Goal: Task Accomplishment & Management: Complete application form

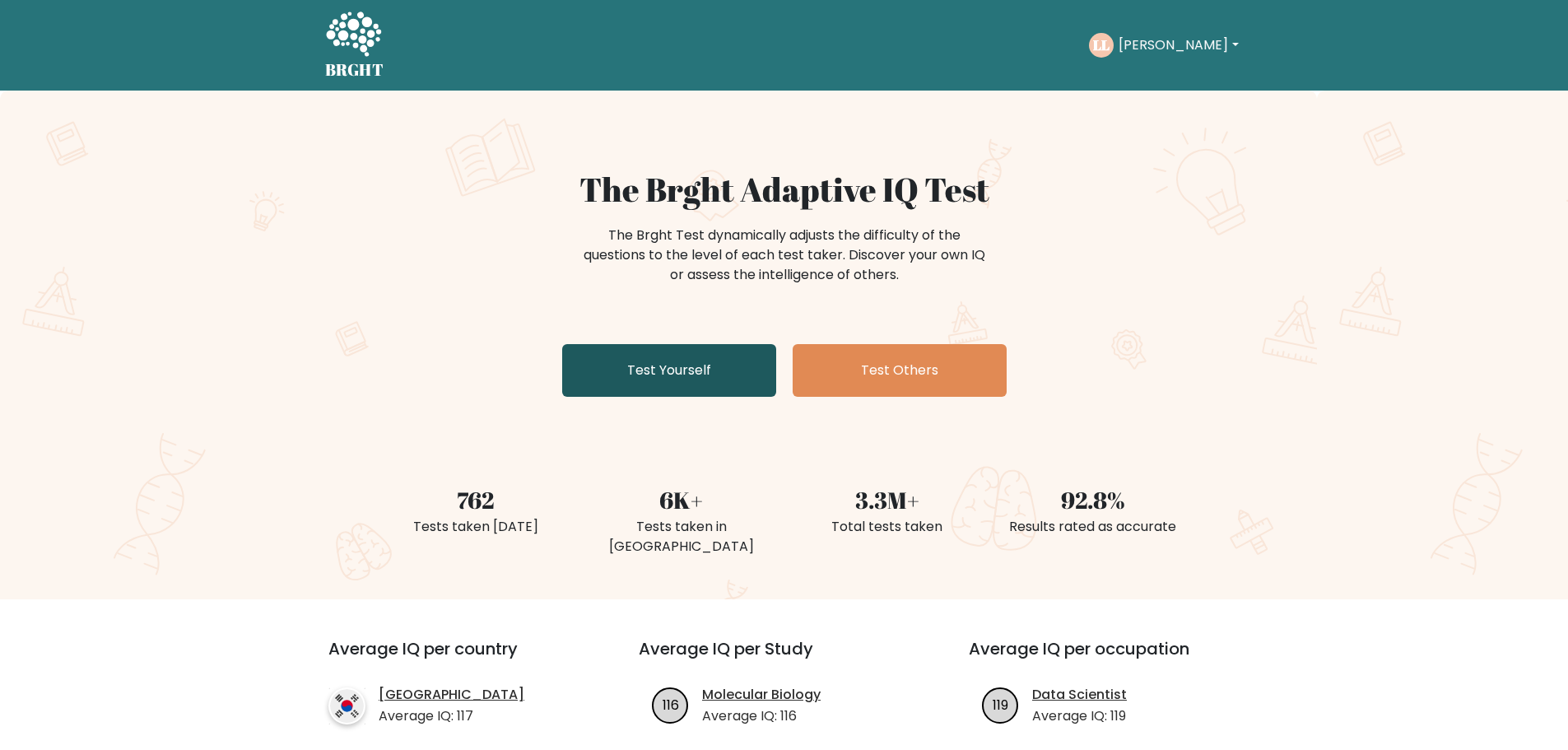
click at [652, 357] on link "Test Yourself" at bounding box center [668, 369] width 214 height 52
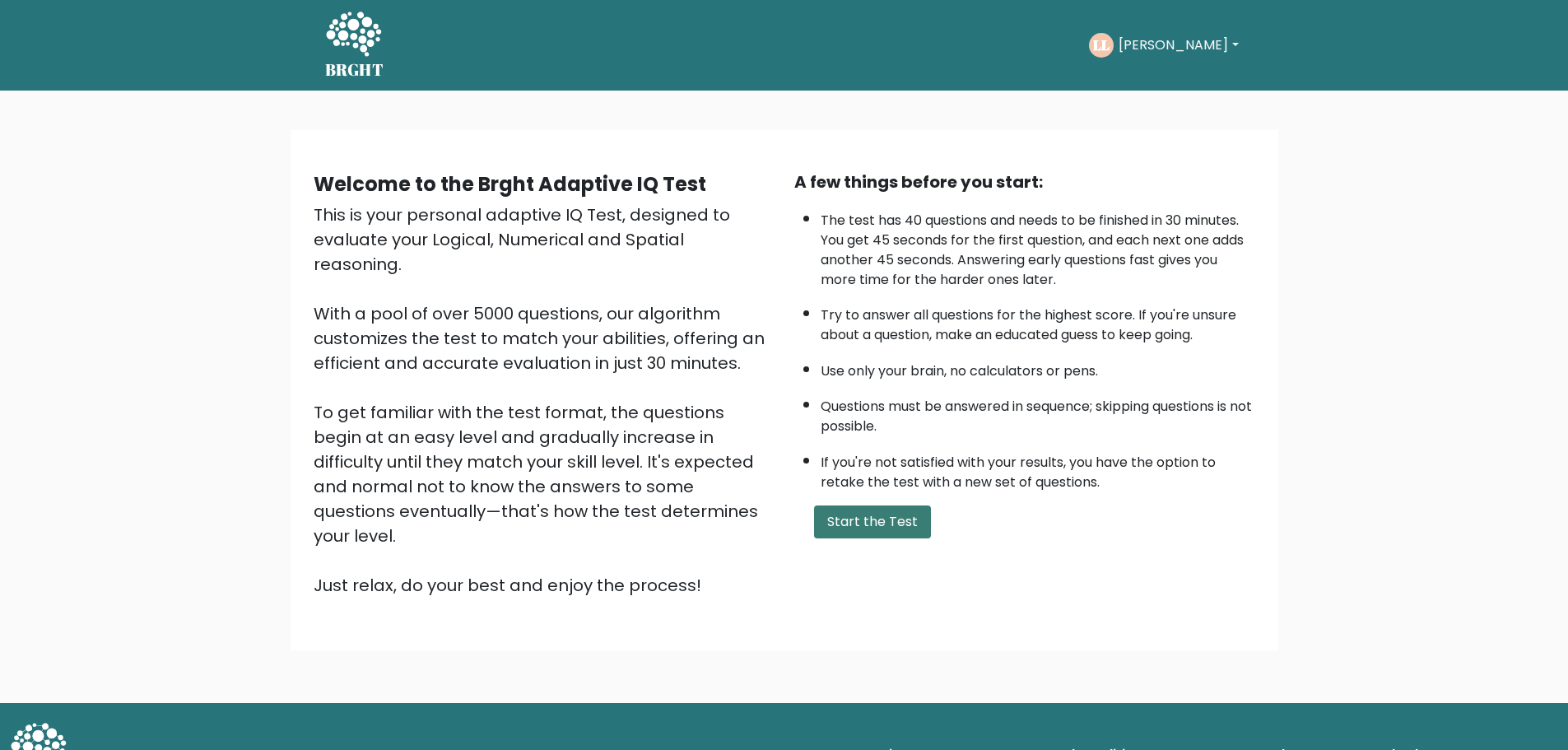
click at [867, 526] on button "Start the Test" at bounding box center [872, 522] width 117 height 33
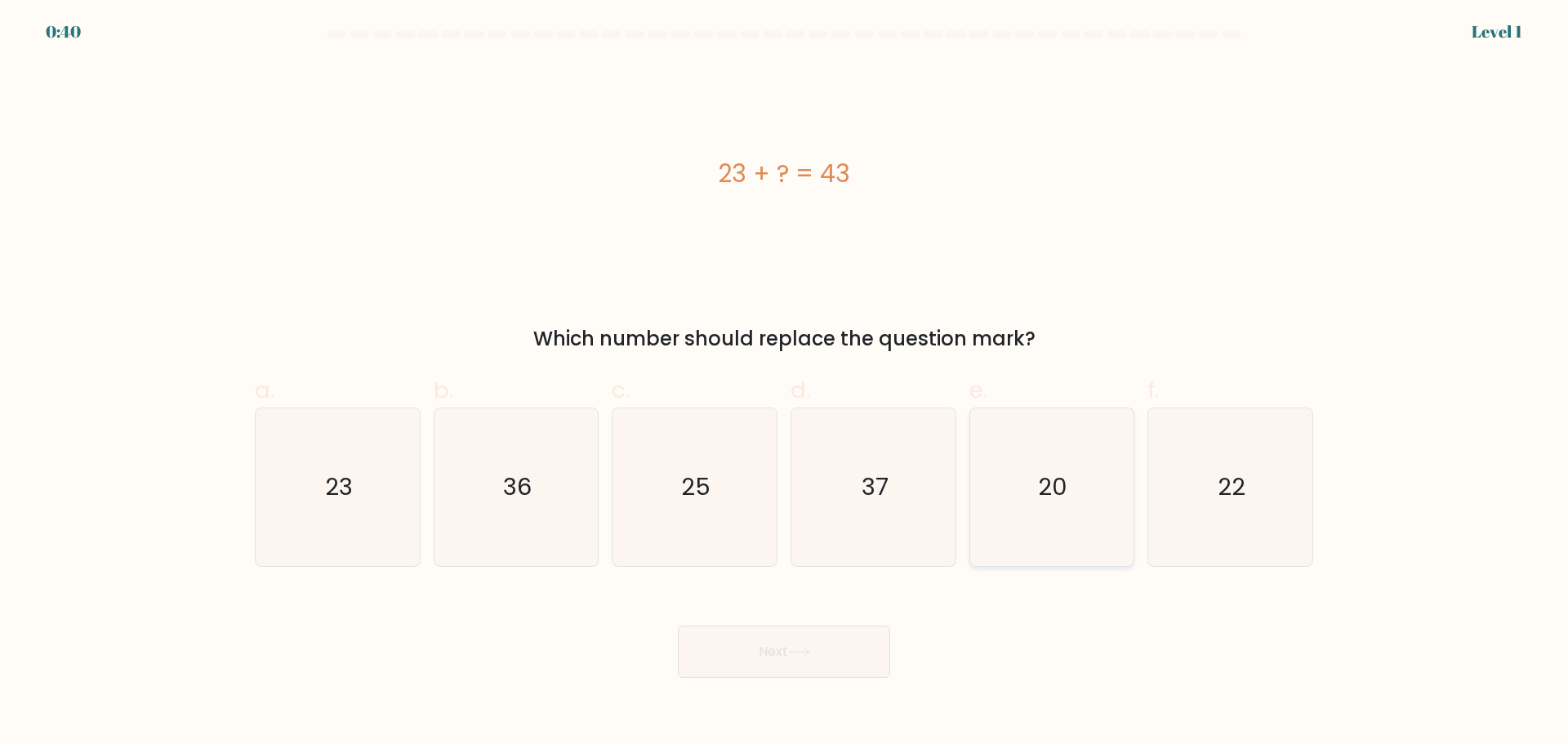
click at [1055, 492] on text "20" at bounding box center [1053, 487] width 29 height 33
click at [785, 383] on input "e. 20" at bounding box center [784, 377] width 1 height 11
radio input "true"
click at [826, 643] on button "Next" at bounding box center [783, 651] width 212 height 52
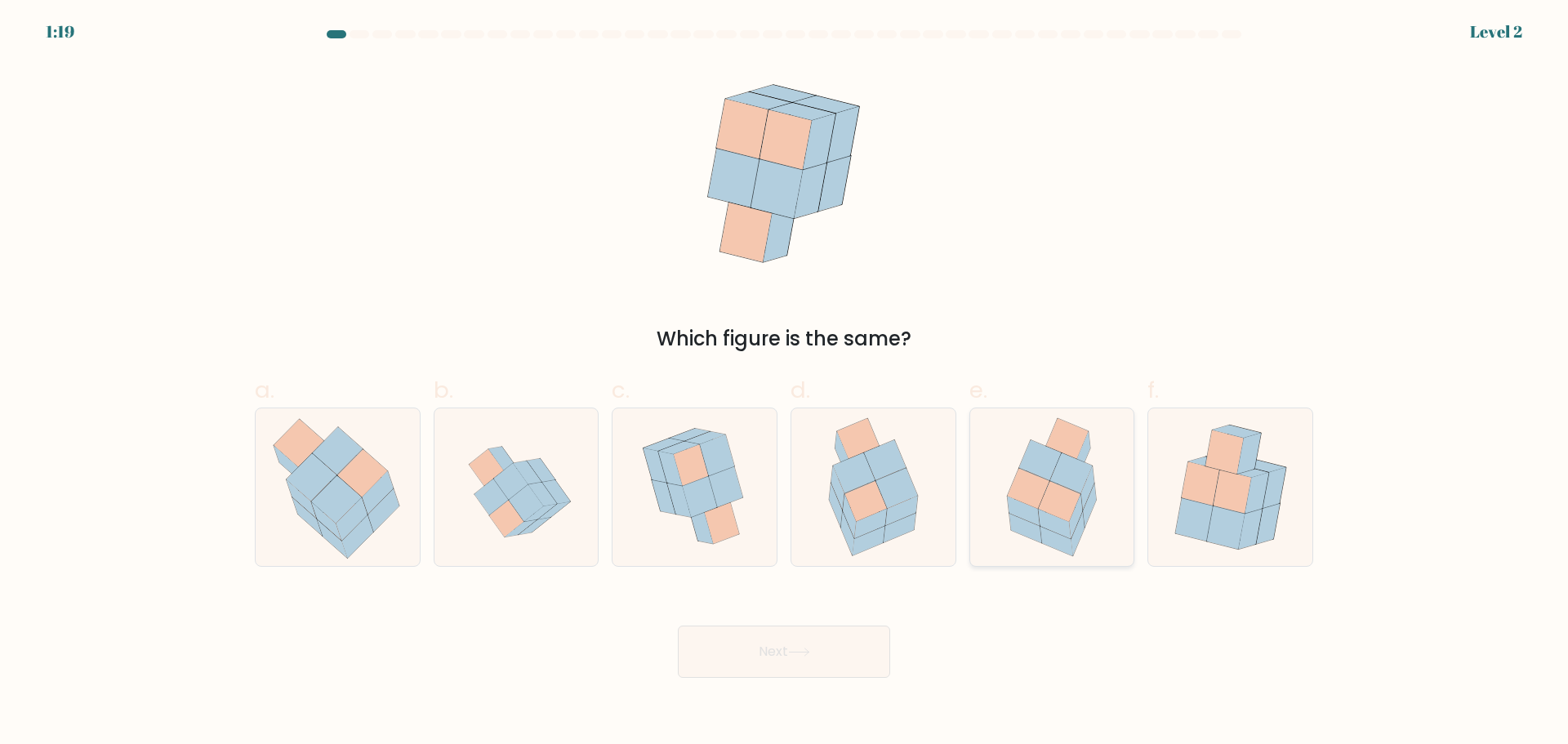
click at [1040, 502] on icon at bounding box center [1029, 488] width 42 height 40
click at [785, 383] on input "e." at bounding box center [784, 377] width 1 height 11
radio input "true"
click at [828, 648] on button "Next" at bounding box center [783, 651] width 212 height 52
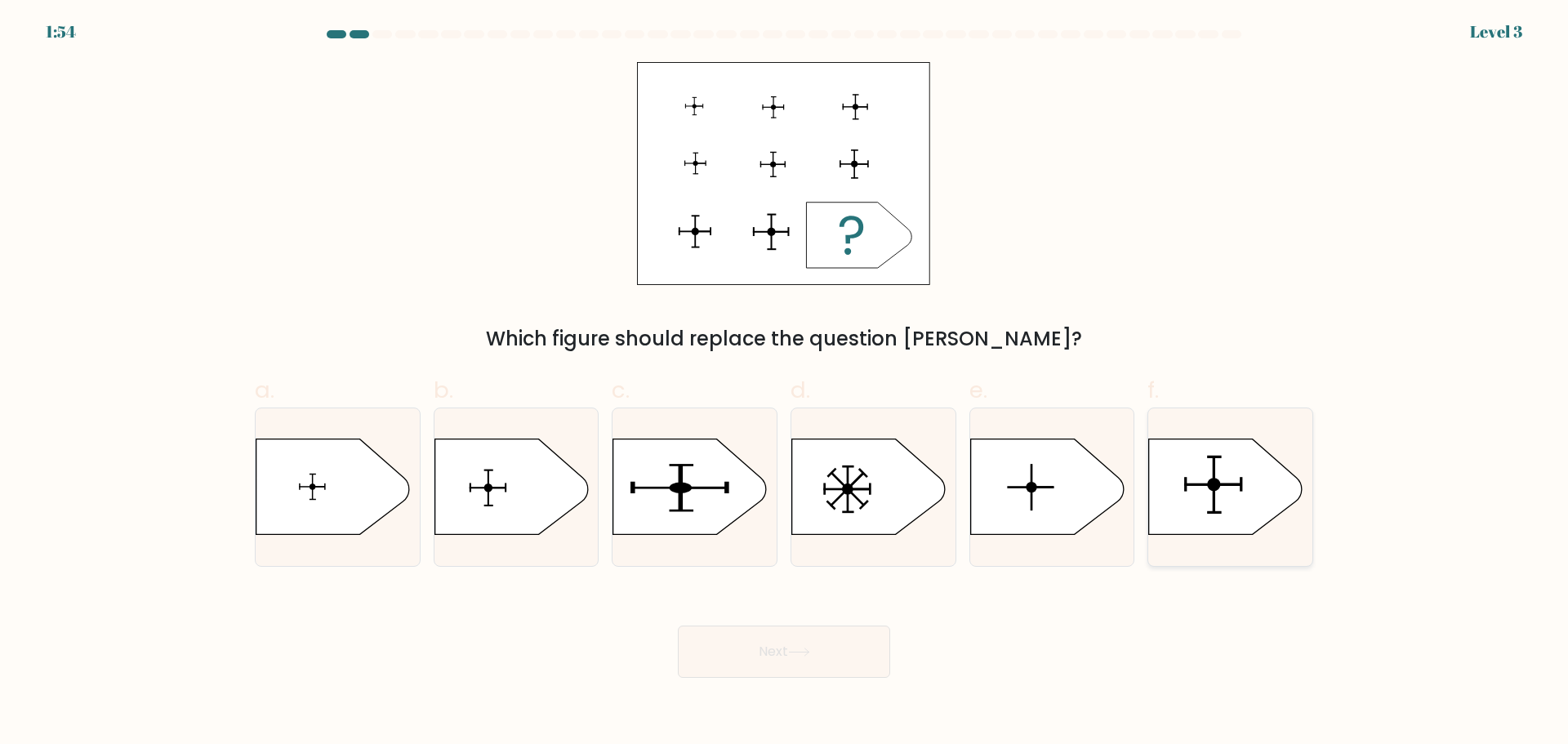
click at [1223, 481] on icon at bounding box center [1225, 486] width 154 height 96
click at [785, 383] on input "f." at bounding box center [784, 377] width 1 height 11
radio input "true"
click at [812, 662] on button "Next" at bounding box center [783, 651] width 212 height 52
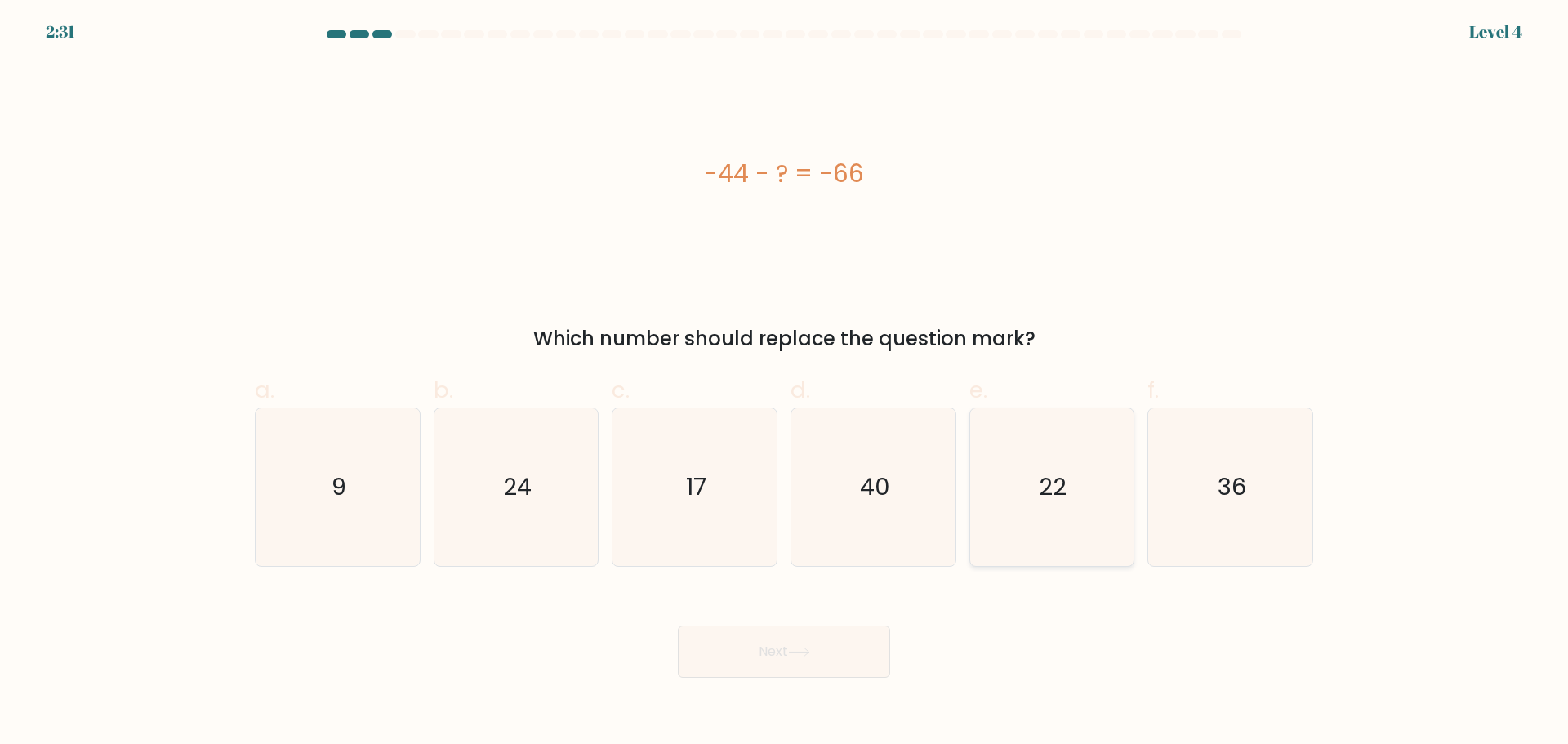
click at [1032, 508] on icon "22" at bounding box center [1050, 487] width 157 height 157
click at [785, 383] on input "e. 22" at bounding box center [784, 377] width 1 height 11
radio input "true"
click at [792, 645] on button "Next" at bounding box center [783, 651] width 212 height 52
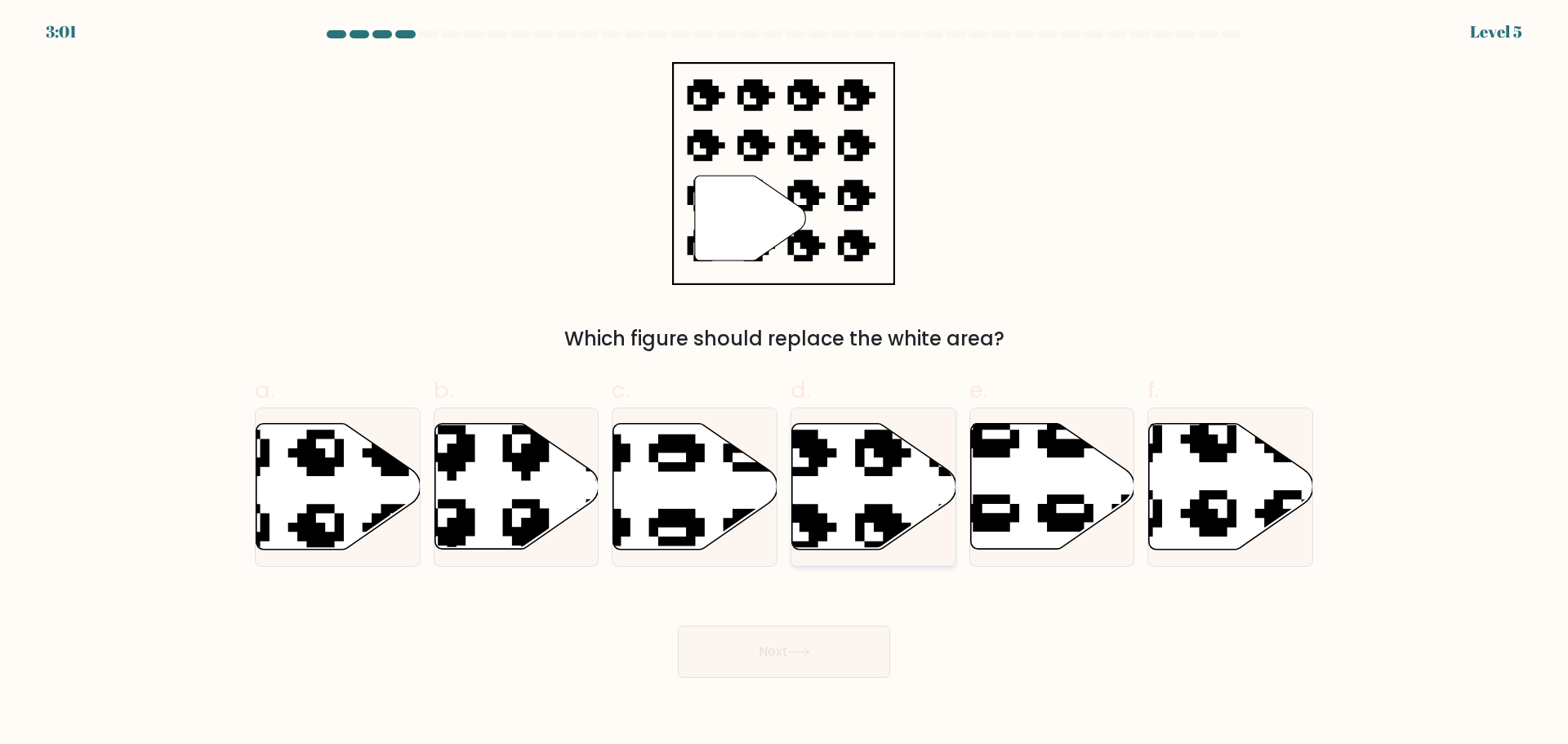
click at [892, 498] on icon at bounding box center [874, 486] width 164 height 126
click at [785, 383] on input "d." at bounding box center [784, 377] width 1 height 11
radio input "true"
click at [820, 653] on button "Next" at bounding box center [783, 651] width 212 height 52
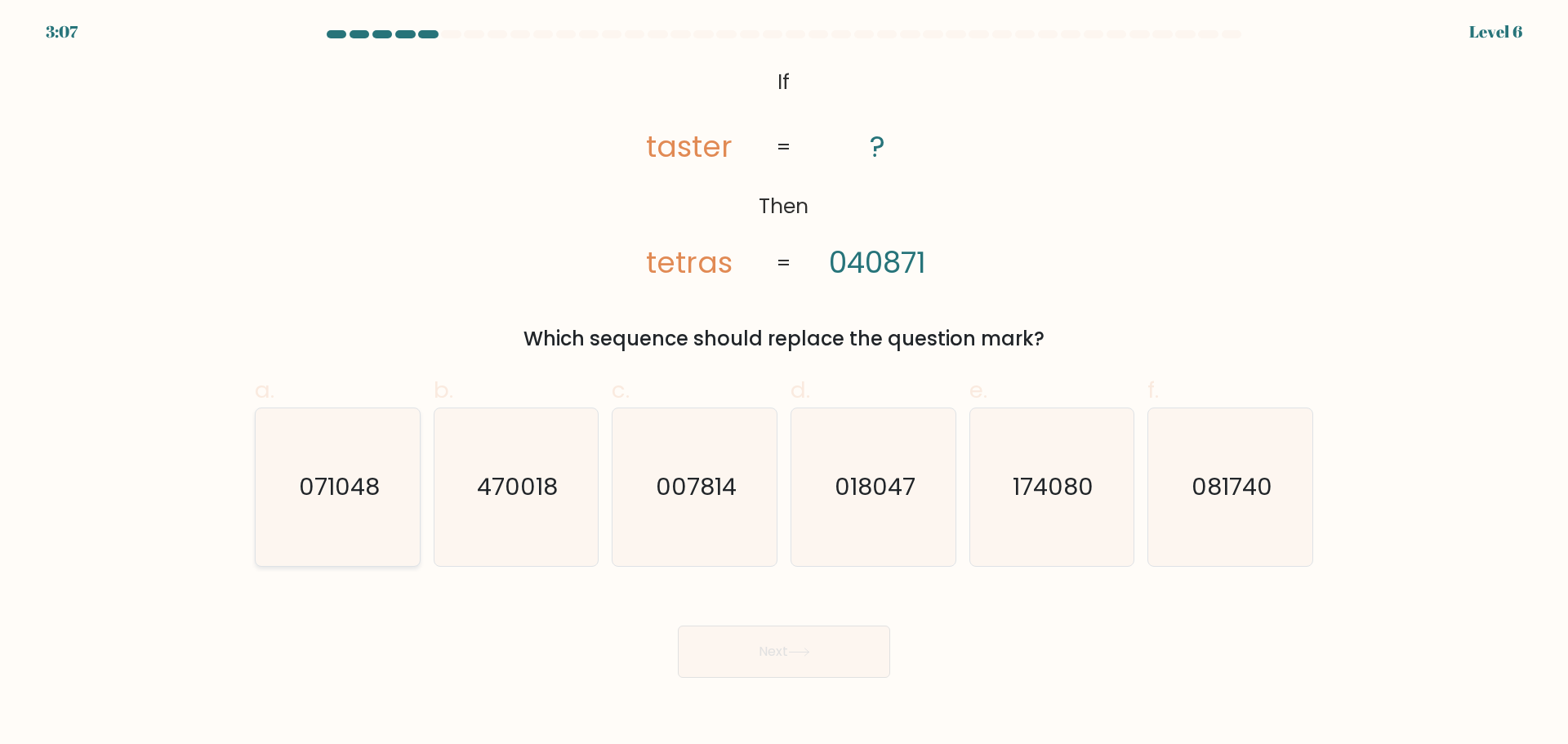
click at [346, 502] on text "071048" at bounding box center [339, 487] width 81 height 33
click at [784, 383] on input "a. 071048" at bounding box center [784, 377] width 1 height 11
radio input "true"
click at [851, 654] on button "Next" at bounding box center [783, 651] width 212 height 52
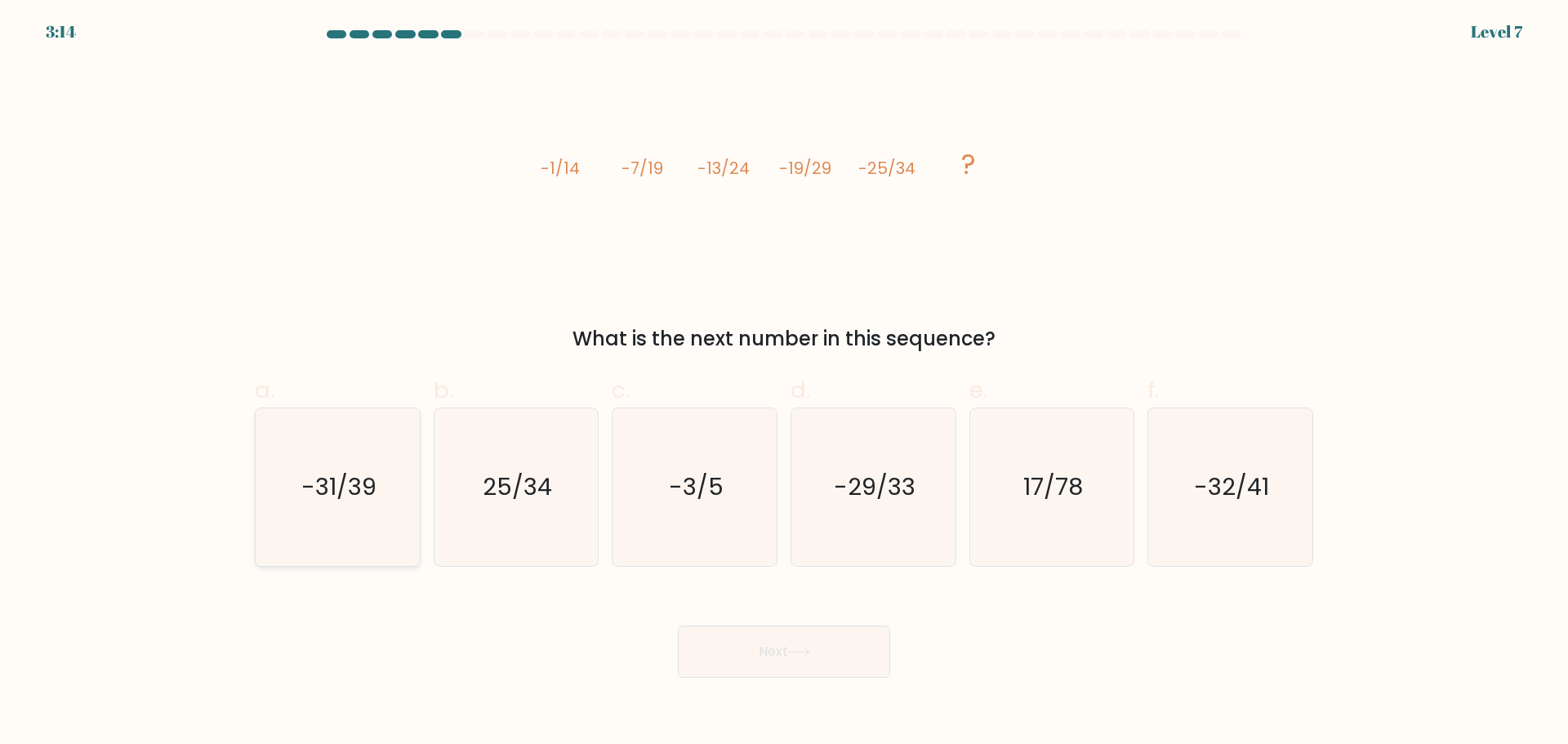
click at [345, 507] on icon "-31/39" at bounding box center [337, 487] width 157 height 157
click at [784, 383] on input "a. -31/39" at bounding box center [784, 377] width 1 height 11
radio input "true"
click at [791, 643] on button "Next" at bounding box center [783, 651] width 212 height 52
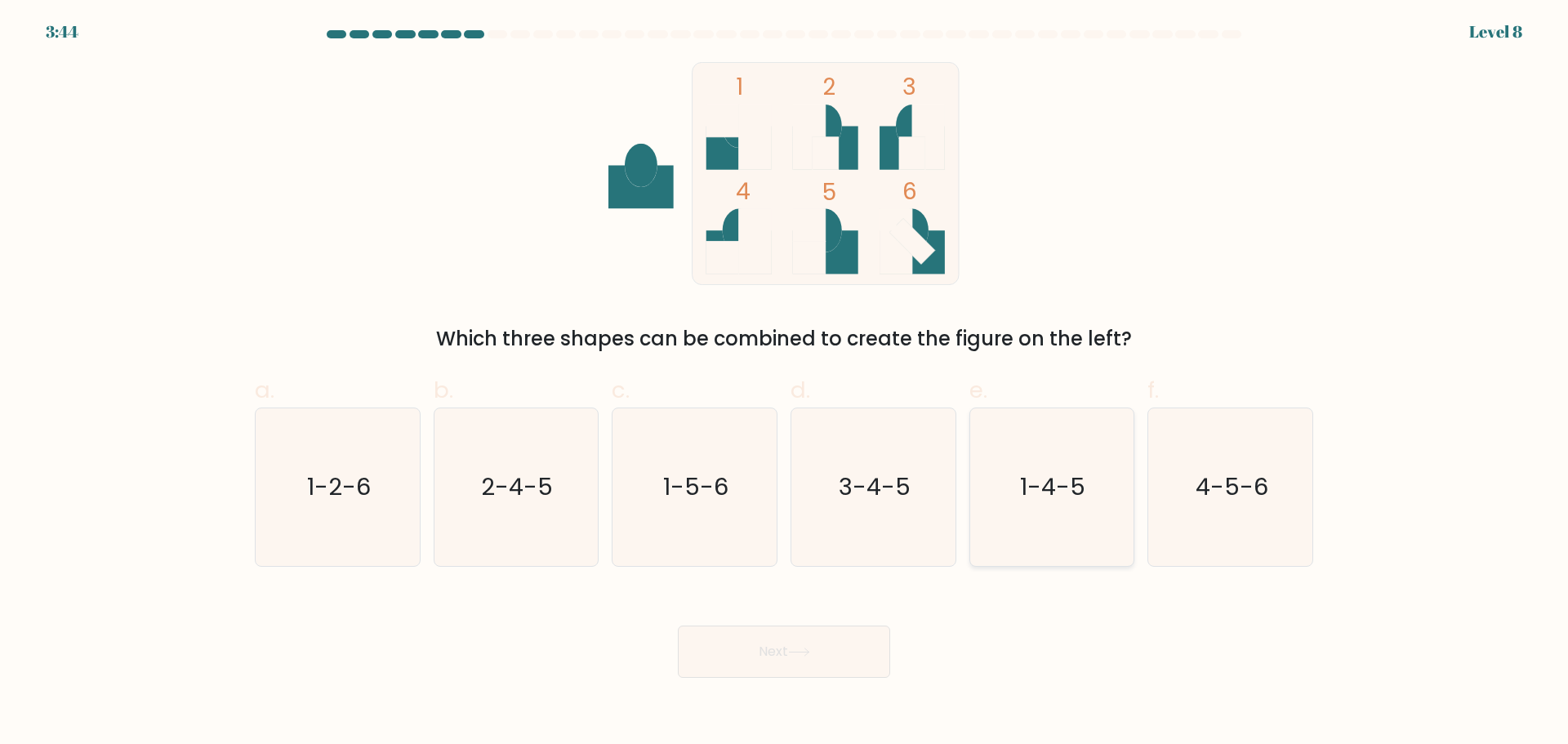
click at [1059, 507] on icon "1-4-5" at bounding box center [1050, 487] width 157 height 157
click at [785, 383] on input "e. 1-4-5" at bounding box center [784, 377] width 1 height 11
radio input "true"
click at [826, 642] on button "Next" at bounding box center [783, 651] width 212 height 52
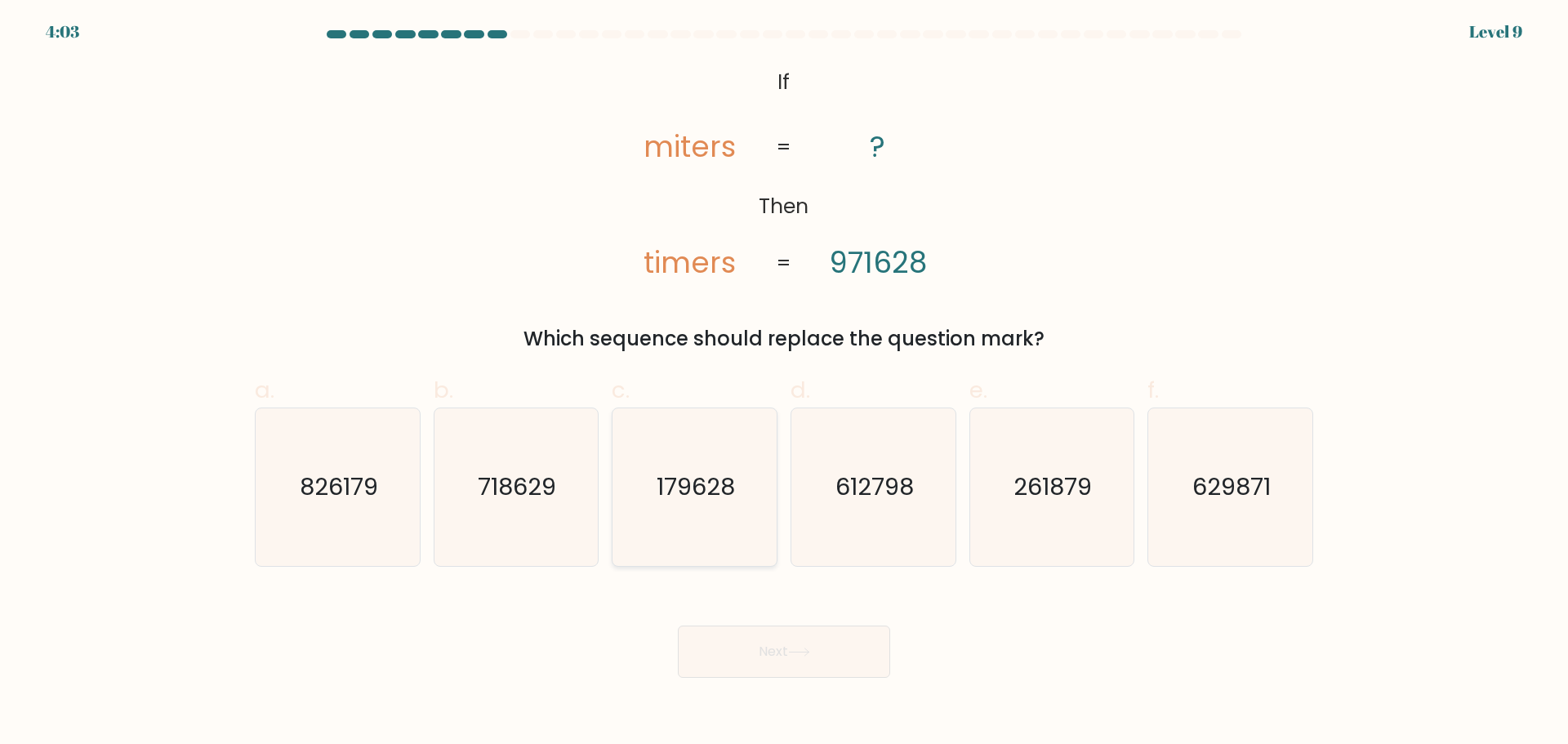
click at [676, 523] on icon "179628" at bounding box center [694, 487] width 157 height 157
click at [784, 383] on input "c. 179628" at bounding box center [784, 377] width 1 height 11
radio input "true"
click at [756, 657] on button "Next" at bounding box center [783, 651] width 212 height 52
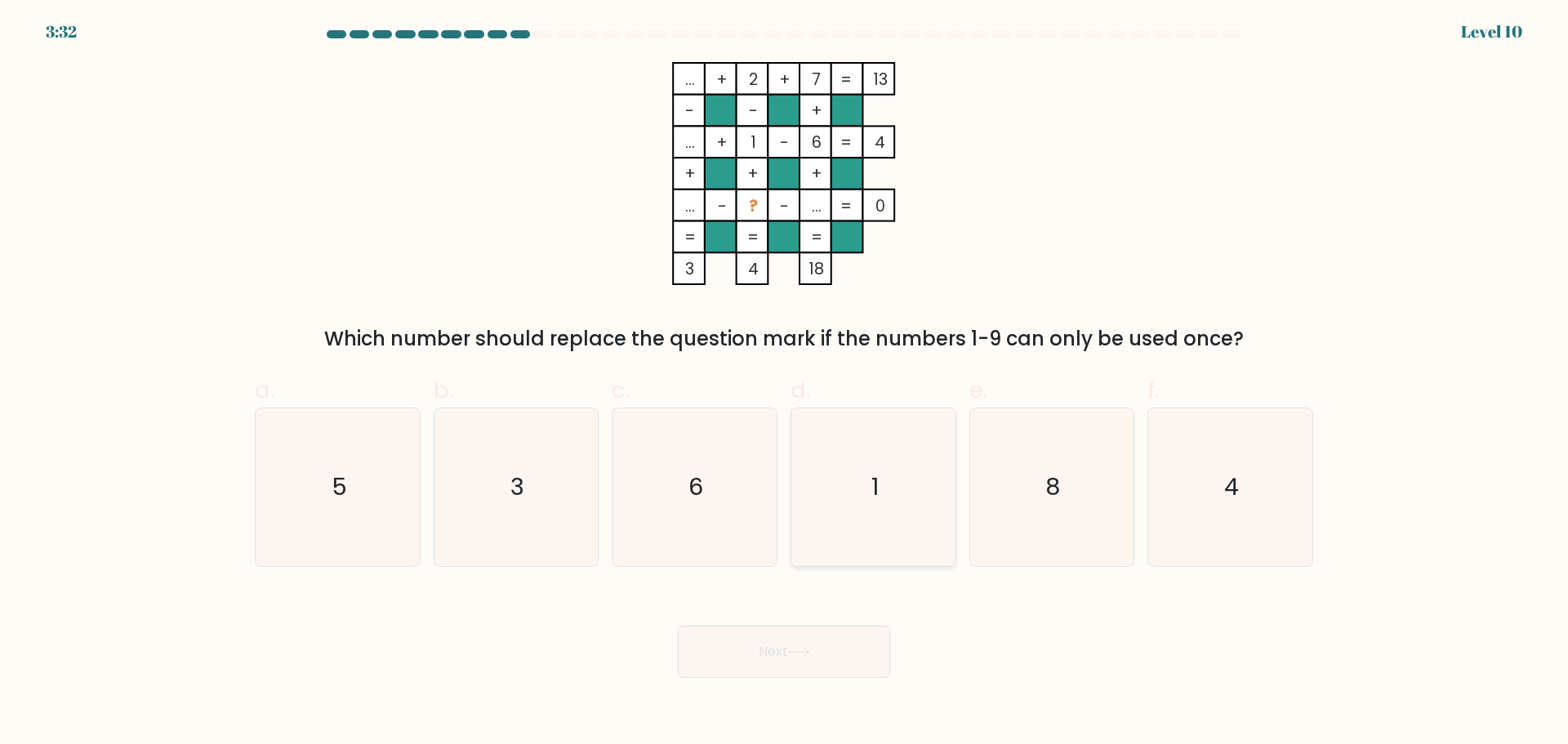
click at [922, 463] on icon "1" at bounding box center [873, 487] width 157 height 157
click at [785, 383] on input "d. 1" at bounding box center [784, 377] width 1 height 11
radio input "true"
click at [806, 663] on button "Next" at bounding box center [783, 651] width 212 height 52
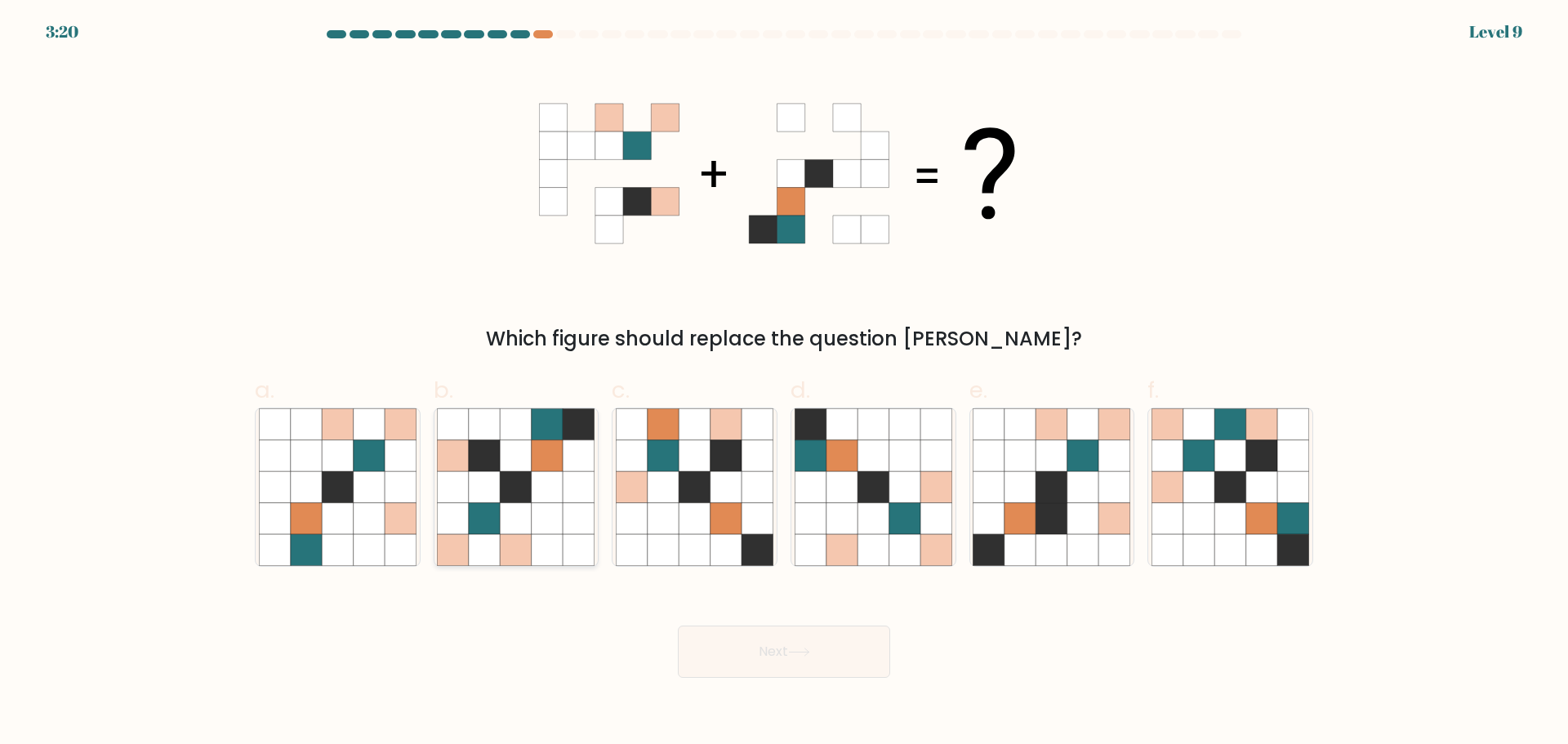
click at [514, 516] on icon at bounding box center [516, 518] width 31 height 31
click at [784, 383] on input "b." at bounding box center [784, 377] width 1 height 11
radio input "true"
click at [810, 654] on icon at bounding box center [799, 652] width 22 height 9
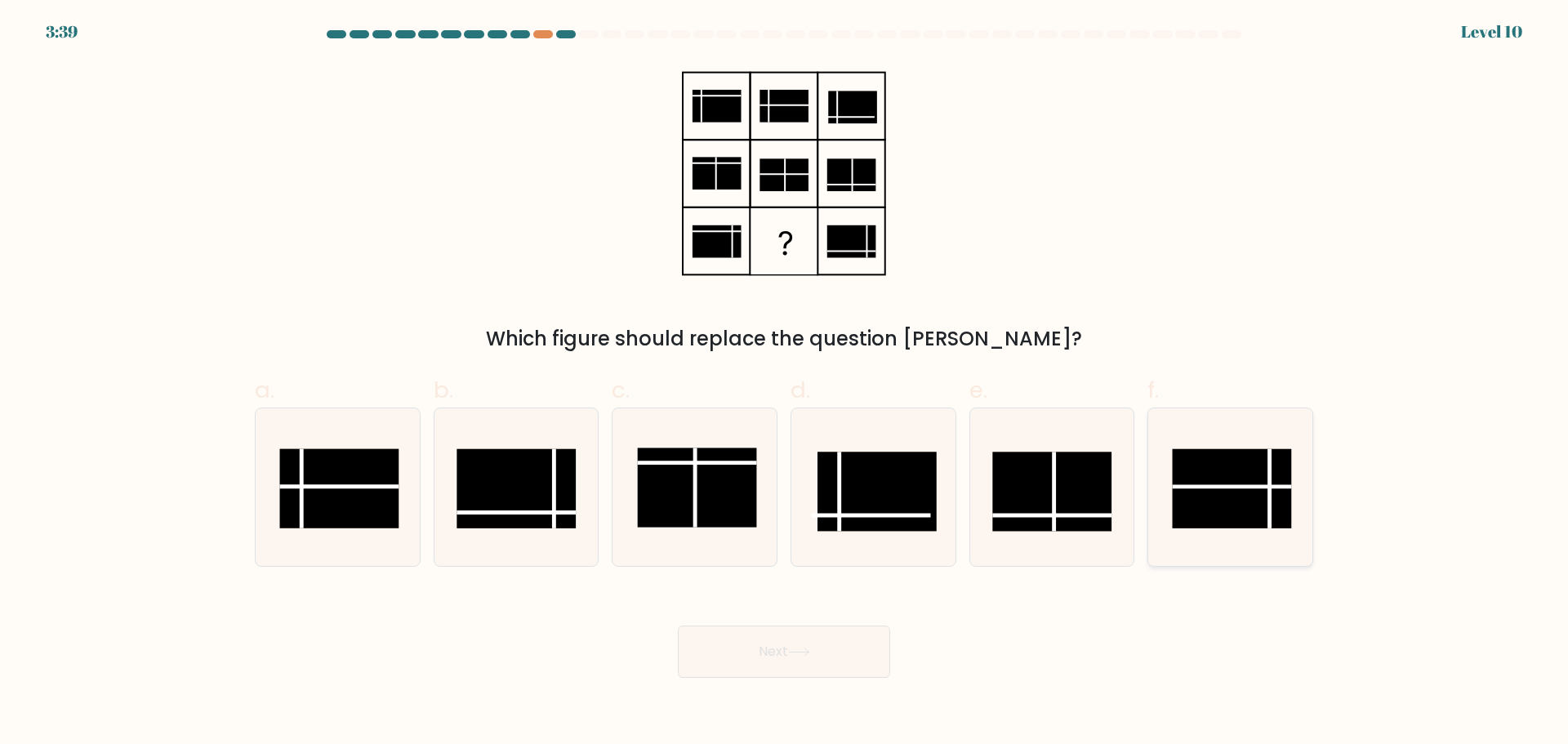
click at [1257, 484] on rect at bounding box center [1231, 488] width 119 height 79
click at [785, 383] on input "f." at bounding box center [784, 377] width 1 height 11
radio input "true"
click at [772, 657] on button "Next" at bounding box center [783, 651] width 212 height 52
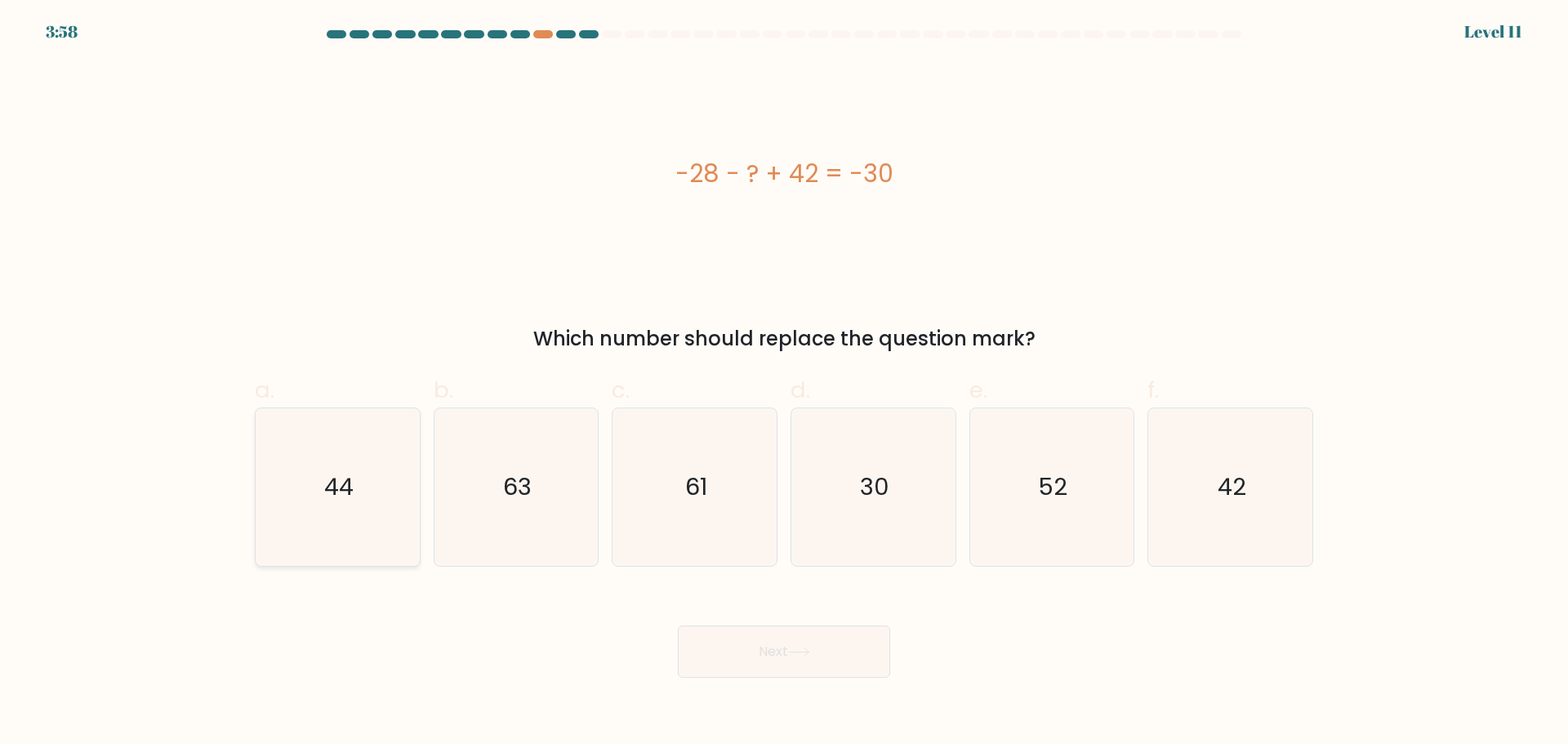
click at [361, 468] on icon "44" at bounding box center [337, 487] width 157 height 157
click at [784, 383] on input "a. 44" at bounding box center [784, 377] width 1 height 11
radio input "true"
click at [813, 642] on button "Next" at bounding box center [783, 651] width 212 height 52
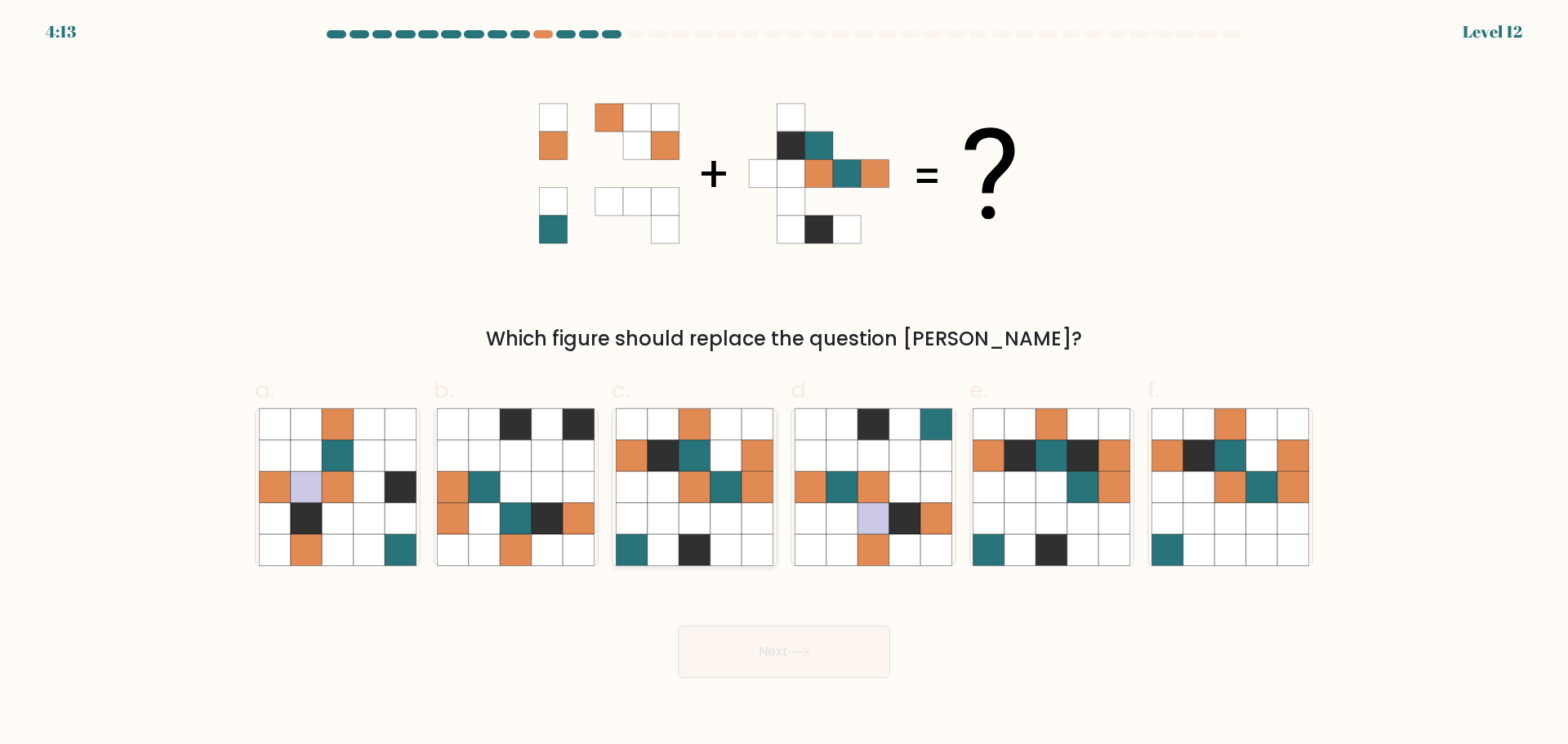
click at [696, 481] on icon at bounding box center [694, 487] width 31 height 31
click at [784, 383] on input "c." at bounding box center [784, 377] width 1 height 11
radio input "true"
click at [810, 648] on icon at bounding box center [799, 652] width 22 height 9
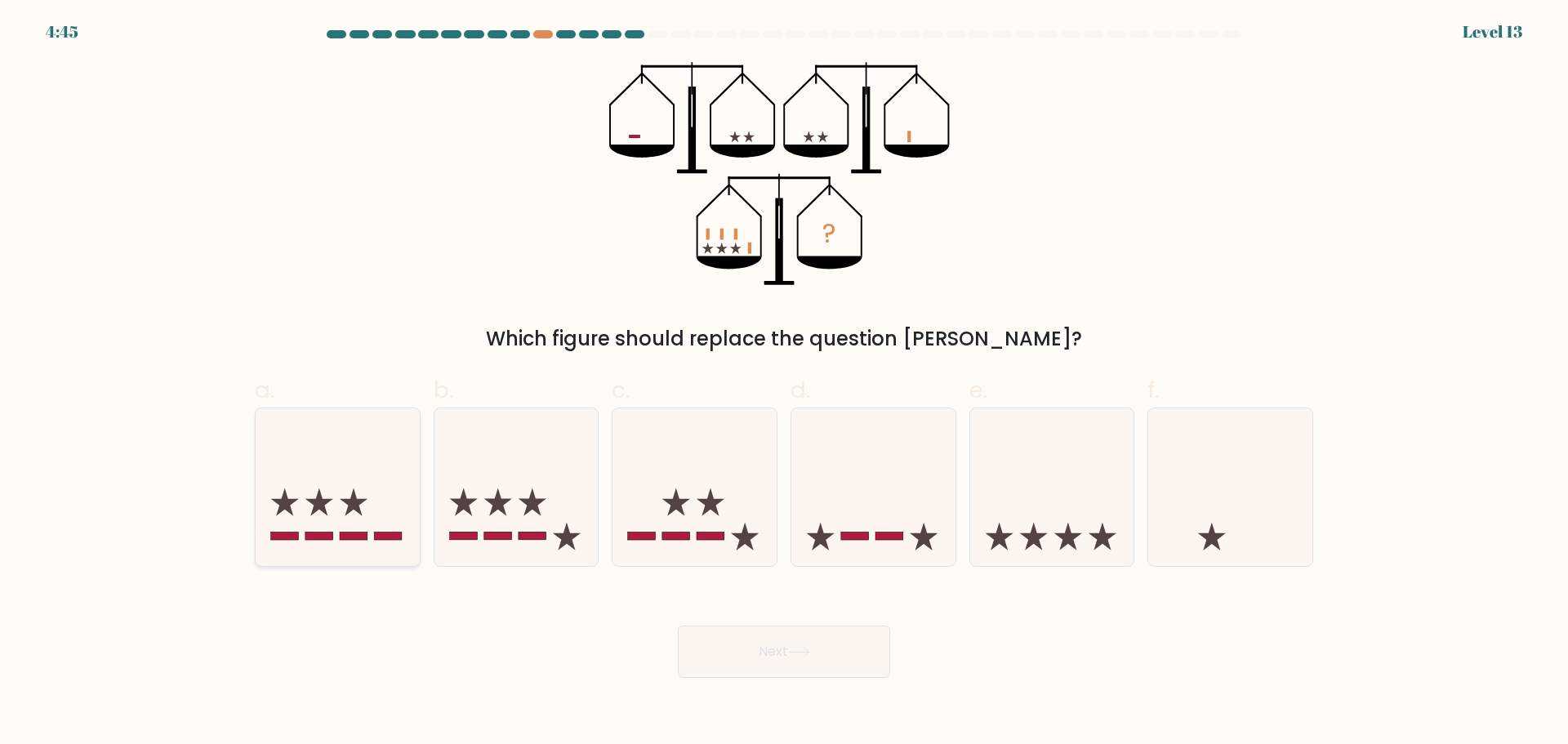
click at [363, 494] on icon at bounding box center [337, 487] width 164 height 136
click at [784, 383] on input "a." at bounding box center [784, 377] width 1 height 11
radio input "true"
click at [762, 659] on button "Next" at bounding box center [783, 651] width 212 height 52
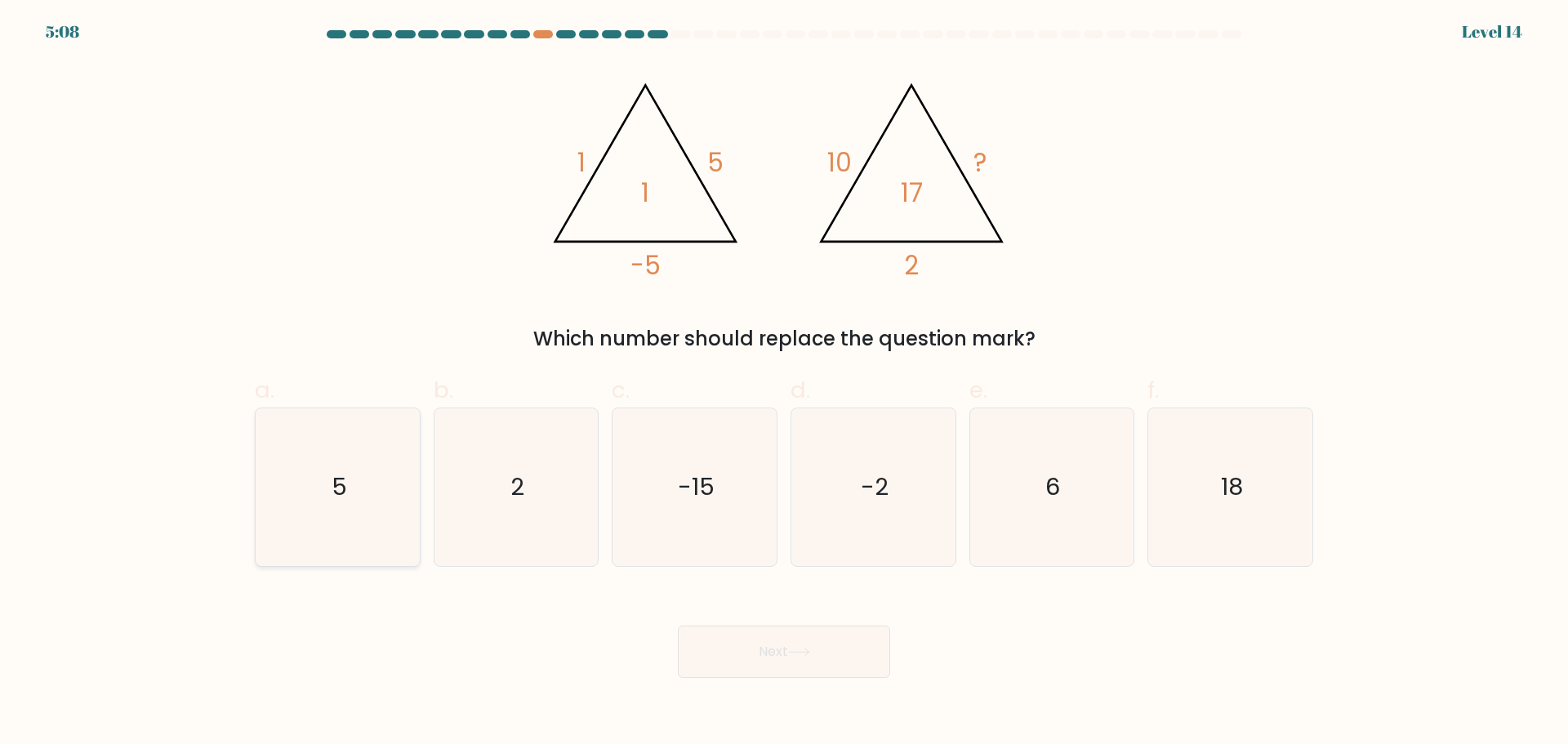
click at [336, 479] on text "5" at bounding box center [339, 487] width 15 height 33
click at [784, 383] on input "a. 5" at bounding box center [784, 377] width 1 height 11
radio input "true"
click at [780, 652] on button "Next" at bounding box center [783, 651] width 212 height 52
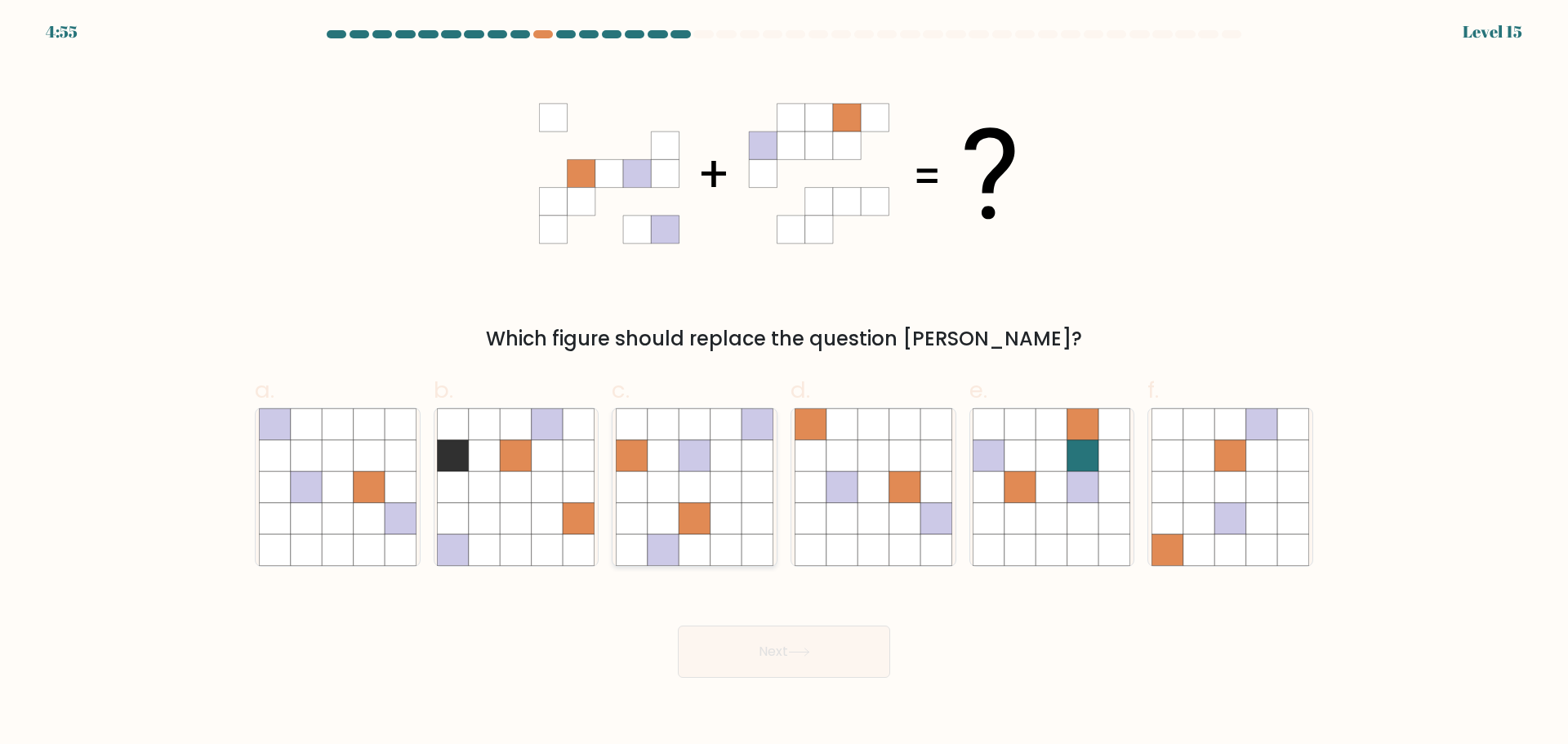
click at [749, 514] on icon at bounding box center [757, 518] width 31 height 31
click at [784, 383] on input "c." at bounding box center [784, 377] width 1 height 11
radio input "true"
click at [803, 669] on button "Next" at bounding box center [783, 651] width 212 height 52
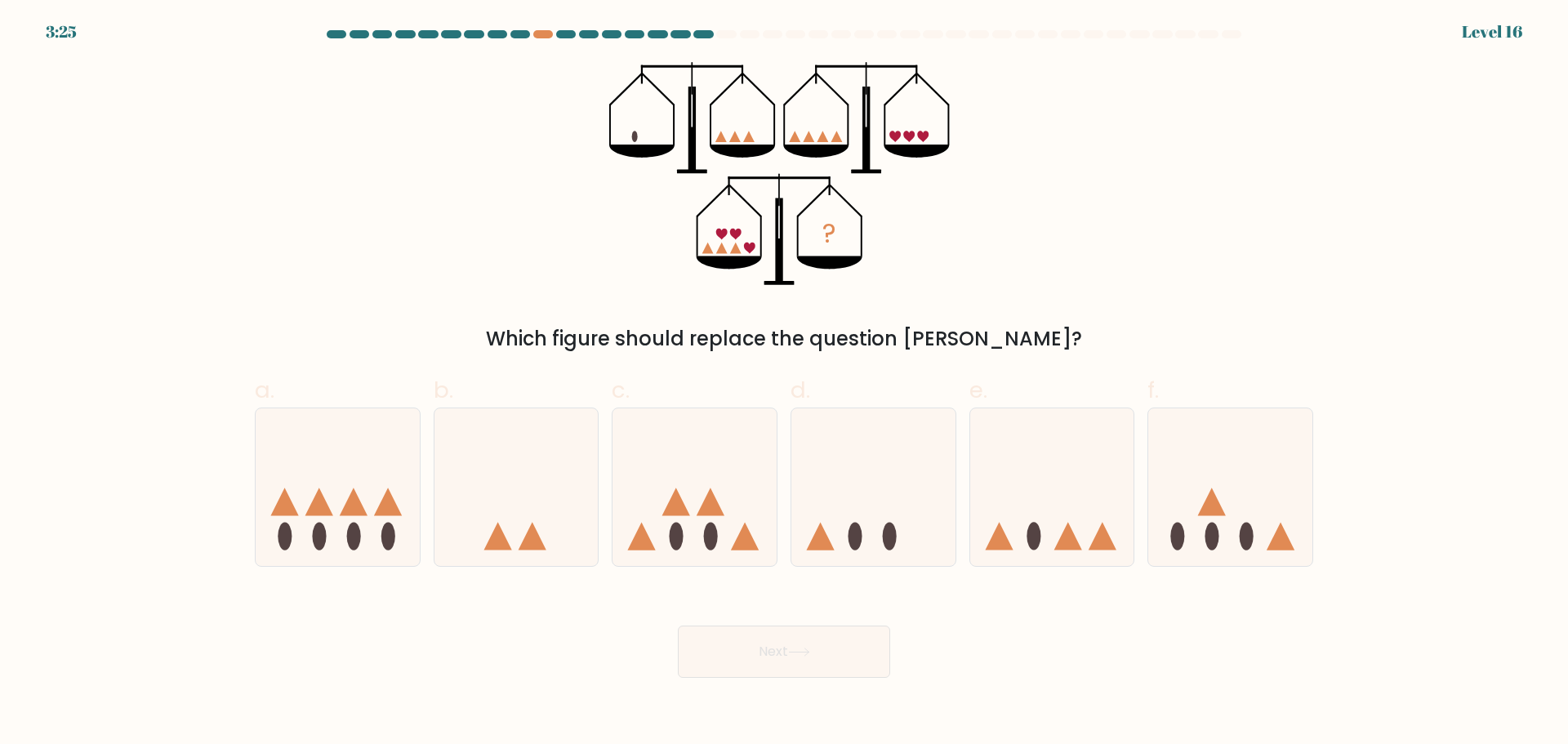
drag, startPoint x: 737, startPoint y: 536, endPoint x: 761, endPoint y: 606, distance: 74.0
click at [737, 535] on icon at bounding box center [694, 487] width 164 height 136
click at [784, 383] on input "c." at bounding box center [784, 377] width 1 height 11
radio input "true"
click at [780, 667] on button "Next" at bounding box center [783, 651] width 212 height 52
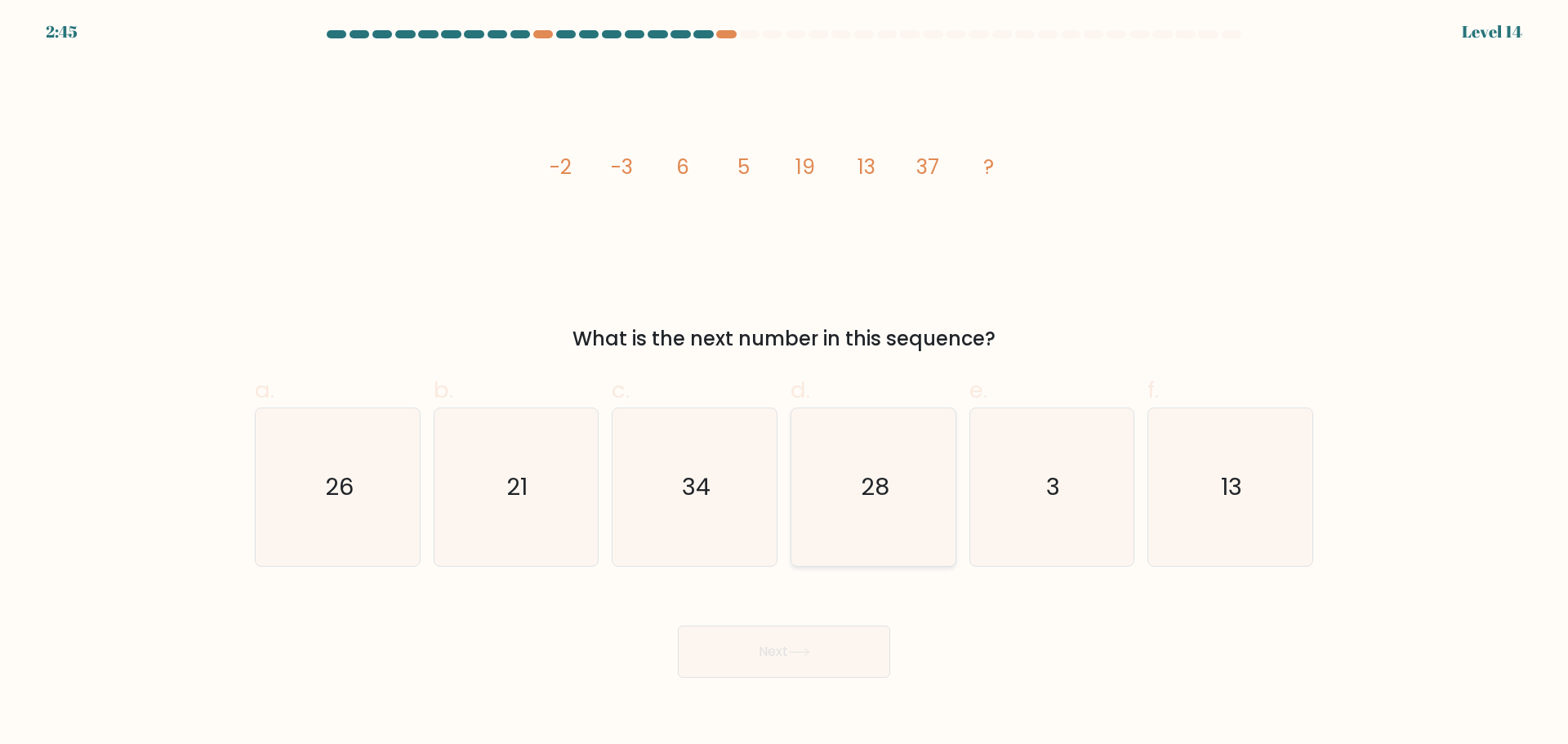
click at [833, 504] on icon "28" at bounding box center [873, 487] width 157 height 157
click at [785, 383] on input "d. 28" at bounding box center [784, 377] width 1 height 11
radio input "true"
click at [809, 659] on button "Next" at bounding box center [783, 651] width 212 height 52
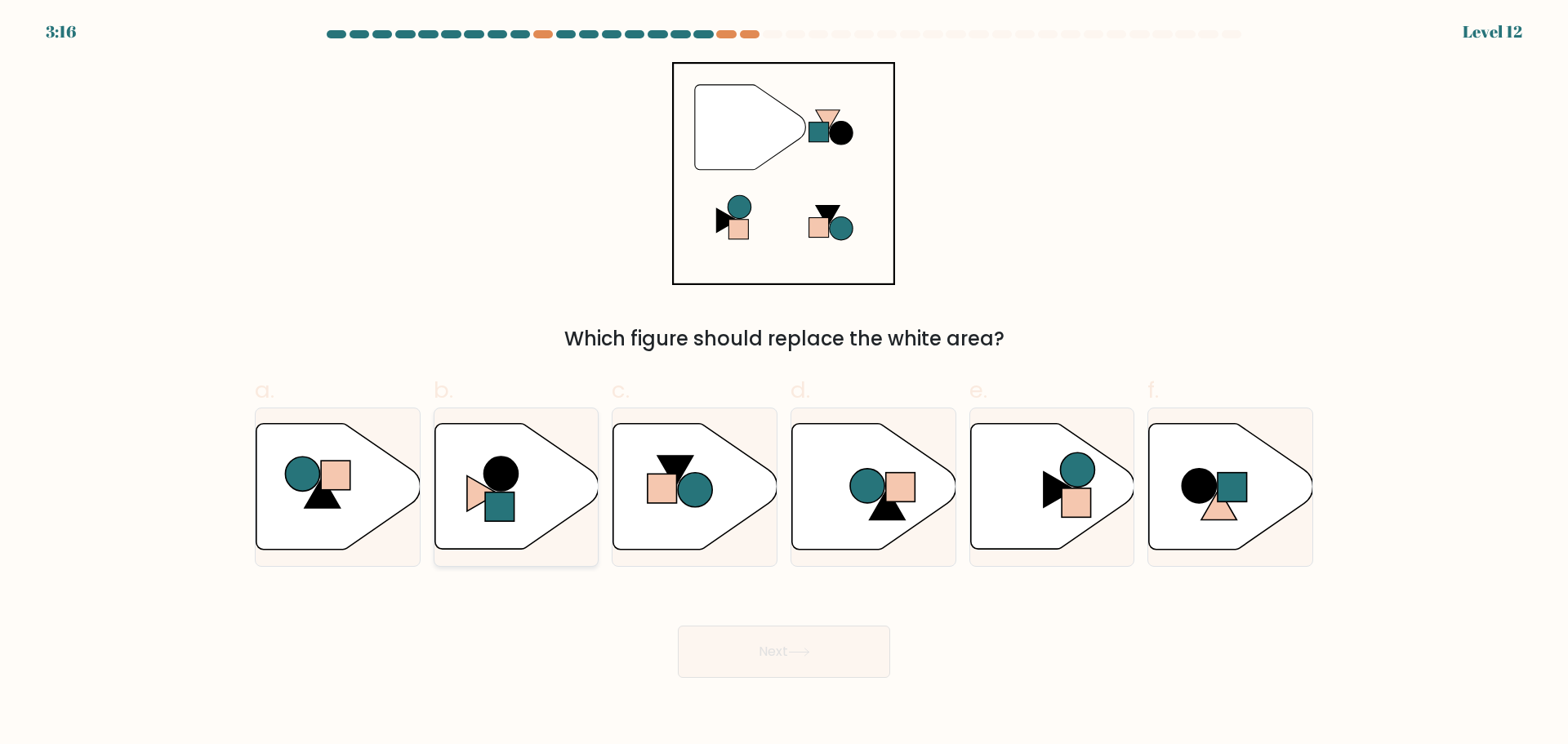
click at [514, 498] on rect at bounding box center [499, 507] width 29 height 29
click at [784, 383] on input "b." at bounding box center [784, 377] width 1 height 11
radio input "true"
click at [799, 658] on button "Next" at bounding box center [783, 651] width 212 height 52
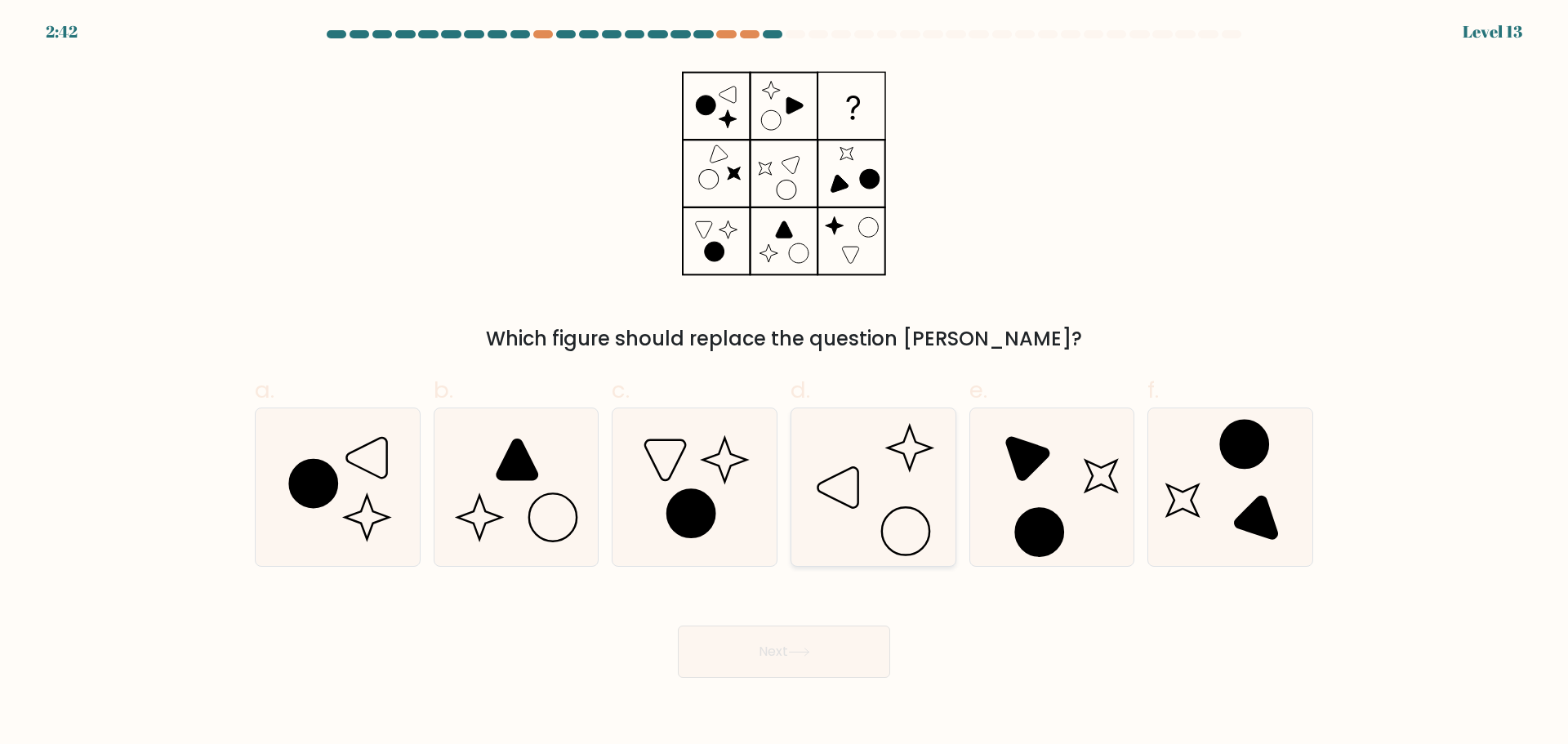
click at [888, 480] on icon at bounding box center [873, 487] width 157 height 157
click at [785, 383] on input "d." at bounding box center [784, 377] width 1 height 11
radio input "true"
click at [847, 645] on button "Next" at bounding box center [783, 651] width 212 height 52
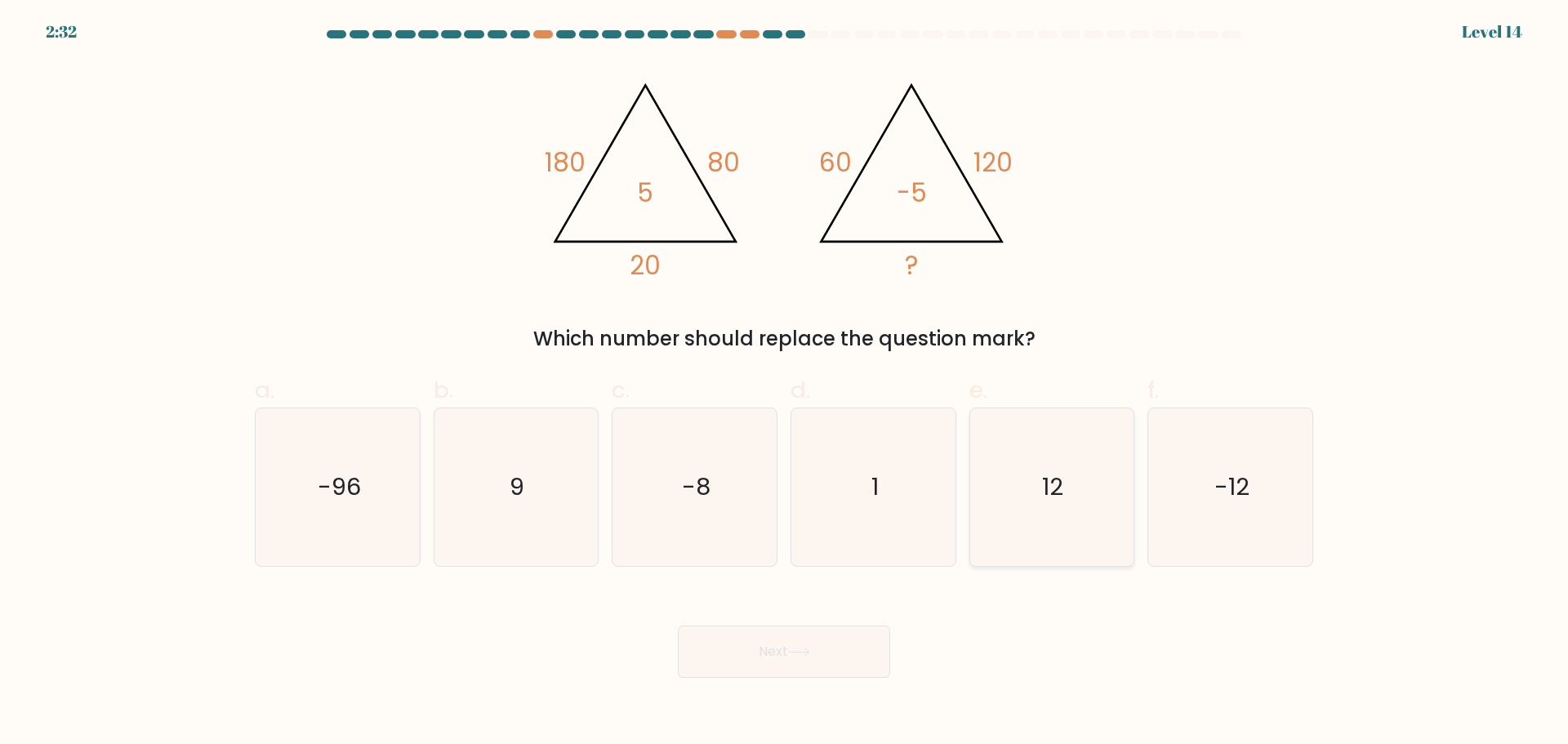
click at [1061, 475] on text "12" at bounding box center [1053, 487] width 21 height 33
click at [785, 383] on input "e. 12" at bounding box center [784, 377] width 1 height 11
radio input "true"
click at [840, 655] on button "Next" at bounding box center [783, 651] width 212 height 52
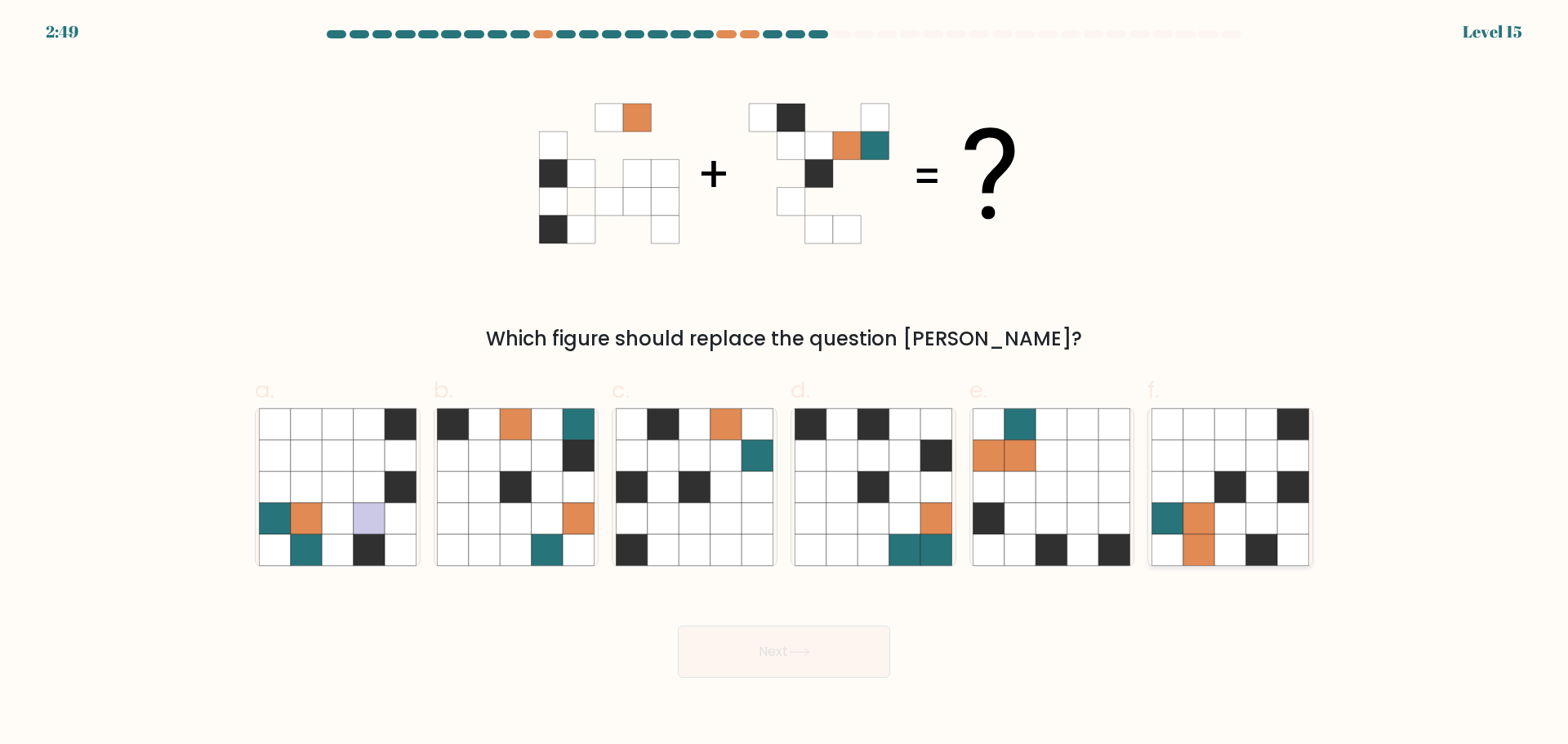
click at [1265, 545] on icon at bounding box center [1261, 549] width 31 height 31
click at [785, 383] on input "f." at bounding box center [784, 377] width 1 height 11
radio input "true"
click at [817, 663] on button "Next" at bounding box center [783, 651] width 212 height 52
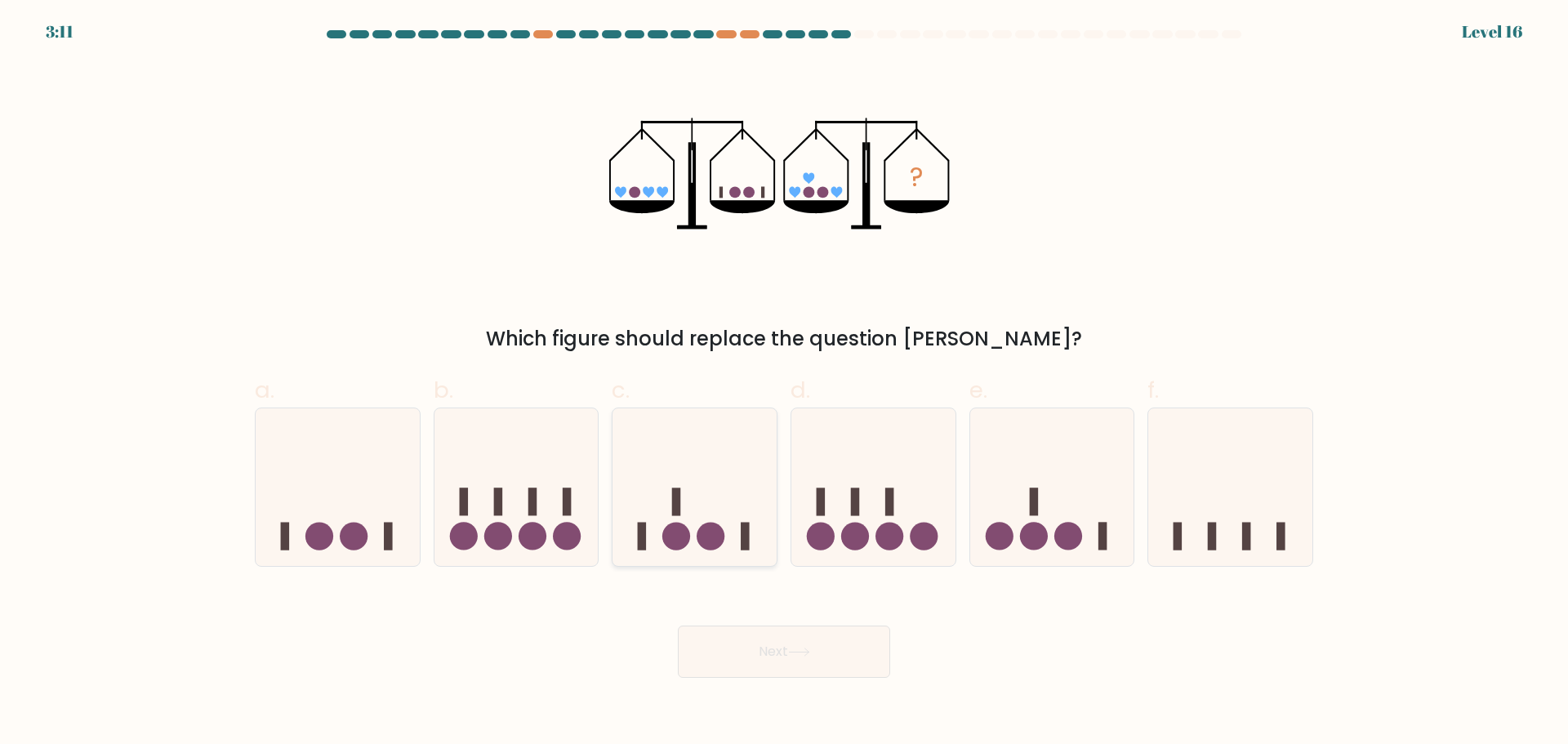
click at [719, 513] on icon at bounding box center [694, 487] width 164 height 136
click at [784, 383] on input "c." at bounding box center [784, 377] width 1 height 11
radio input "true"
click at [787, 664] on button "Next" at bounding box center [783, 651] width 212 height 52
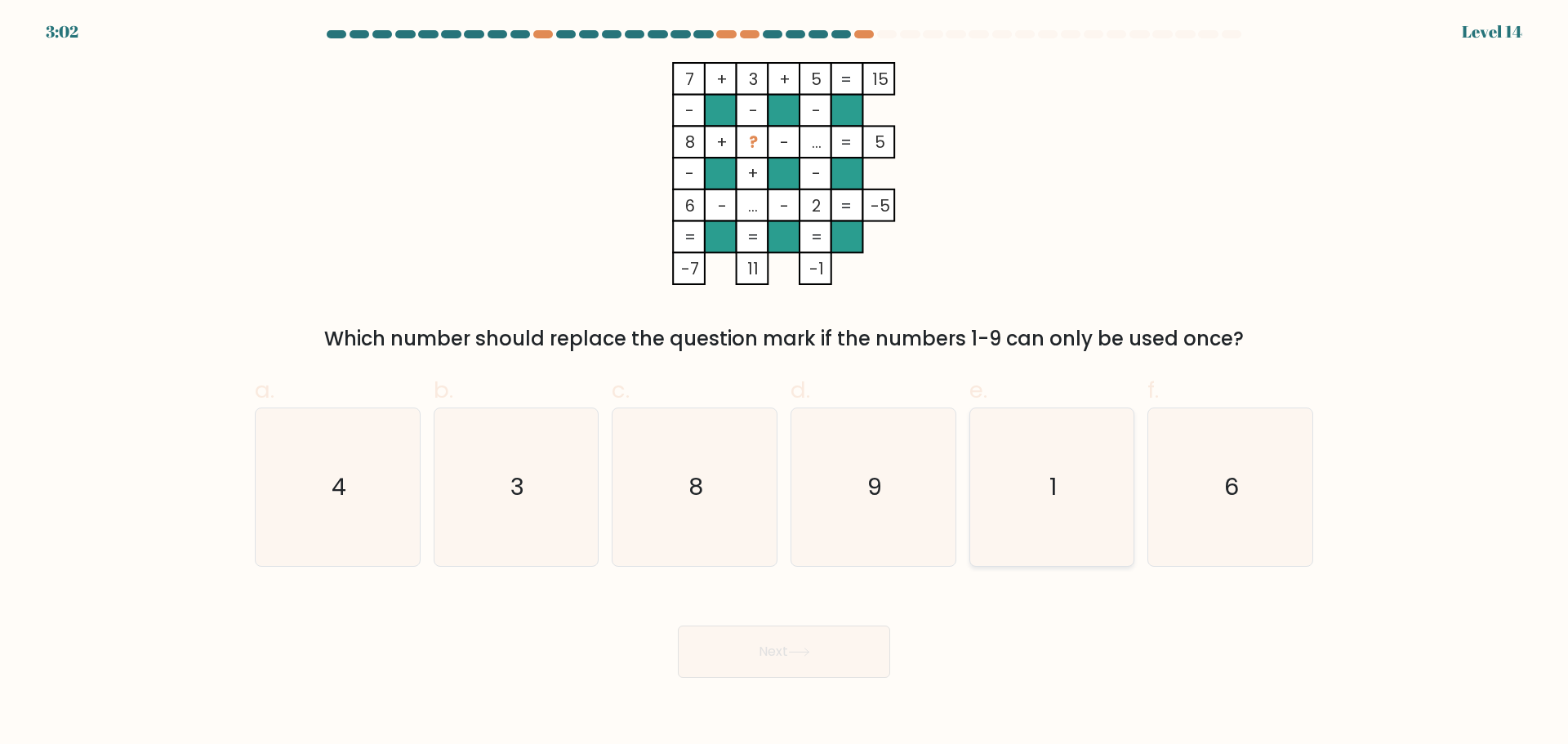
click at [1050, 514] on icon "1" at bounding box center [1050, 487] width 157 height 157
click at [785, 383] on input "e. 1" at bounding box center [784, 377] width 1 height 11
radio input "true"
click at [801, 666] on button "Next" at bounding box center [783, 651] width 212 height 52
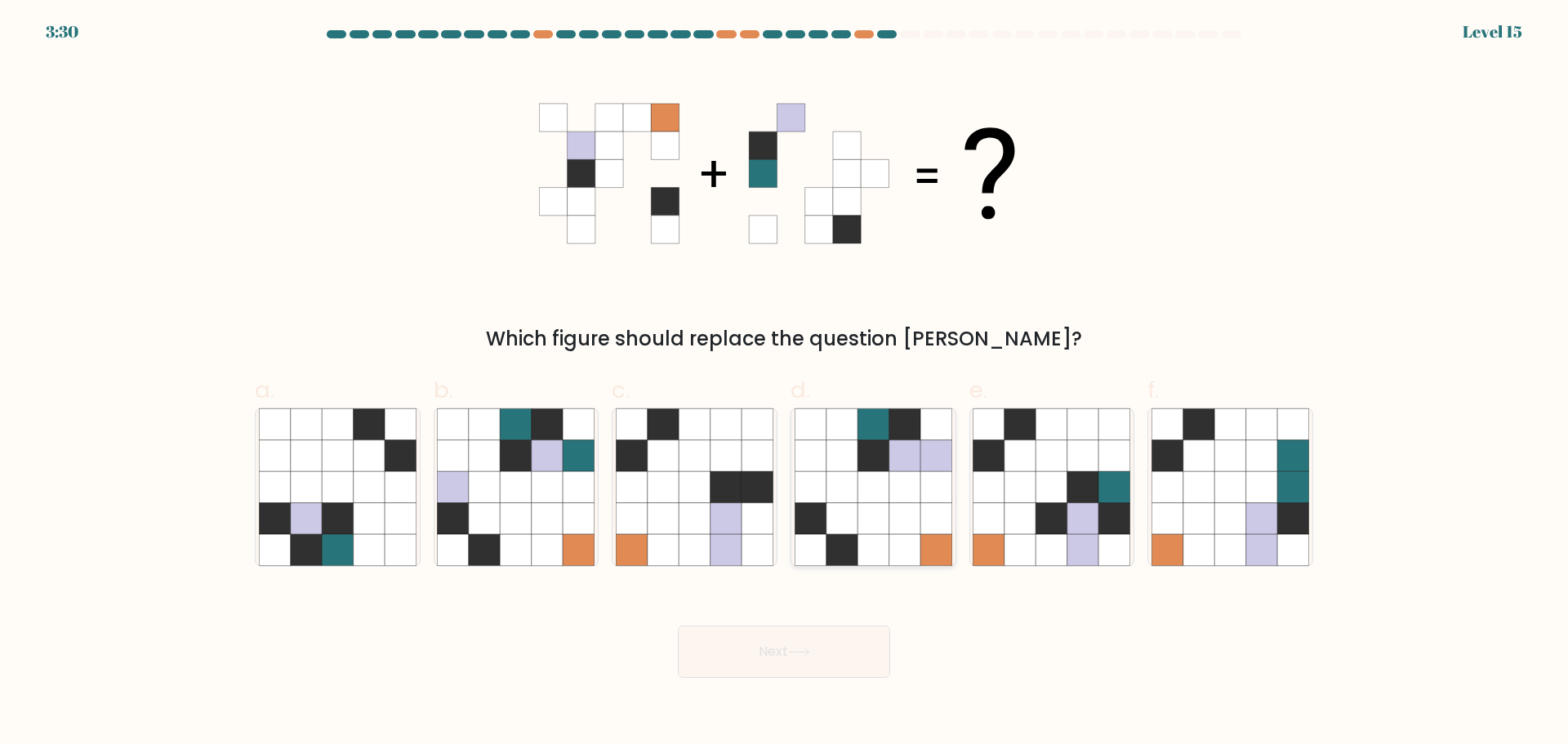
click at [903, 482] on icon at bounding box center [905, 487] width 31 height 31
click at [785, 383] on input "d." at bounding box center [784, 377] width 1 height 11
radio input "true"
click at [839, 661] on button "Next" at bounding box center [783, 651] width 212 height 52
click at [845, 652] on button "Next" at bounding box center [783, 651] width 212 height 52
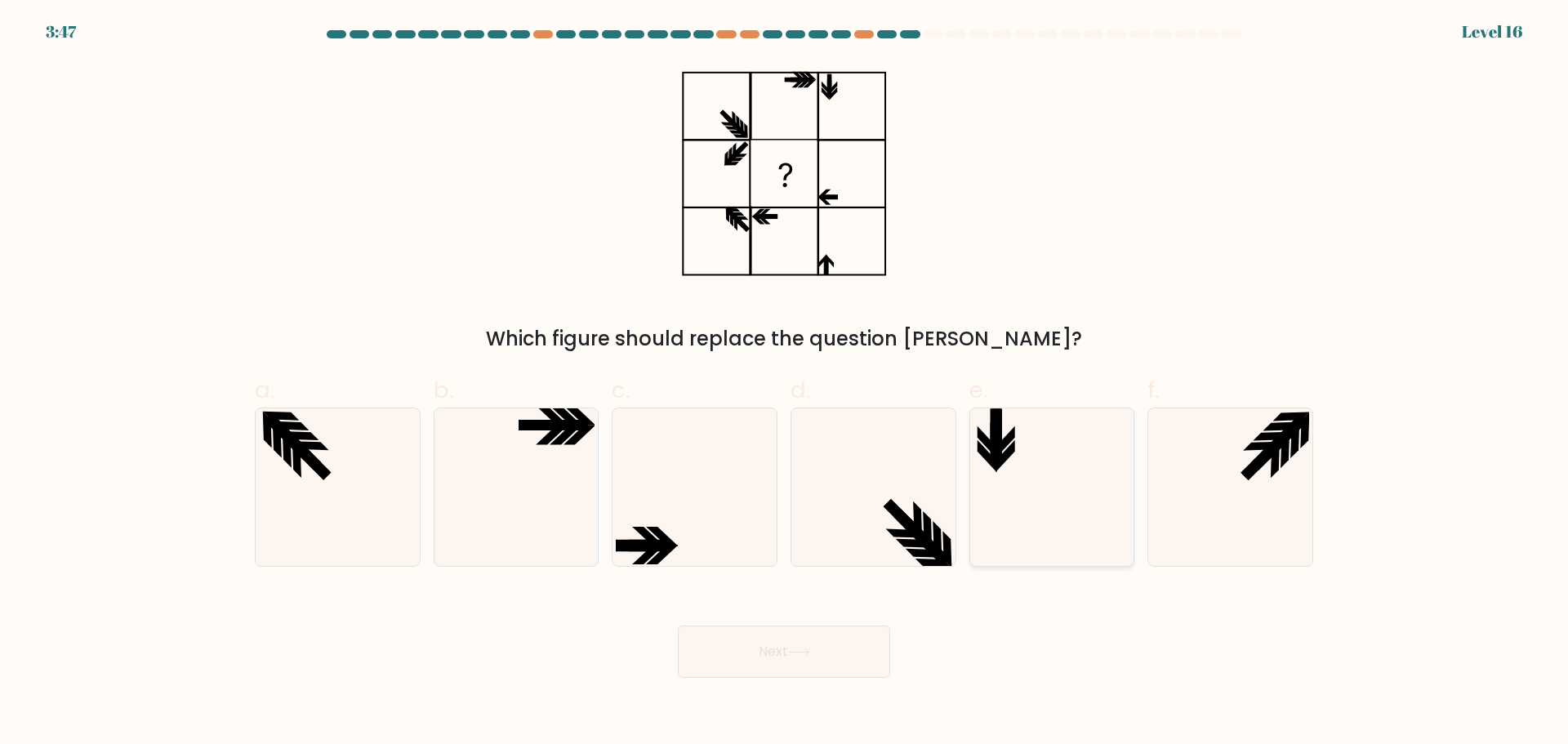
click at [1044, 494] on icon at bounding box center [1050, 487] width 157 height 157
click at [785, 383] on input "e." at bounding box center [784, 377] width 1 height 11
radio input "true"
click at [780, 648] on button "Next" at bounding box center [783, 651] width 212 height 52
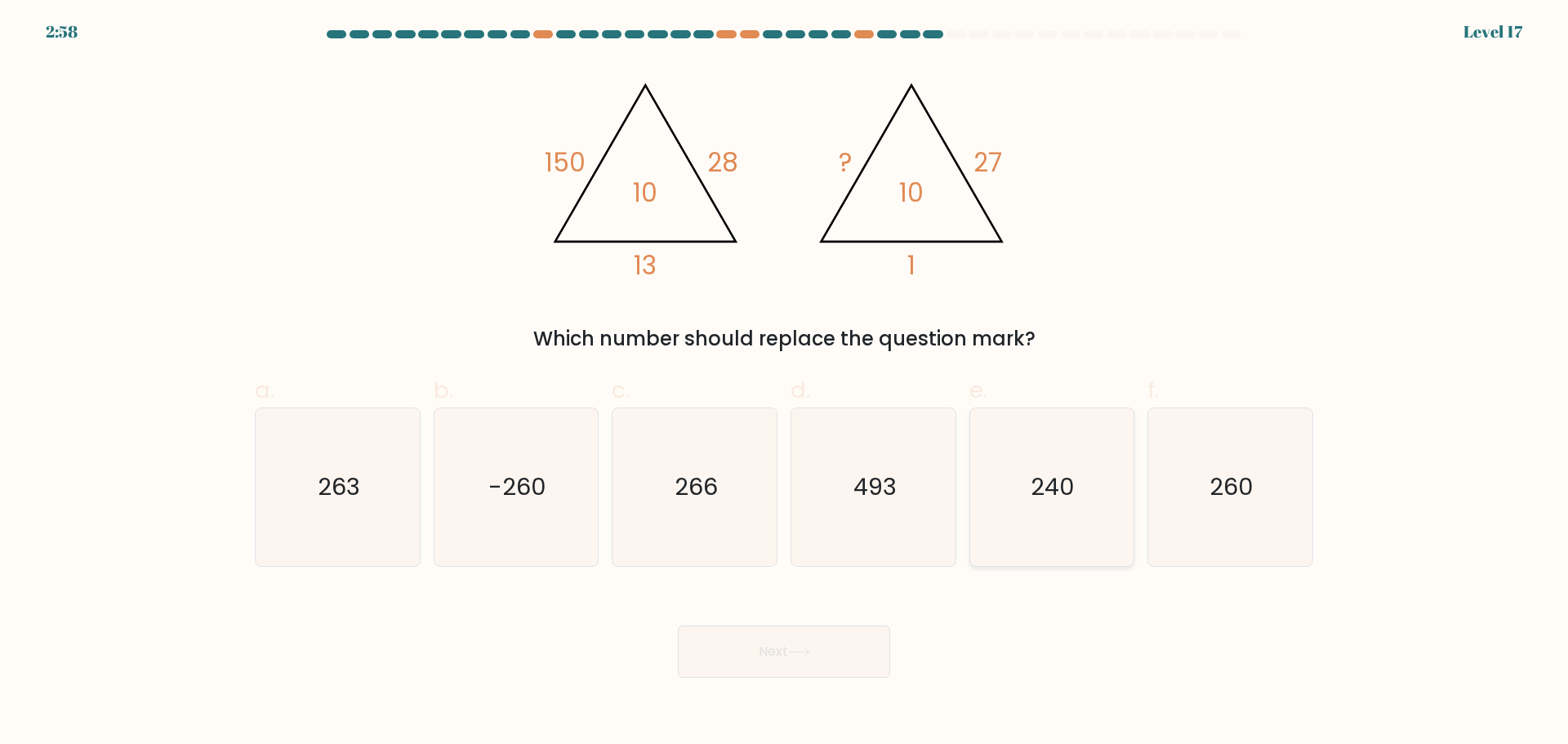
click at [1024, 500] on icon "240" at bounding box center [1050, 487] width 157 height 157
click at [785, 383] on input "e. 240" at bounding box center [784, 377] width 1 height 11
radio input "true"
click at [843, 645] on button "Next" at bounding box center [783, 651] width 212 height 52
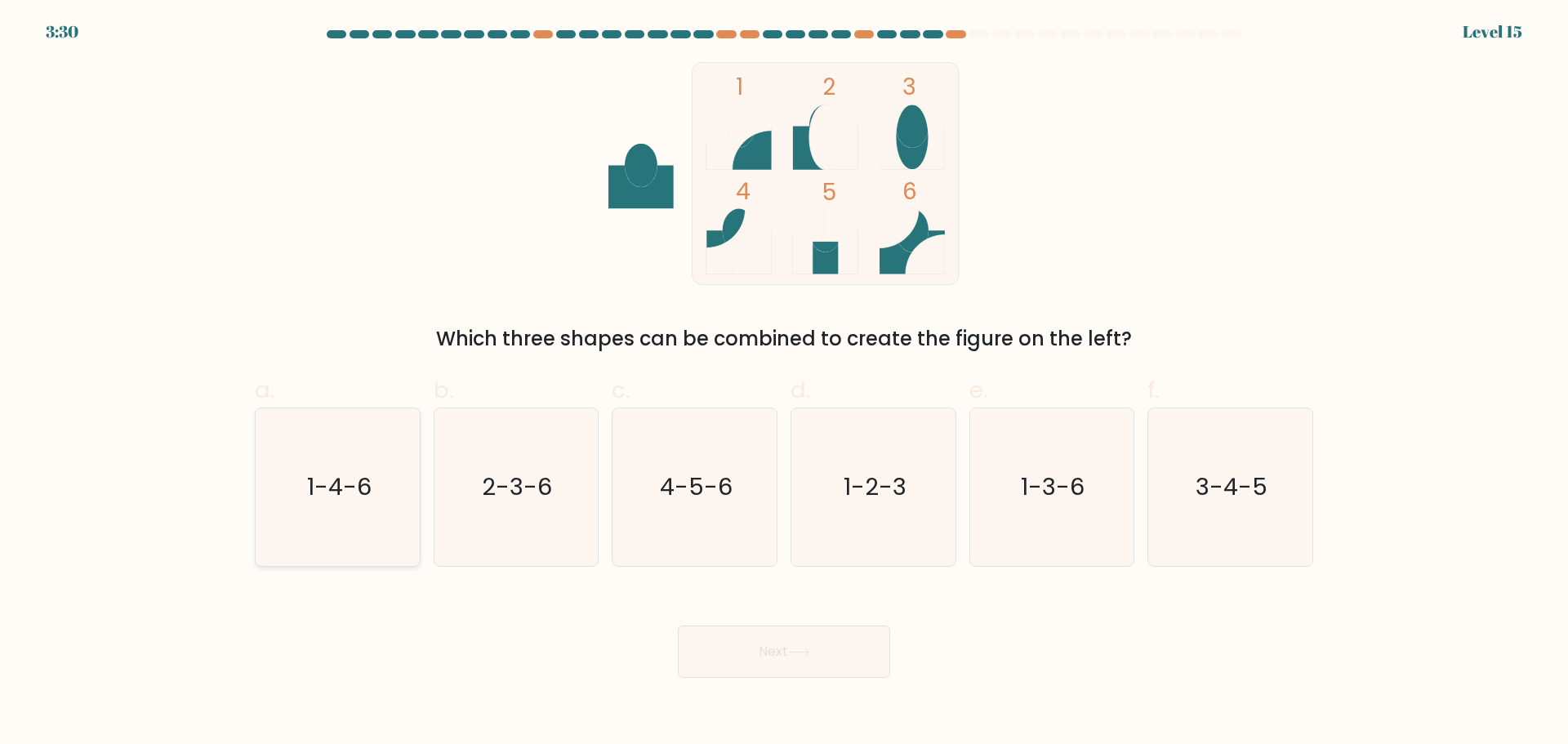
click at [338, 496] on text "1-4-6" at bounding box center [339, 487] width 65 height 33
click at [784, 383] on input "a. 1-4-6" at bounding box center [784, 377] width 1 height 11
radio input "true"
click at [751, 652] on button "Next" at bounding box center [783, 651] width 212 height 52
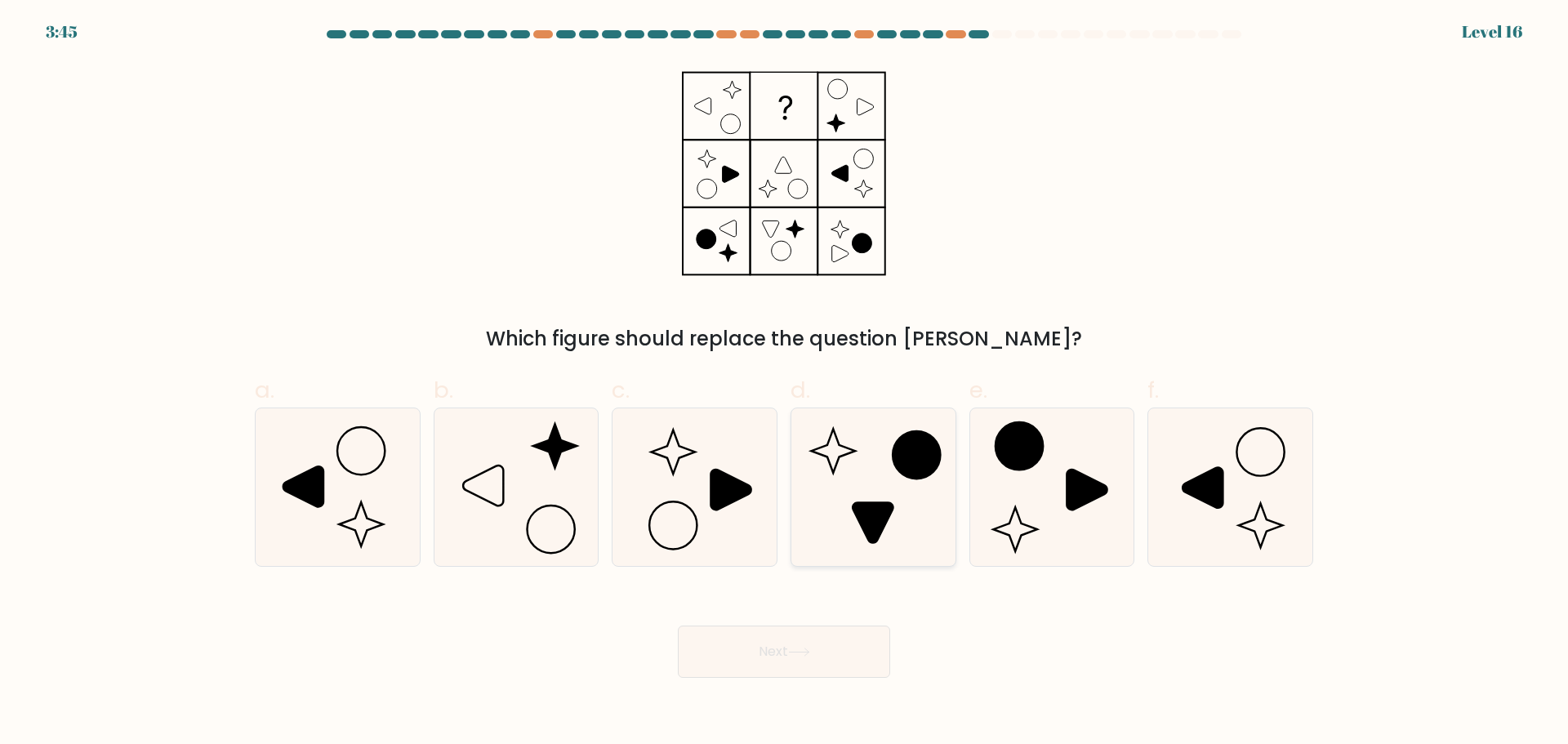
click at [920, 495] on icon at bounding box center [873, 487] width 157 height 157
click at [785, 383] on input "d." at bounding box center [784, 377] width 1 height 11
radio input "true"
click at [836, 657] on button "Next" at bounding box center [783, 651] width 212 height 52
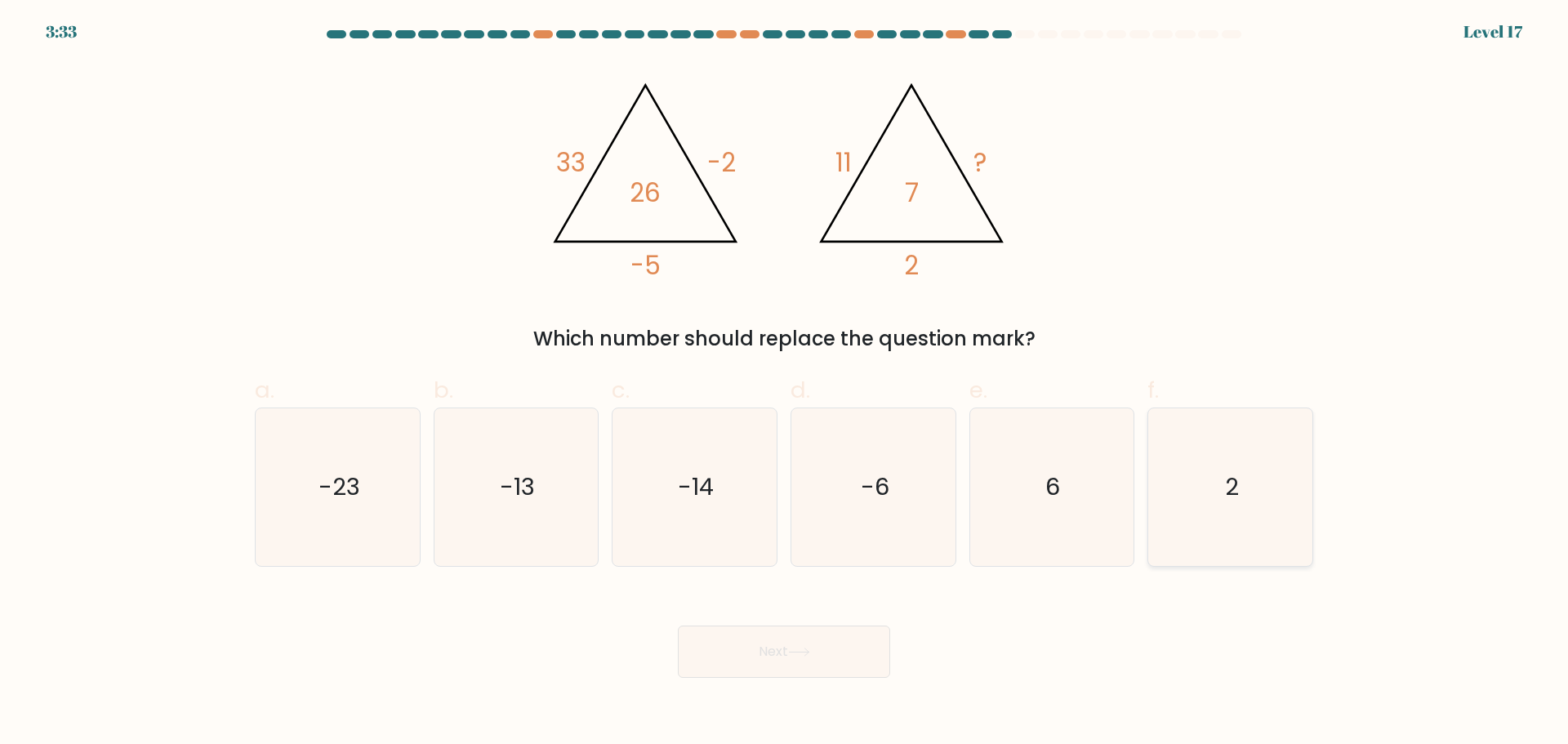
drag, startPoint x: 1236, startPoint y: 476, endPoint x: 1095, endPoint y: 568, distance: 168.4
click at [1236, 476] on text "2" at bounding box center [1231, 487] width 14 height 33
click at [785, 383] on input "f. 2" at bounding box center [784, 377] width 1 height 11
radio input "true"
click at [820, 646] on button "Next" at bounding box center [783, 651] width 212 height 52
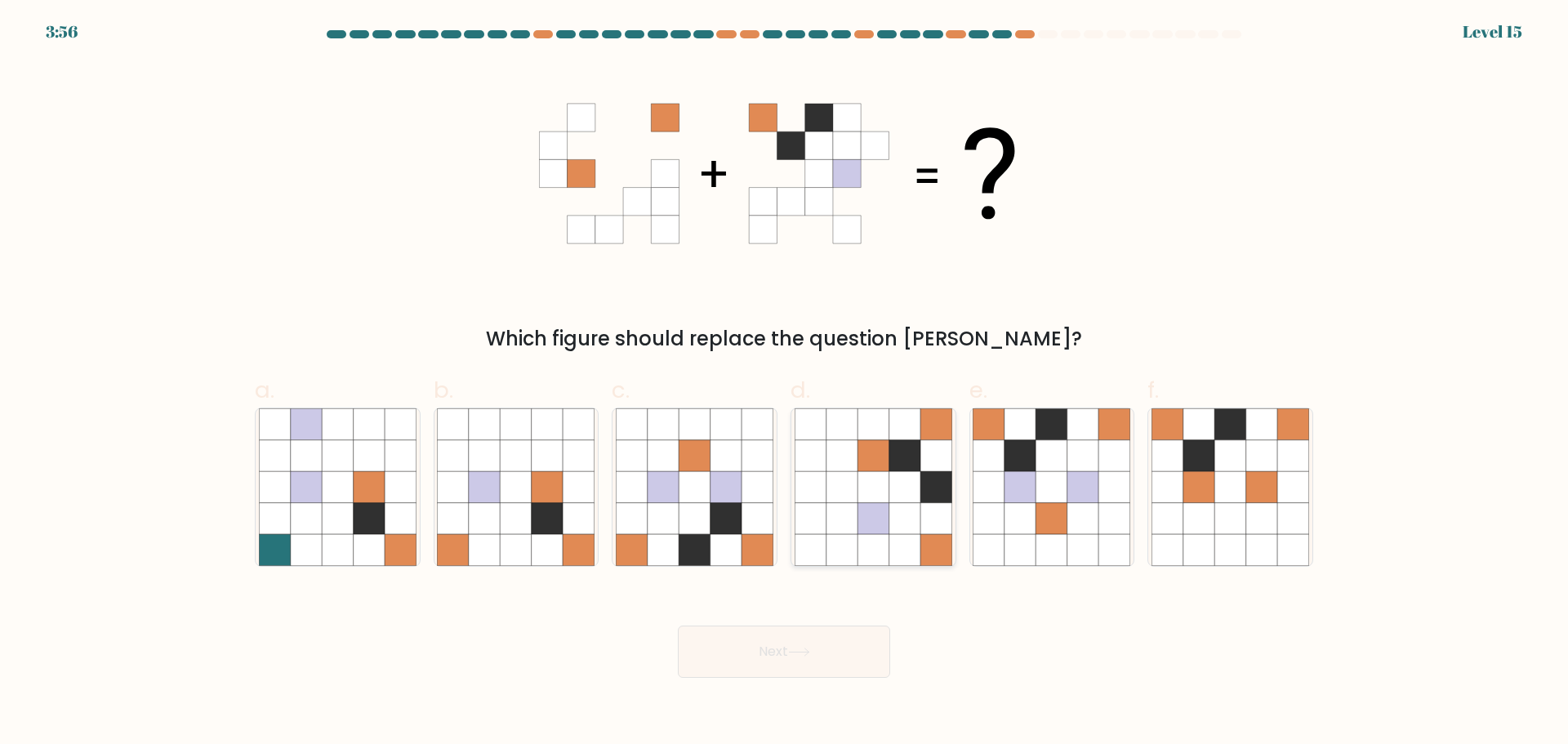
click at [911, 500] on icon at bounding box center [905, 487] width 31 height 31
click at [785, 383] on input "d." at bounding box center [784, 377] width 1 height 11
radio input "true"
click at [842, 660] on button "Next" at bounding box center [783, 651] width 212 height 52
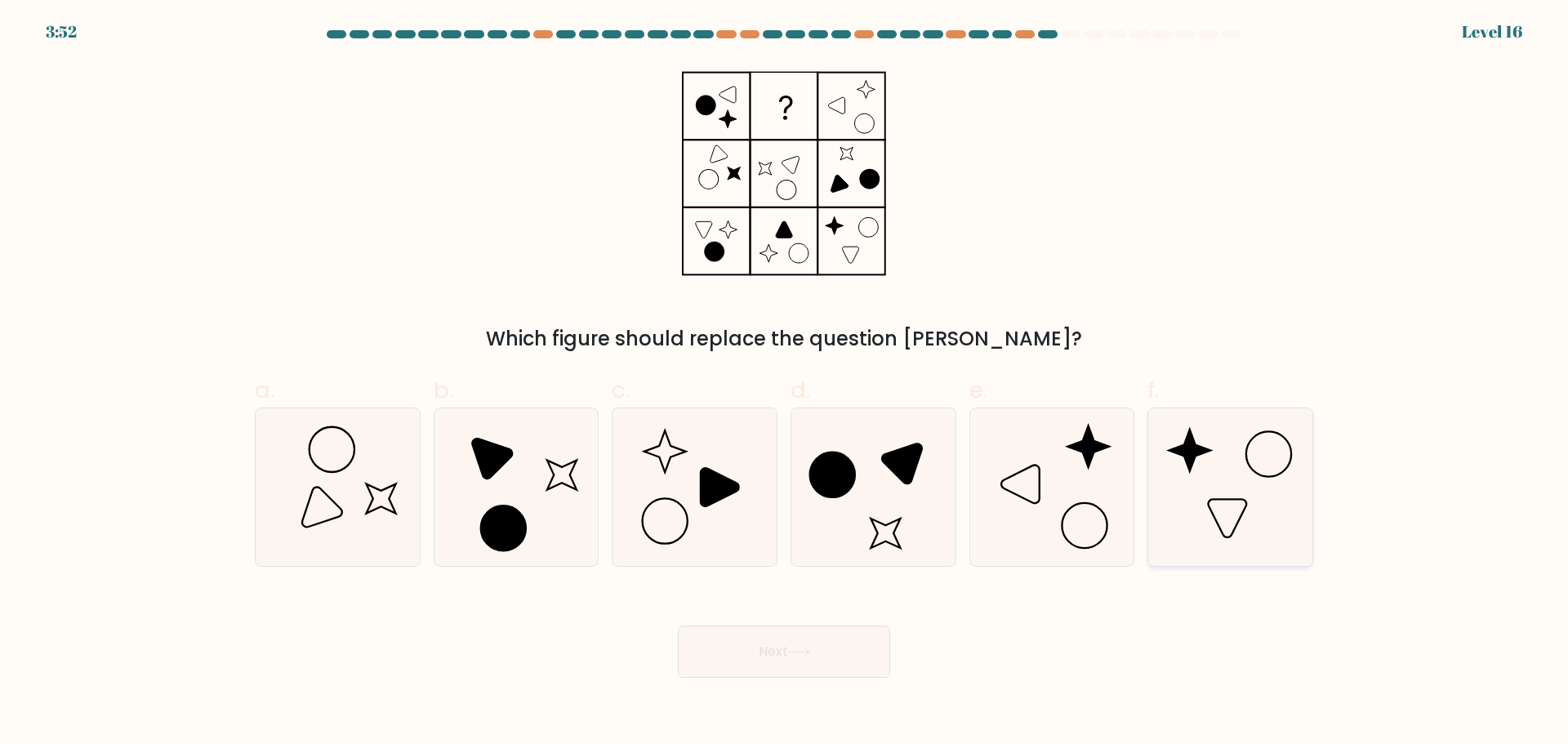
click at [1268, 500] on icon at bounding box center [1230, 487] width 157 height 157
click at [785, 383] on input "f." at bounding box center [784, 377] width 1 height 11
radio input "true"
click at [835, 664] on button "Next" at bounding box center [783, 651] width 212 height 52
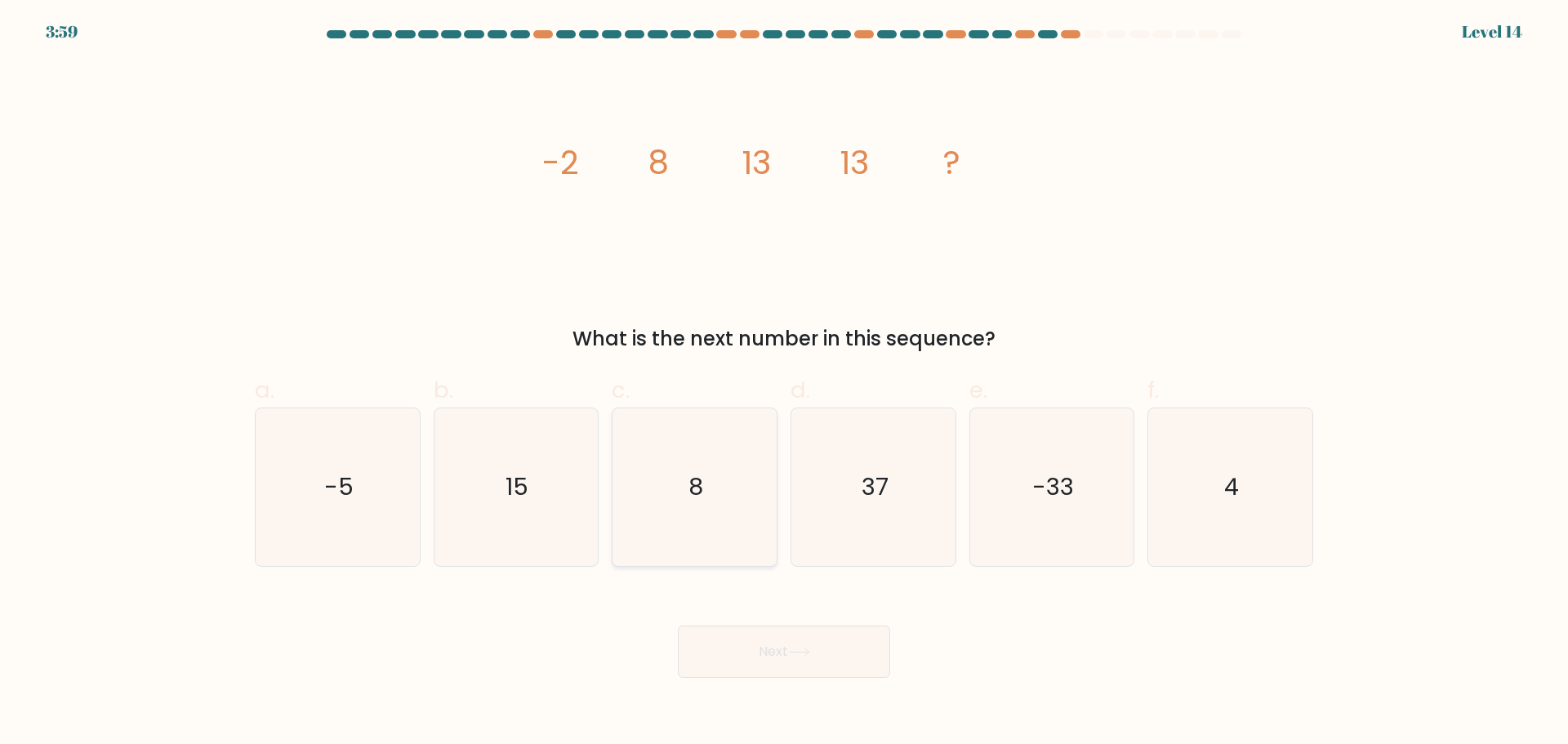
click at [707, 524] on icon "8" at bounding box center [694, 487] width 157 height 157
click at [784, 383] on input "c. 8" at bounding box center [784, 377] width 1 height 11
radio input "true"
click at [784, 660] on button "Next" at bounding box center [783, 651] width 212 height 52
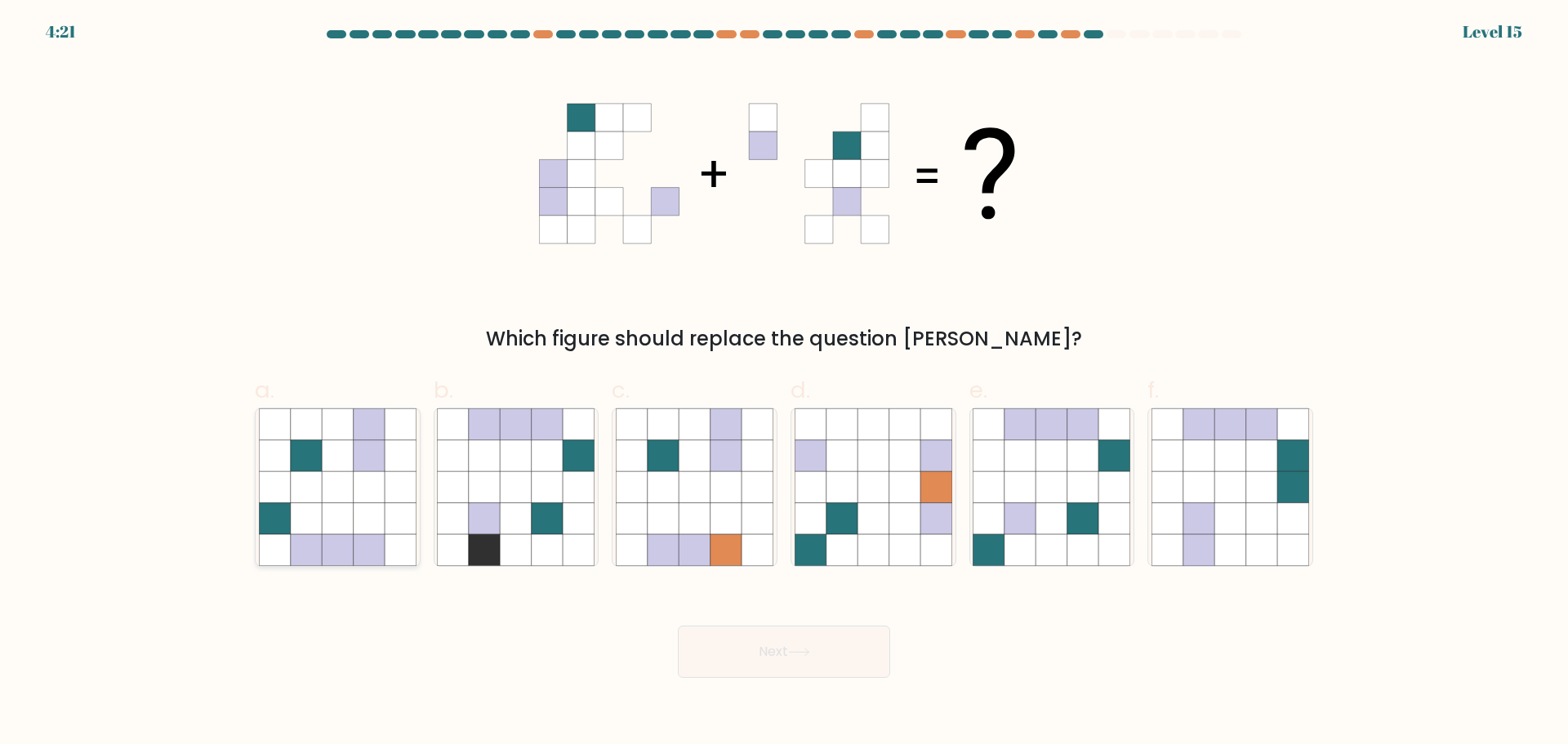
click at [343, 491] on icon at bounding box center [337, 487] width 31 height 31
click at [784, 383] on input "a." at bounding box center [784, 377] width 1 height 11
radio input "true"
click at [782, 649] on button "Next" at bounding box center [783, 651] width 212 height 52
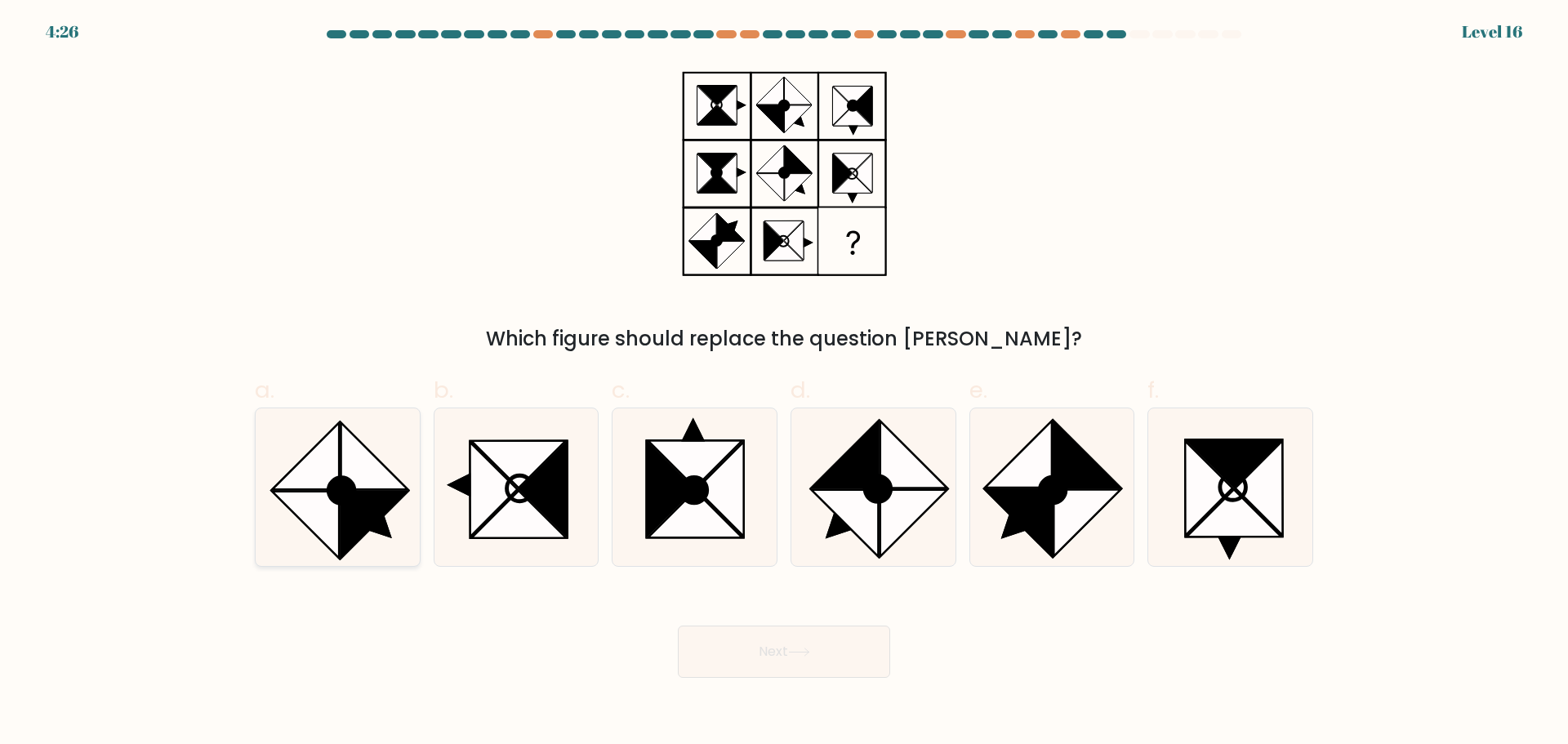
click at [342, 498] on circle at bounding box center [342, 490] width 36 height 36
click at [784, 383] on input "a." at bounding box center [784, 377] width 1 height 11
radio input "true"
click at [844, 660] on button "Next" at bounding box center [783, 651] width 212 height 52
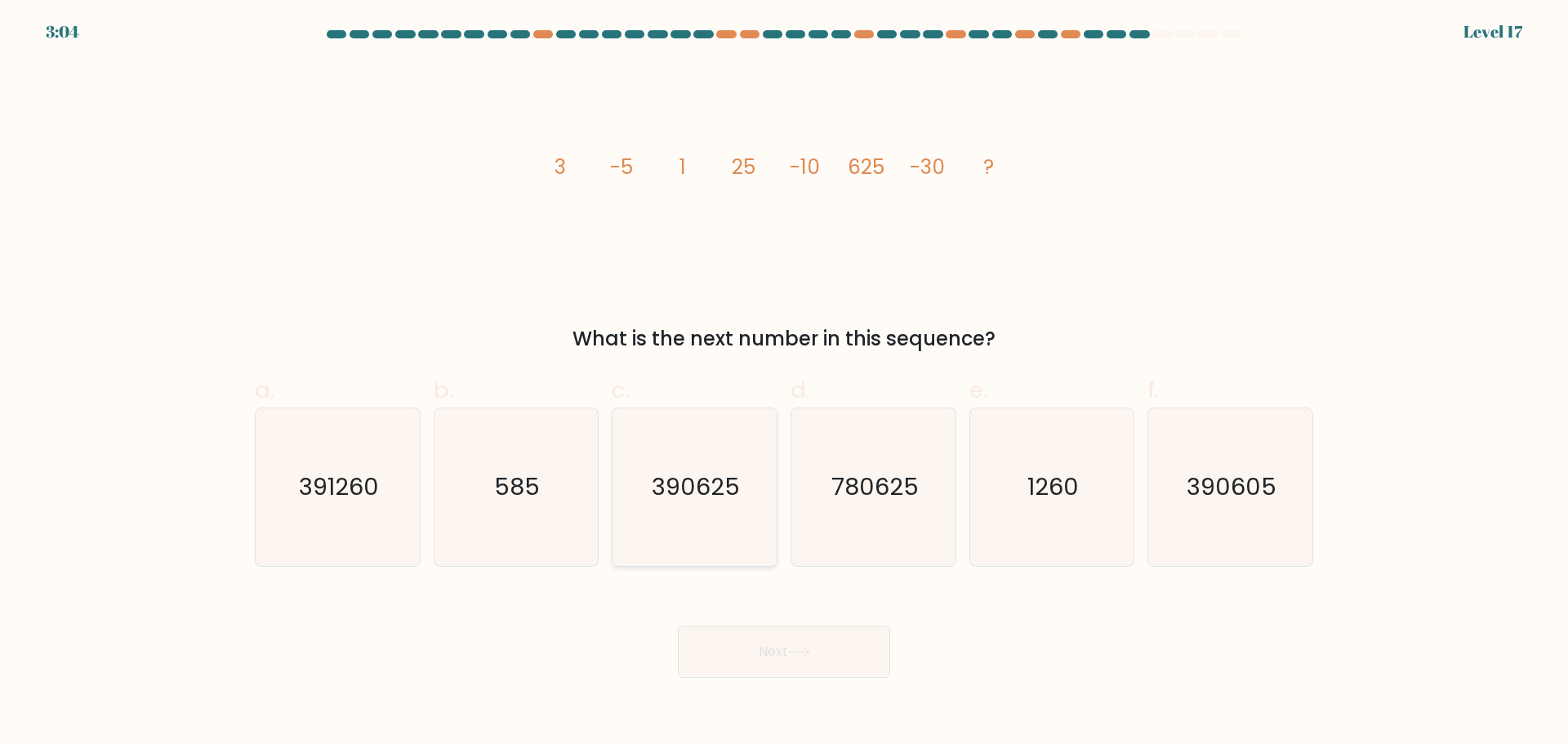
click at [728, 524] on icon "390625" at bounding box center [694, 487] width 157 height 157
click at [784, 383] on input "c. 390625" at bounding box center [784, 377] width 1 height 11
radio input "true"
click at [748, 646] on button "Next" at bounding box center [783, 651] width 212 height 52
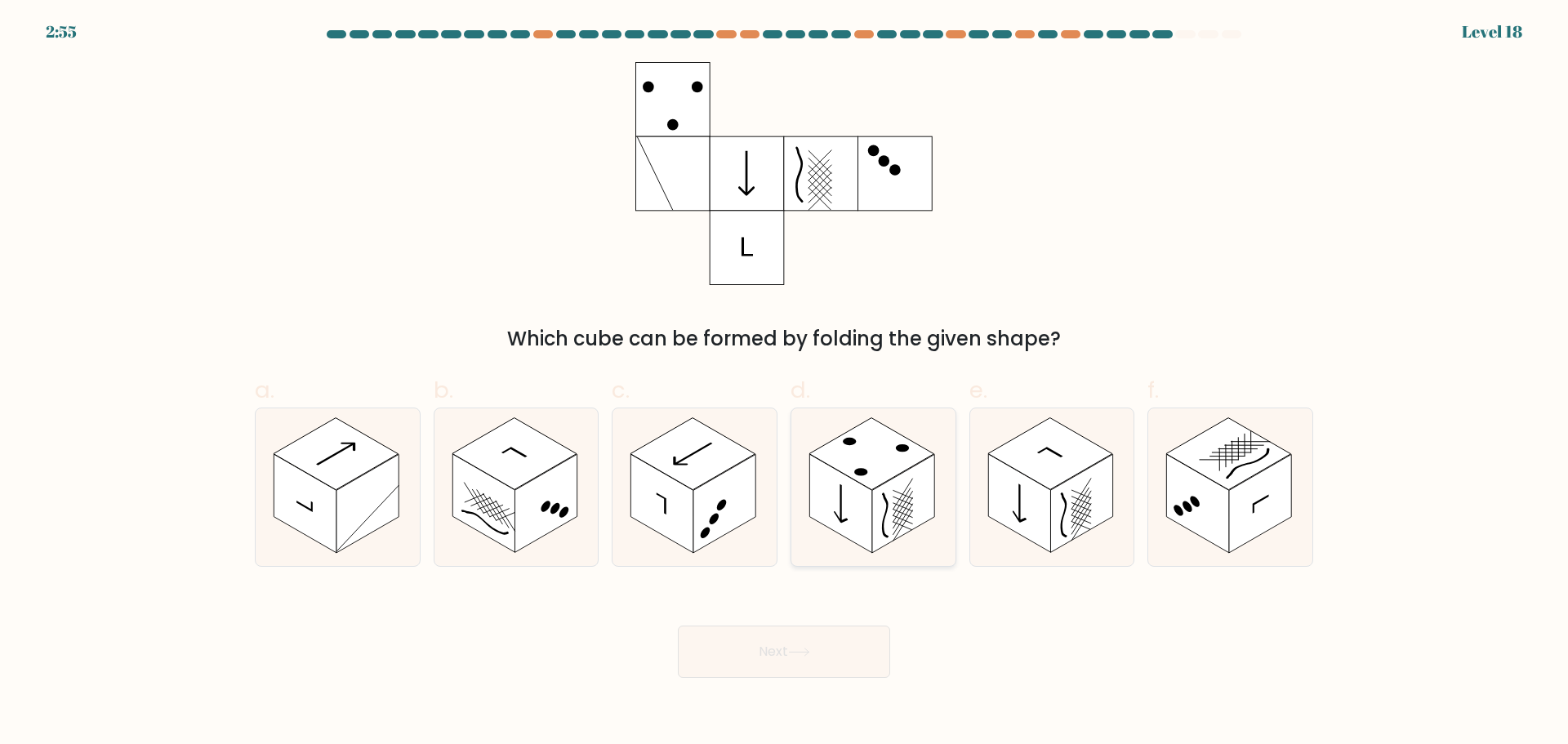
click at [905, 483] on rect at bounding box center [903, 503] width 62 height 99
click at [785, 383] on input "d." at bounding box center [784, 377] width 1 height 11
radio input "true"
click at [844, 647] on button "Next" at bounding box center [783, 651] width 212 height 52
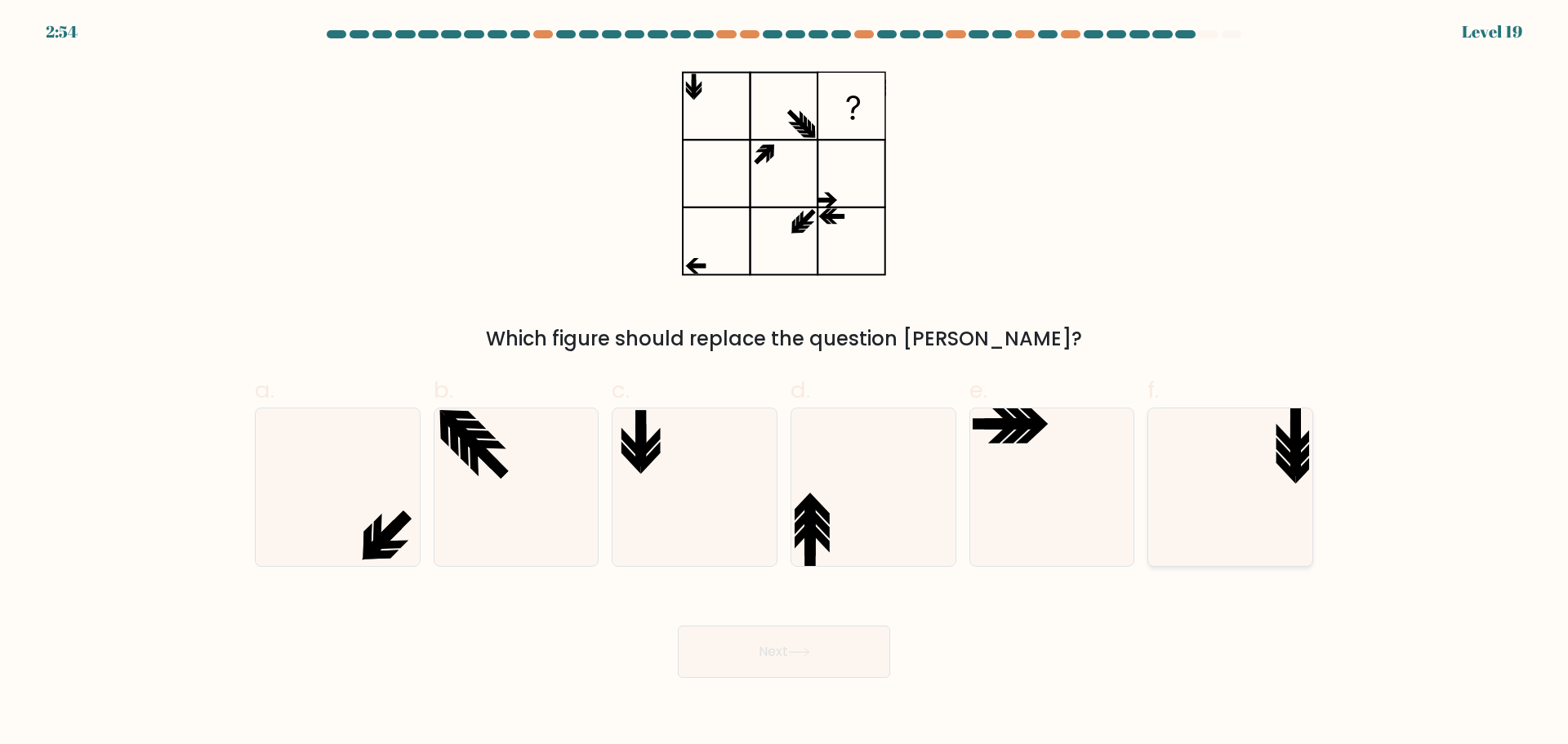
click at [1262, 484] on icon at bounding box center [1230, 487] width 157 height 157
click at [785, 383] on input "f." at bounding box center [784, 377] width 1 height 11
radio input "true"
click at [836, 648] on button "Next" at bounding box center [783, 651] width 212 height 52
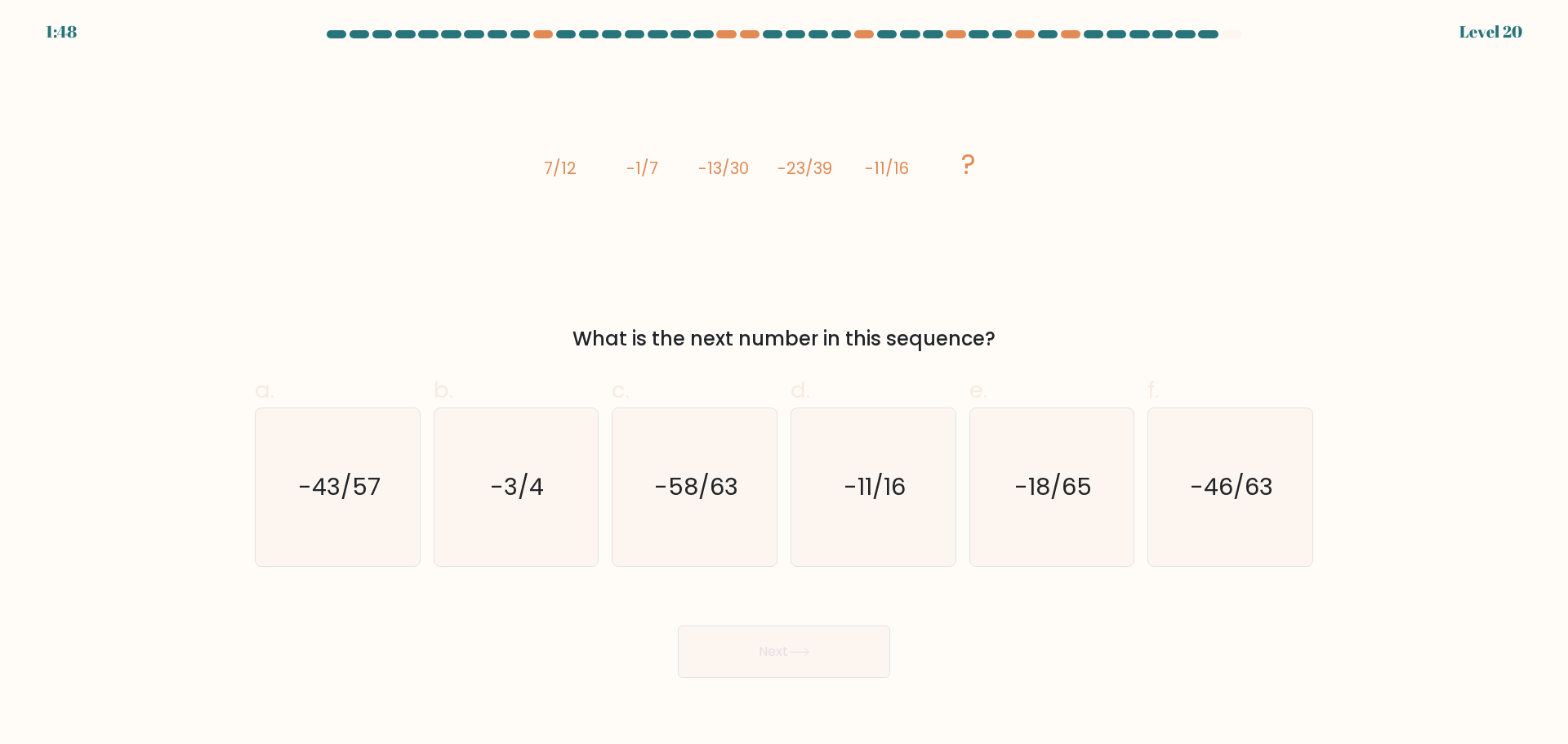
click at [1289, 206] on div "image/svg+xml 7/12 -1/7 -13/30 -23/39 -11/16 ? What is the next number in this …" at bounding box center [783, 207] width 1078 height 292
click at [348, 516] on icon "-43/57" at bounding box center [337, 487] width 157 height 157
click at [784, 383] on input "a. -43/57" at bounding box center [784, 377] width 1 height 11
radio input "true"
click at [772, 661] on button "Next" at bounding box center [783, 651] width 212 height 52
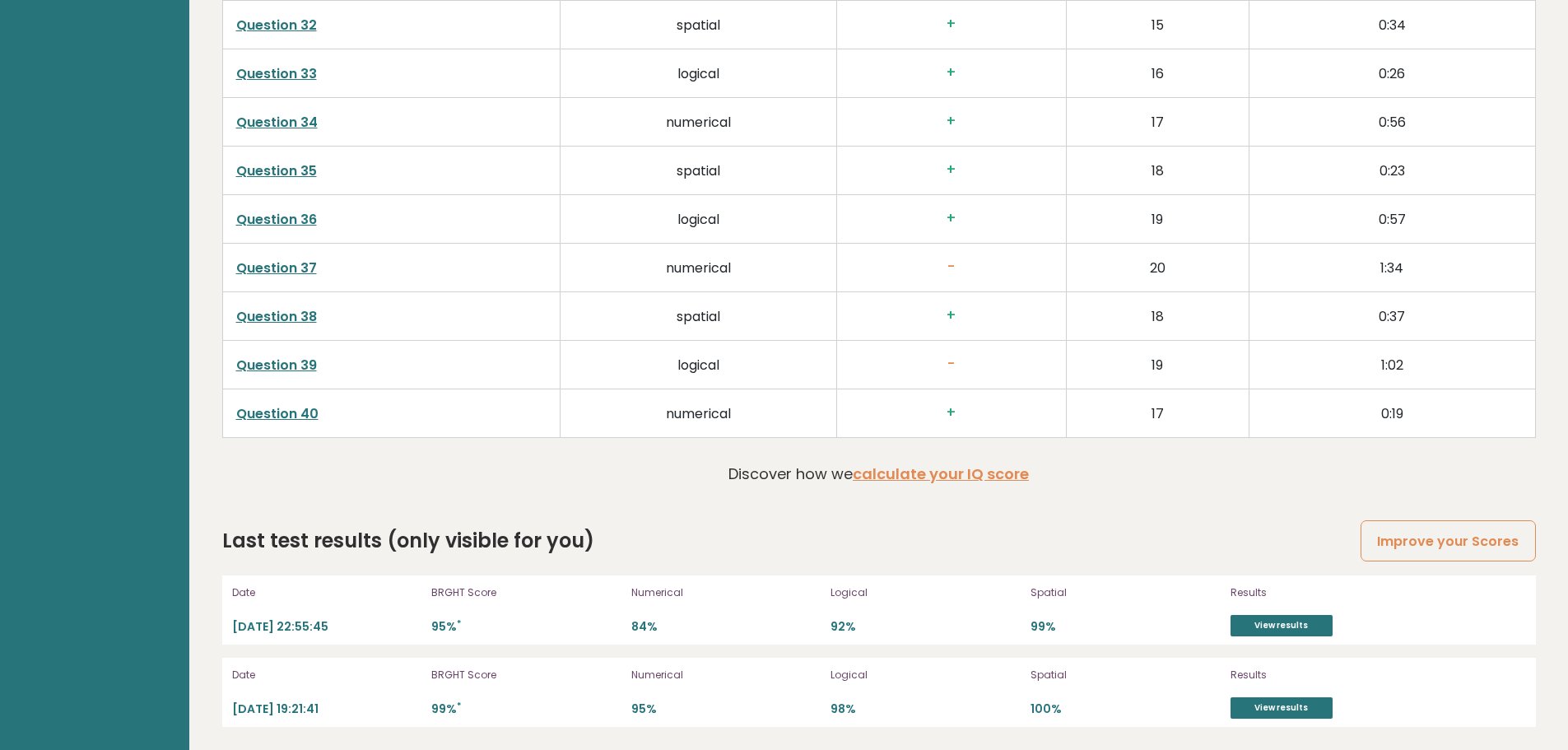
scroll to position [4290, 0]
click at [1473, 540] on link "Improve your Scores" at bounding box center [1447, 540] width 174 height 42
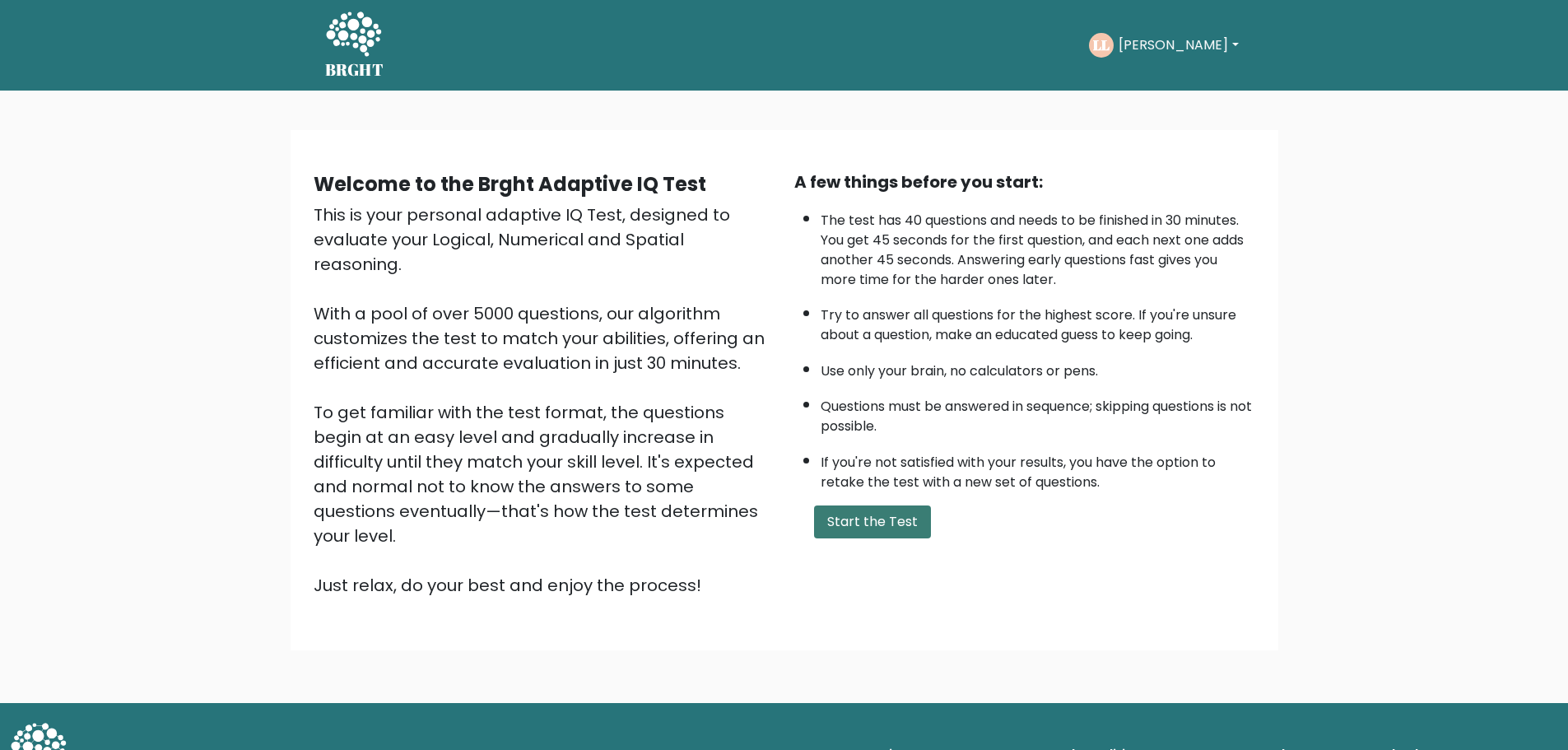
click at [887, 517] on button "Start the Test" at bounding box center [872, 522] width 117 height 33
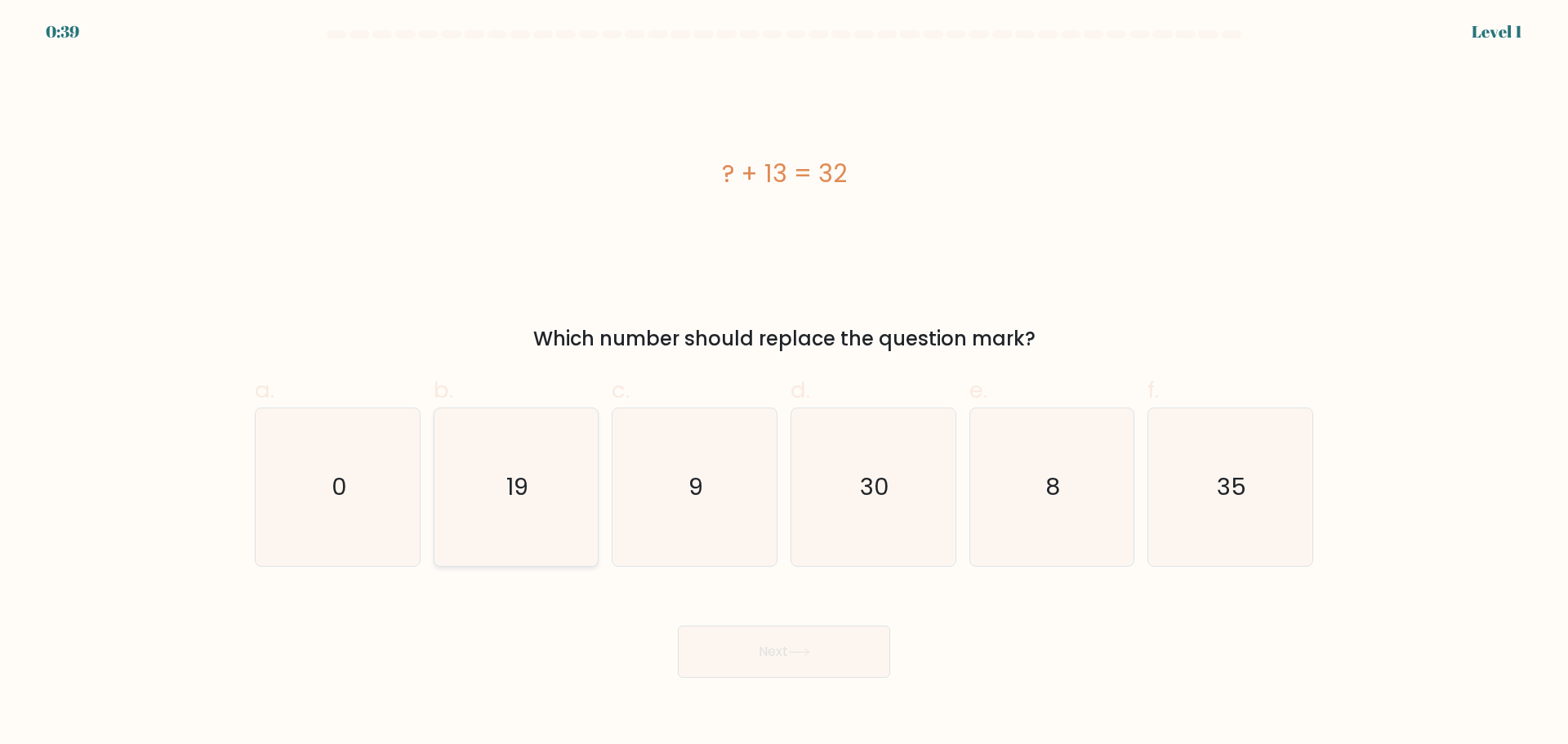
drag, startPoint x: 525, startPoint y: 484, endPoint x: 540, endPoint y: 487, distance: 15.3
click at [526, 478] on text "19" at bounding box center [518, 487] width 22 height 33
click at [784, 383] on input "b. 19" at bounding box center [784, 377] width 1 height 11
radio input "true"
click at [839, 659] on button "Next" at bounding box center [783, 651] width 212 height 52
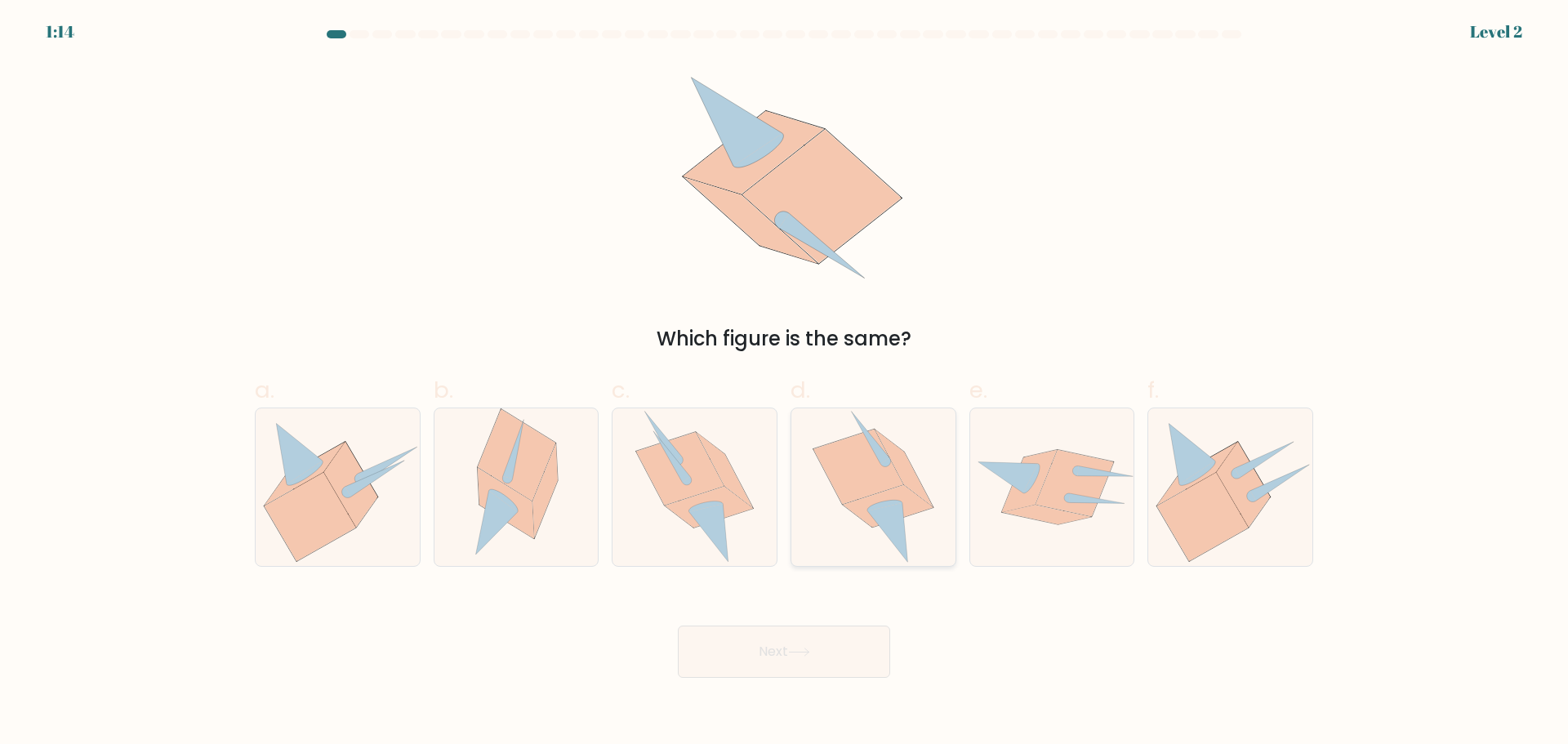
click at [886, 514] on icon at bounding box center [888, 532] width 40 height 60
click at [785, 383] on input "d." at bounding box center [784, 377] width 1 height 11
radio input "true"
click at [826, 644] on button "Next" at bounding box center [783, 651] width 212 height 52
click at [1011, 200] on div "Which figure is the same?" at bounding box center [783, 207] width 1078 height 292
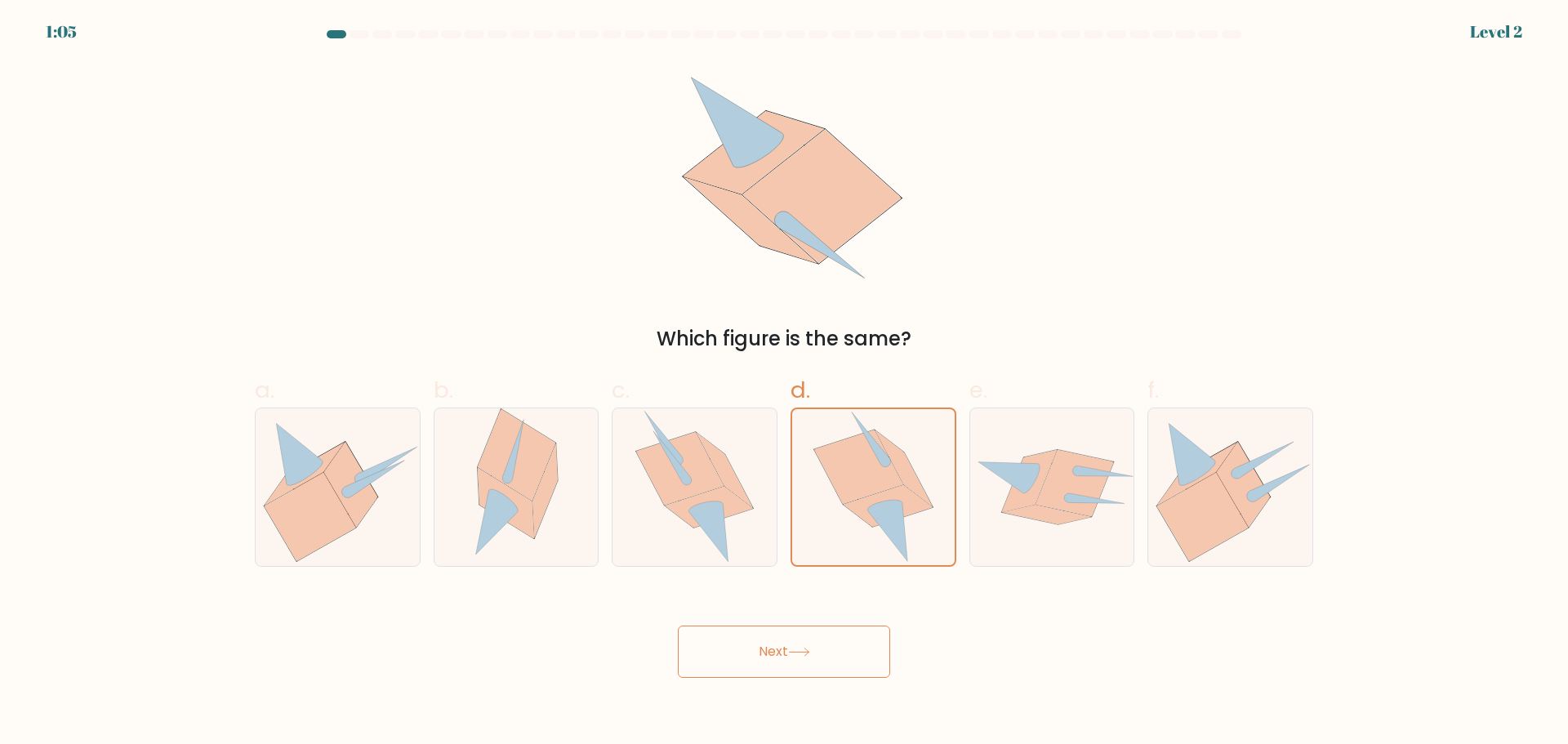
click at [970, 647] on div "Next" at bounding box center [783, 632] width 1078 height 92
click at [824, 648] on button "Next" at bounding box center [783, 651] width 212 height 52
click at [1031, 539] on div at bounding box center [1052, 487] width 166 height 159
click at [785, 383] on input "e." at bounding box center [784, 377] width 1 height 11
radio input "true"
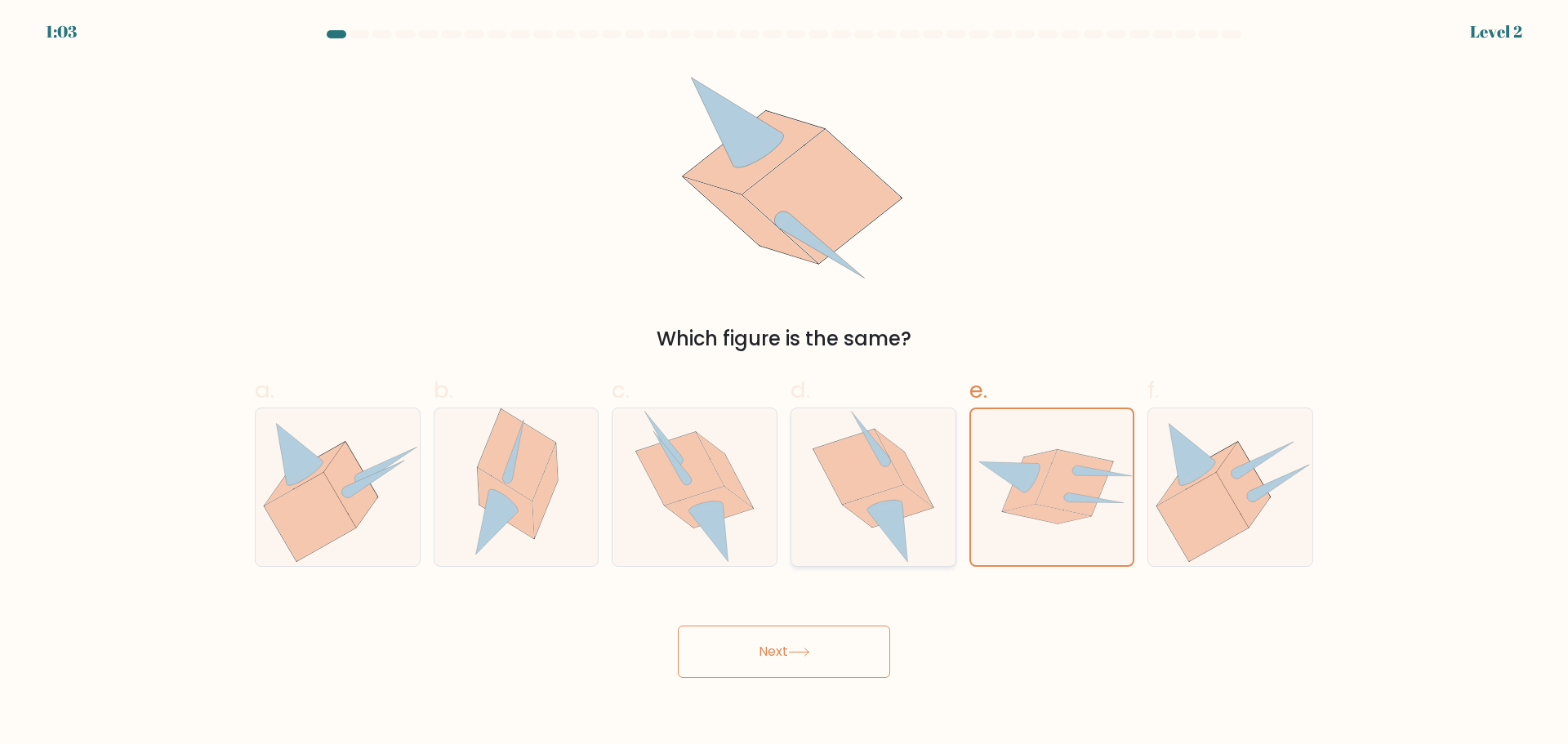
click at [900, 508] on icon at bounding box center [888, 532] width 40 height 60
click at [785, 383] on input "d." at bounding box center [784, 377] width 1 height 11
radio input "true"
click at [832, 629] on button "Next" at bounding box center [783, 651] width 212 height 52
click at [831, 632] on button "Next" at bounding box center [783, 651] width 212 height 52
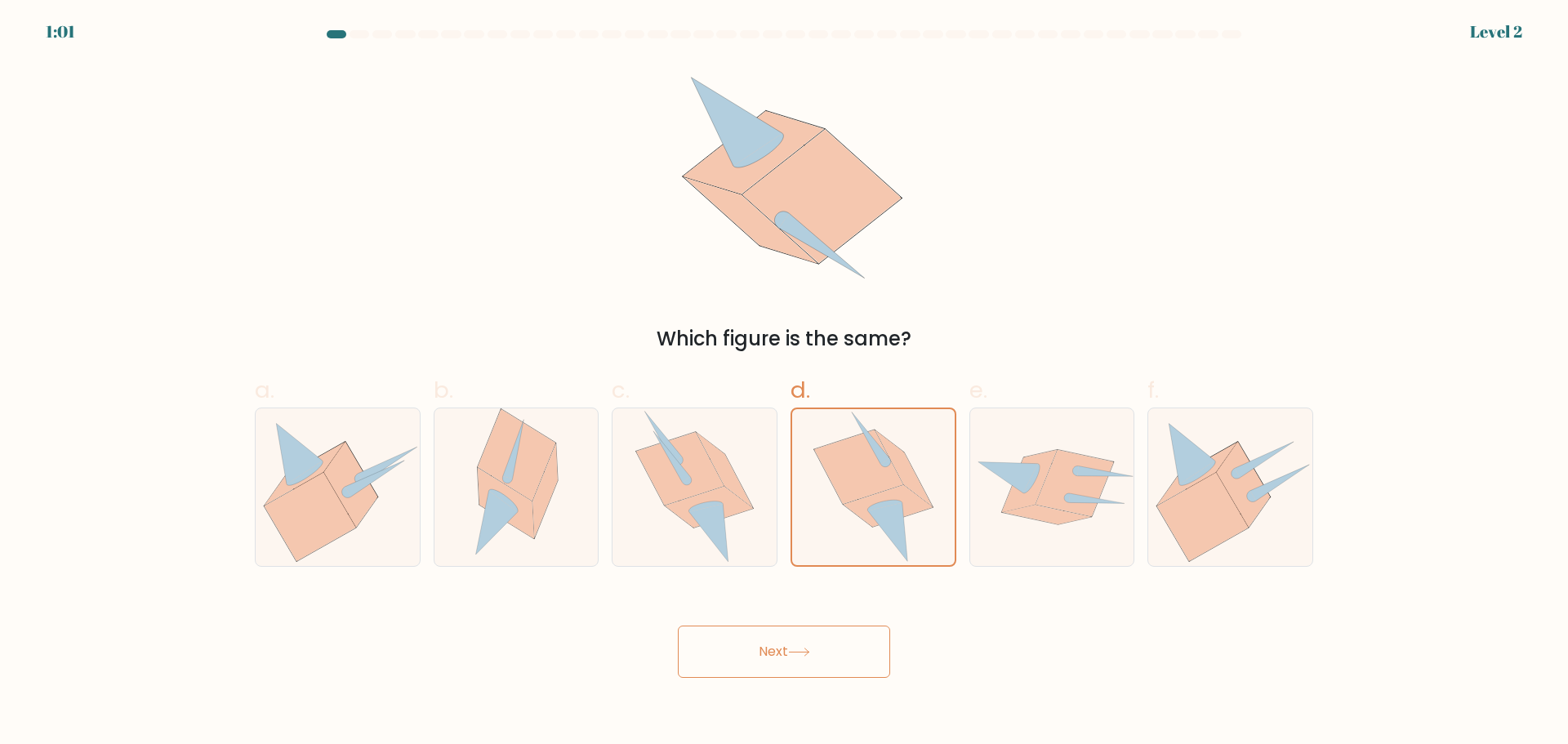
click at [831, 632] on button "Next" at bounding box center [783, 651] width 212 height 52
click at [783, 660] on button "Next" at bounding box center [783, 651] width 212 height 52
click at [788, 657] on button "Next" at bounding box center [783, 651] width 212 height 52
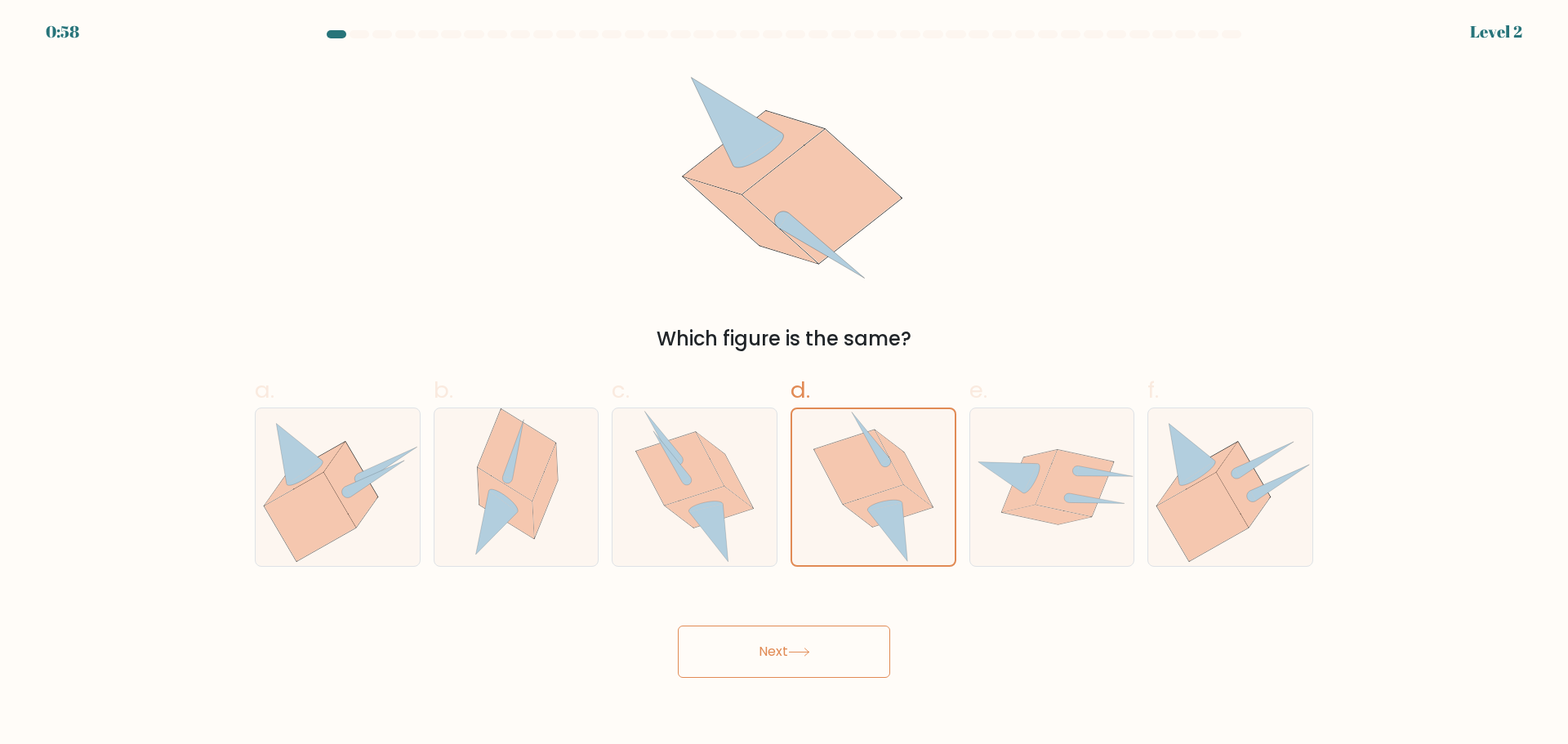
click at [788, 657] on button "Next" at bounding box center [783, 651] width 212 height 52
click at [789, 656] on button "Next" at bounding box center [783, 651] width 212 height 52
click at [789, 656] on button "Next" at bounding box center [783, 651] width 212 height 52
click at [791, 655] on button "Next" at bounding box center [783, 651] width 212 height 52
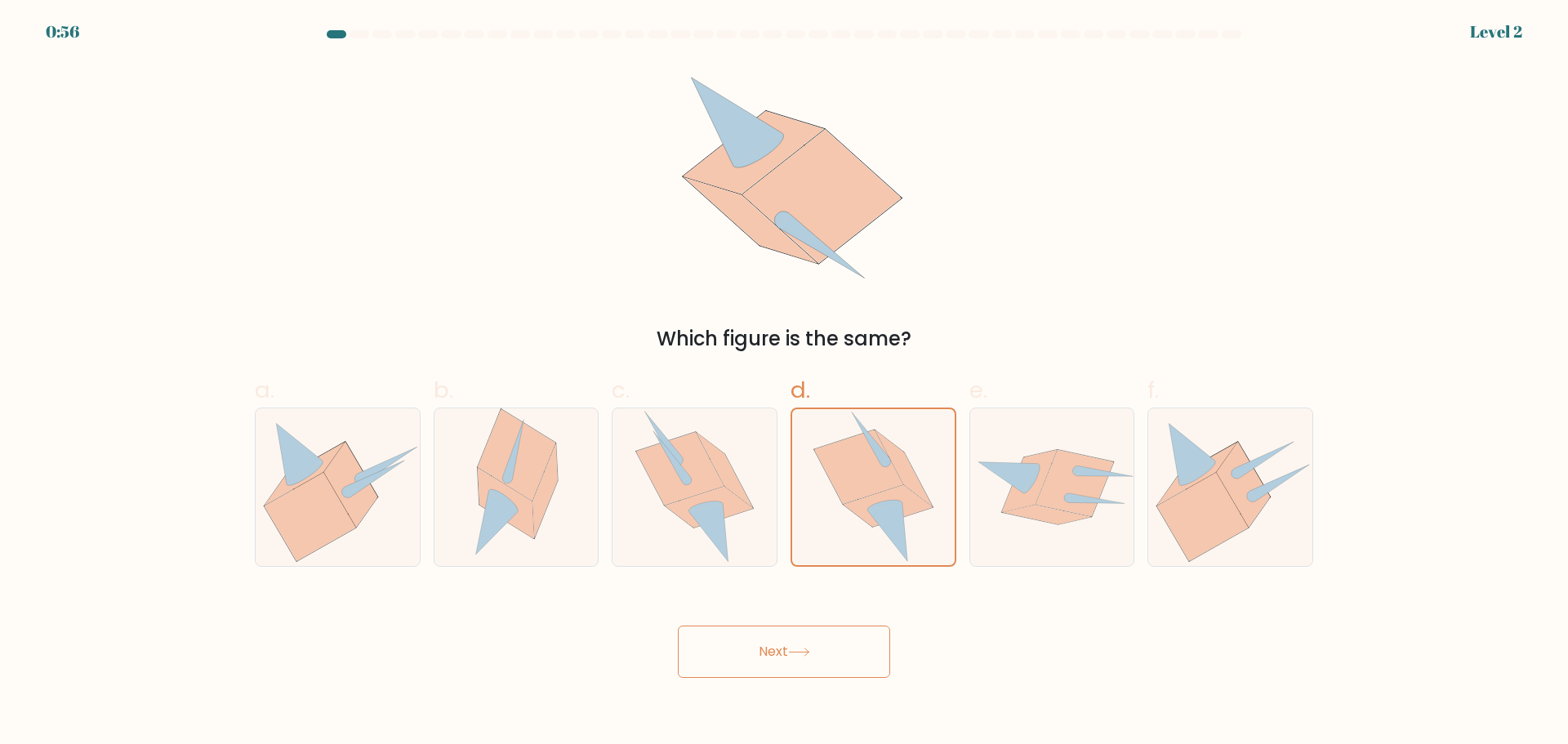
click at [793, 655] on icon at bounding box center [799, 652] width 22 height 9
click at [692, 480] on icon at bounding box center [679, 468] width 88 height 74
click at [784, 383] on input "c." at bounding box center [784, 377] width 1 height 11
radio input "true"
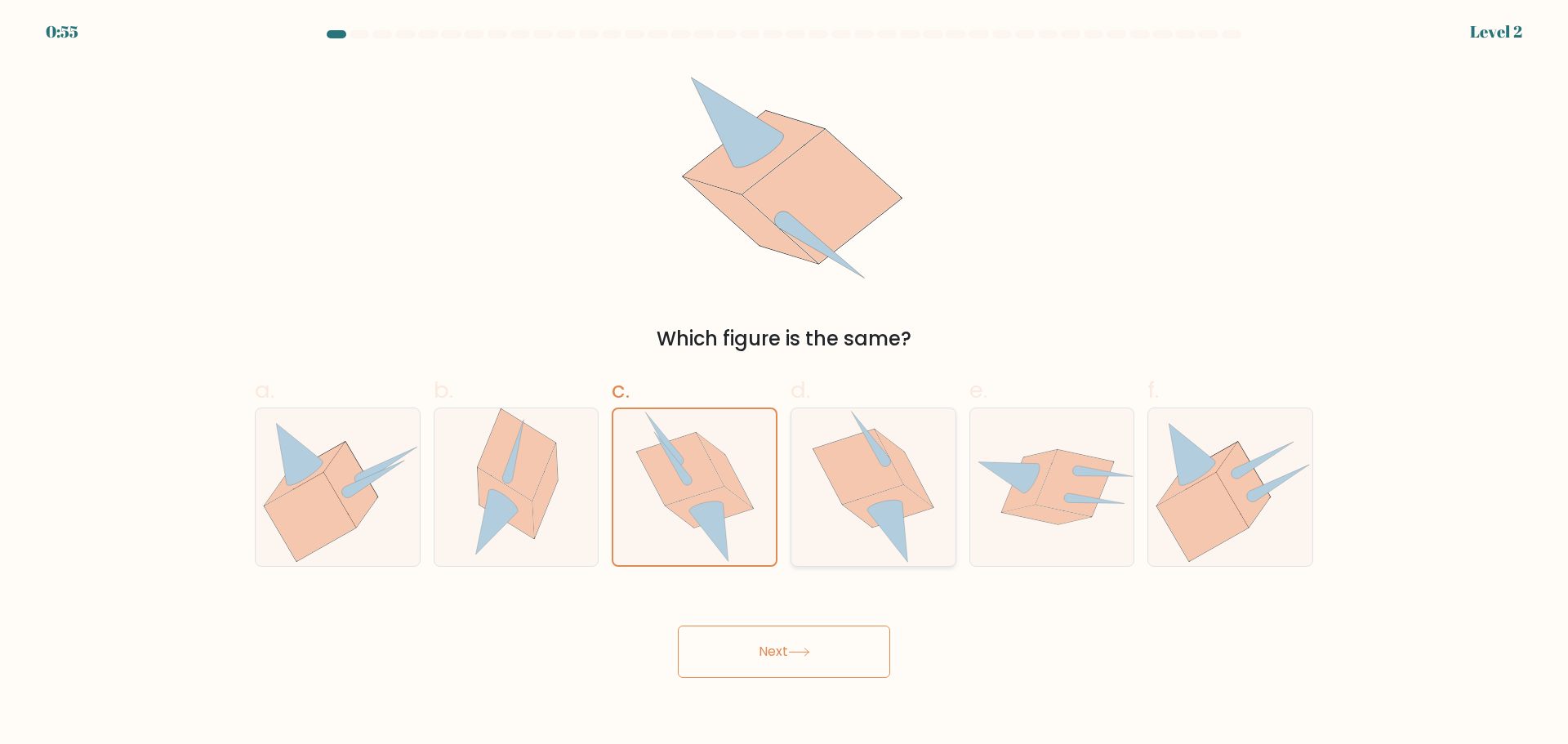
click at [836, 480] on icon at bounding box center [858, 466] width 90 height 75
click at [785, 383] on input "d." at bounding box center [784, 377] width 1 height 11
radio input "true"
click at [829, 667] on button "Next" at bounding box center [783, 651] width 212 height 52
click at [765, 639] on button "Next" at bounding box center [783, 651] width 212 height 52
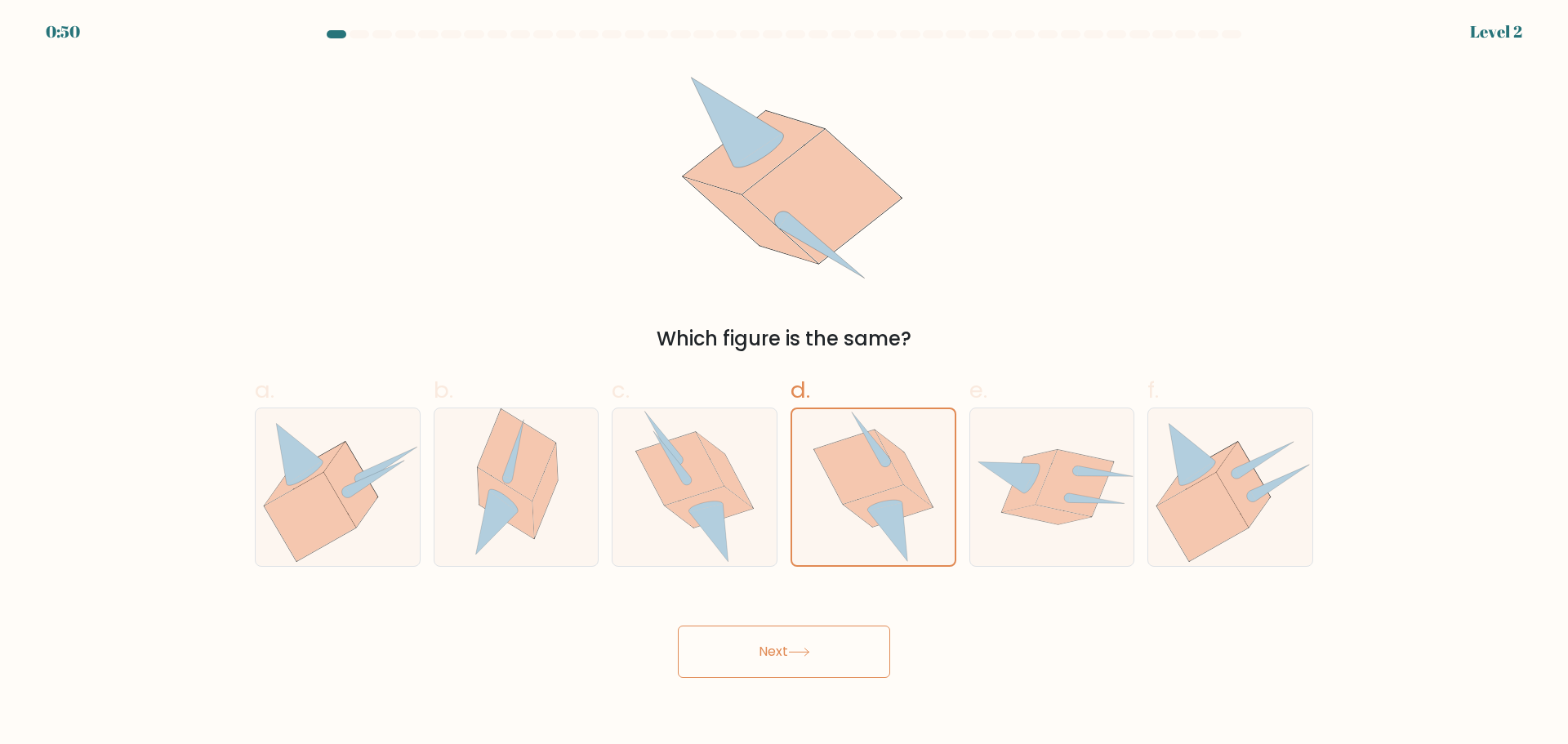
click at [804, 667] on button "Next" at bounding box center [783, 651] width 212 height 52
drag, startPoint x: 804, startPoint y: 667, endPoint x: 809, endPoint y: 640, distance: 27.5
click at [804, 666] on button "Next" at bounding box center [783, 651] width 212 height 52
drag, startPoint x: 544, startPoint y: 236, endPoint x: 484, endPoint y: 414, distance: 187.8
click at [548, 250] on div "Which figure is the same?" at bounding box center [783, 207] width 1078 height 292
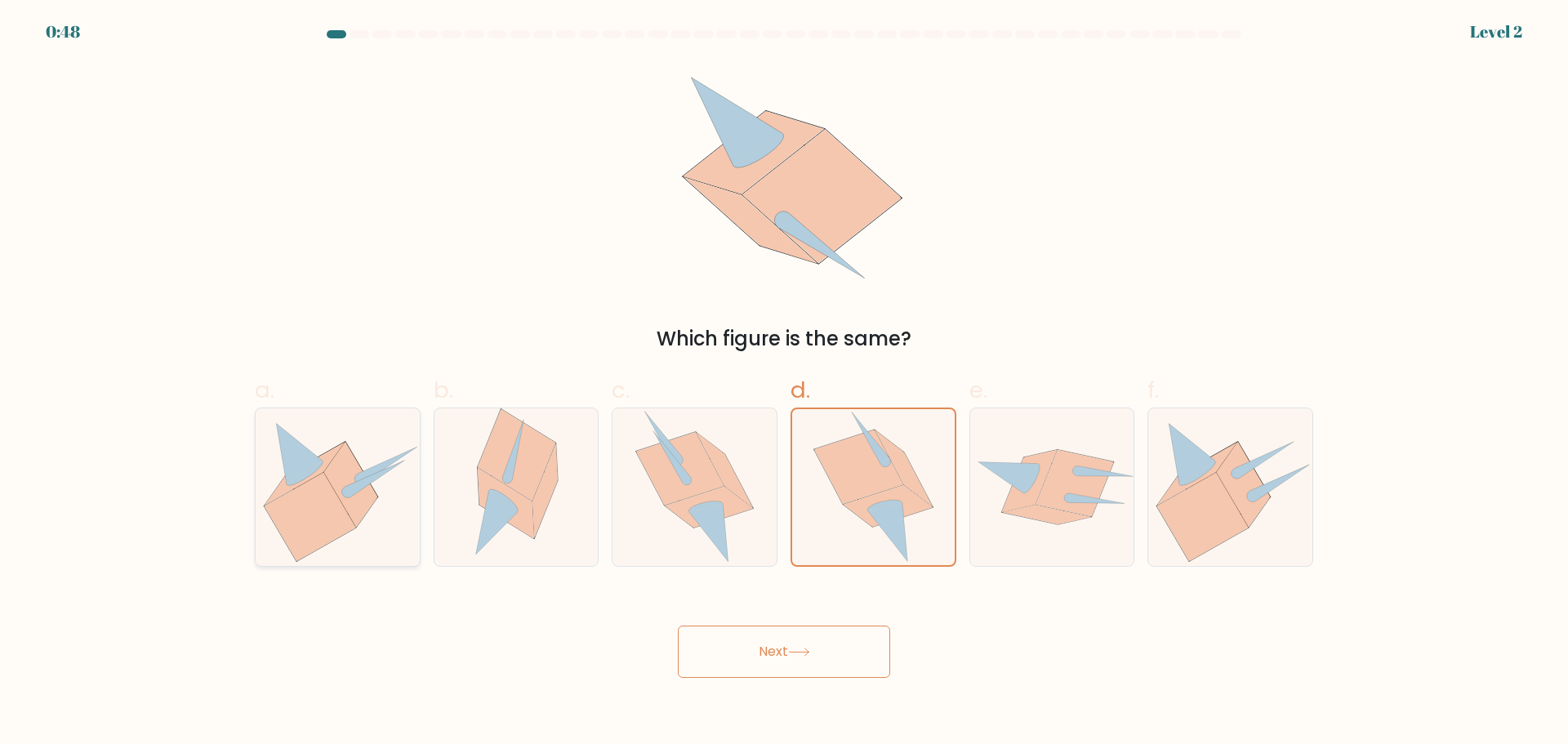
click at [378, 485] on icon at bounding box center [337, 487] width 164 height 149
click at [784, 383] on input "a." at bounding box center [784, 377] width 1 height 11
radio input "true"
click at [773, 640] on button "Next" at bounding box center [783, 651] width 212 height 52
drag, startPoint x: 689, startPoint y: 491, endPoint x: 706, endPoint y: 515, distance: 29.4
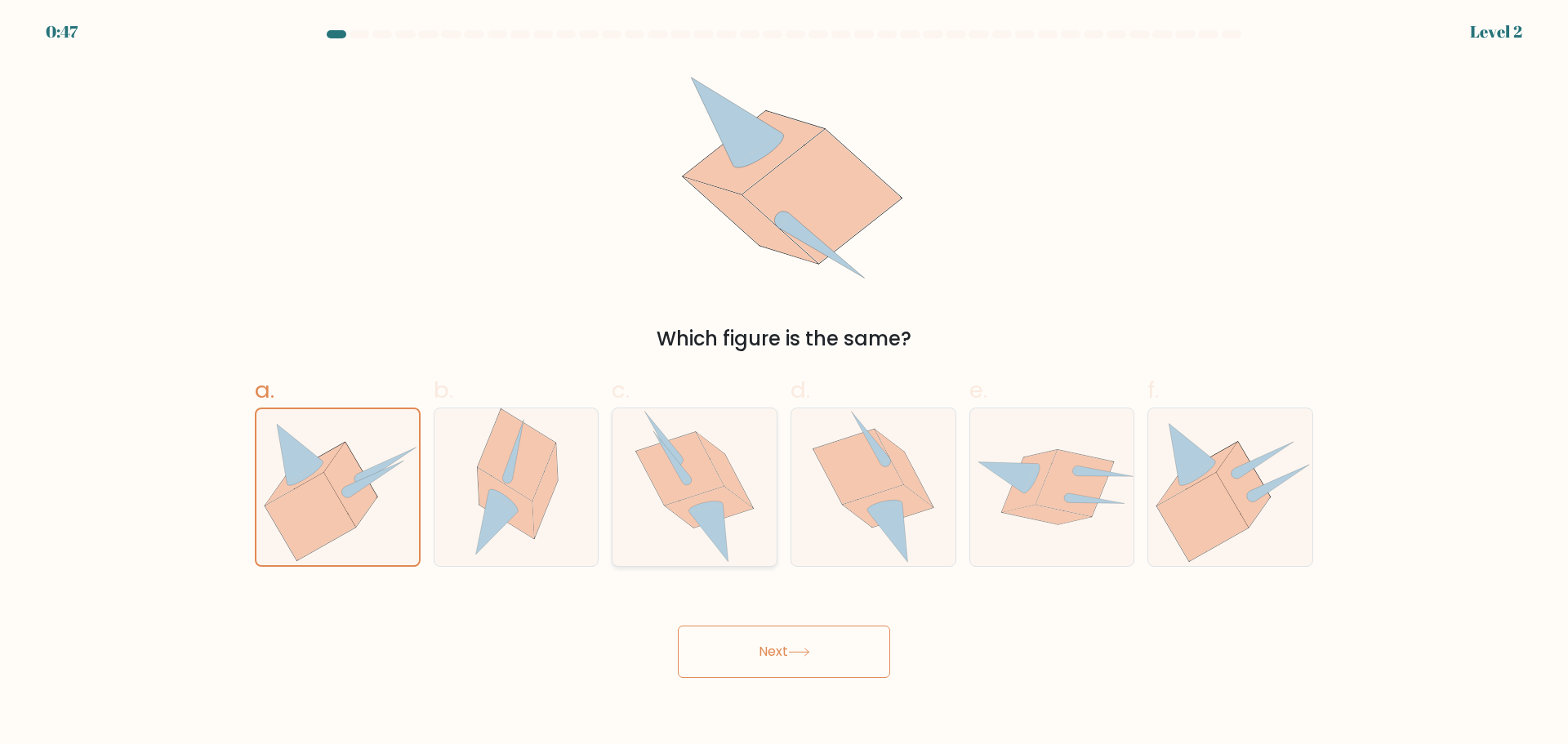
click at [690, 491] on icon at bounding box center [679, 468] width 88 height 74
click at [784, 383] on input "c." at bounding box center [784, 377] width 1 height 11
radio input "true"
drag, startPoint x: 763, startPoint y: 639, endPoint x: 792, endPoint y: 604, distance: 45.5
click at [763, 640] on button "Next" at bounding box center [783, 651] width 212 height 52
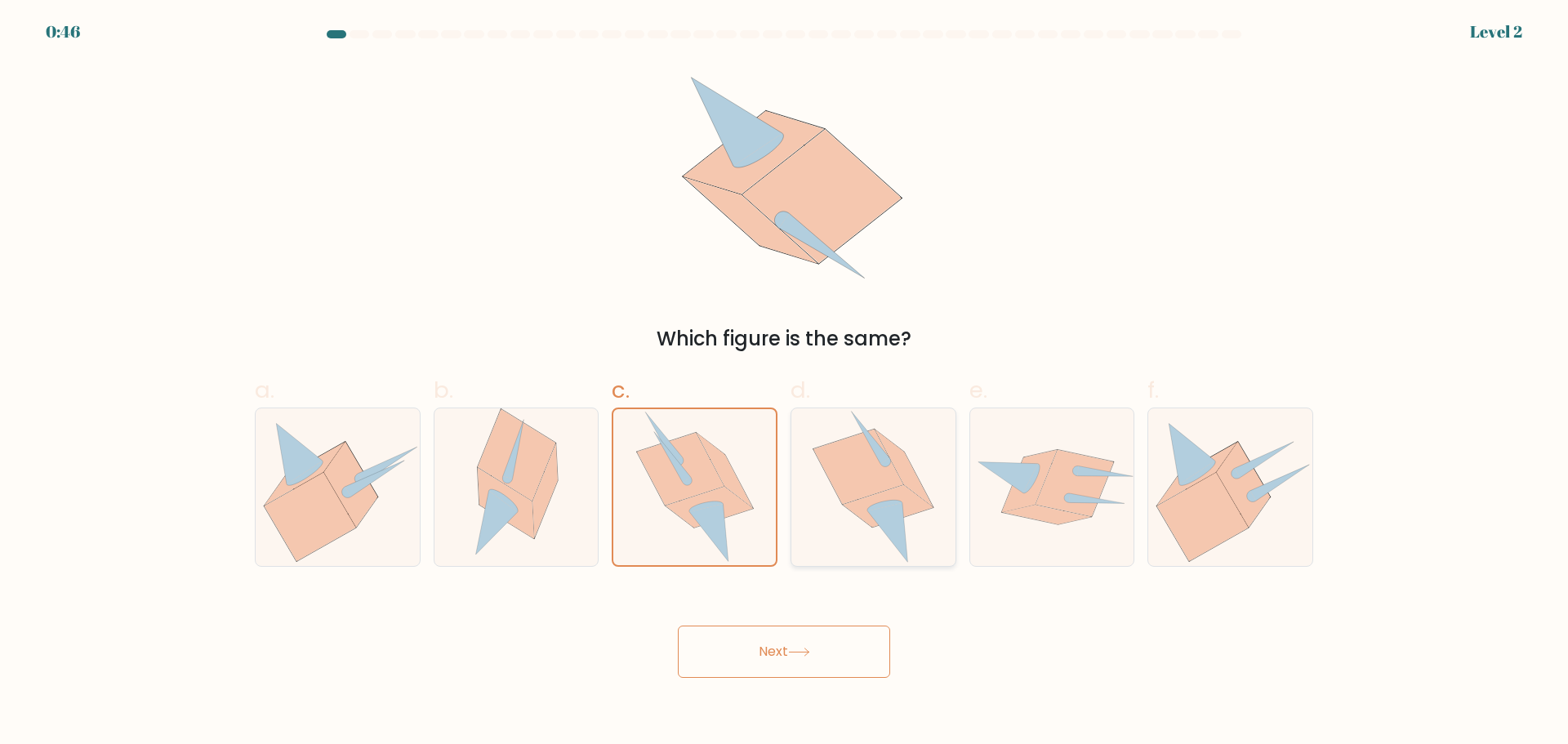
drag, startPoint x: 856, startPoint y: 524, endPoint x: 846, endPoint y: 605, distance: 81.6
click at [857, 523] on icon at bounding box center [873, 487] width 122 height 157
click at [785, 383] on input "d." at bounding box center [784, 377] width 1 height 11
radio input "true"
click at [818, 654] on button "Next" at bounding box center [783, 651] width 212 height 52
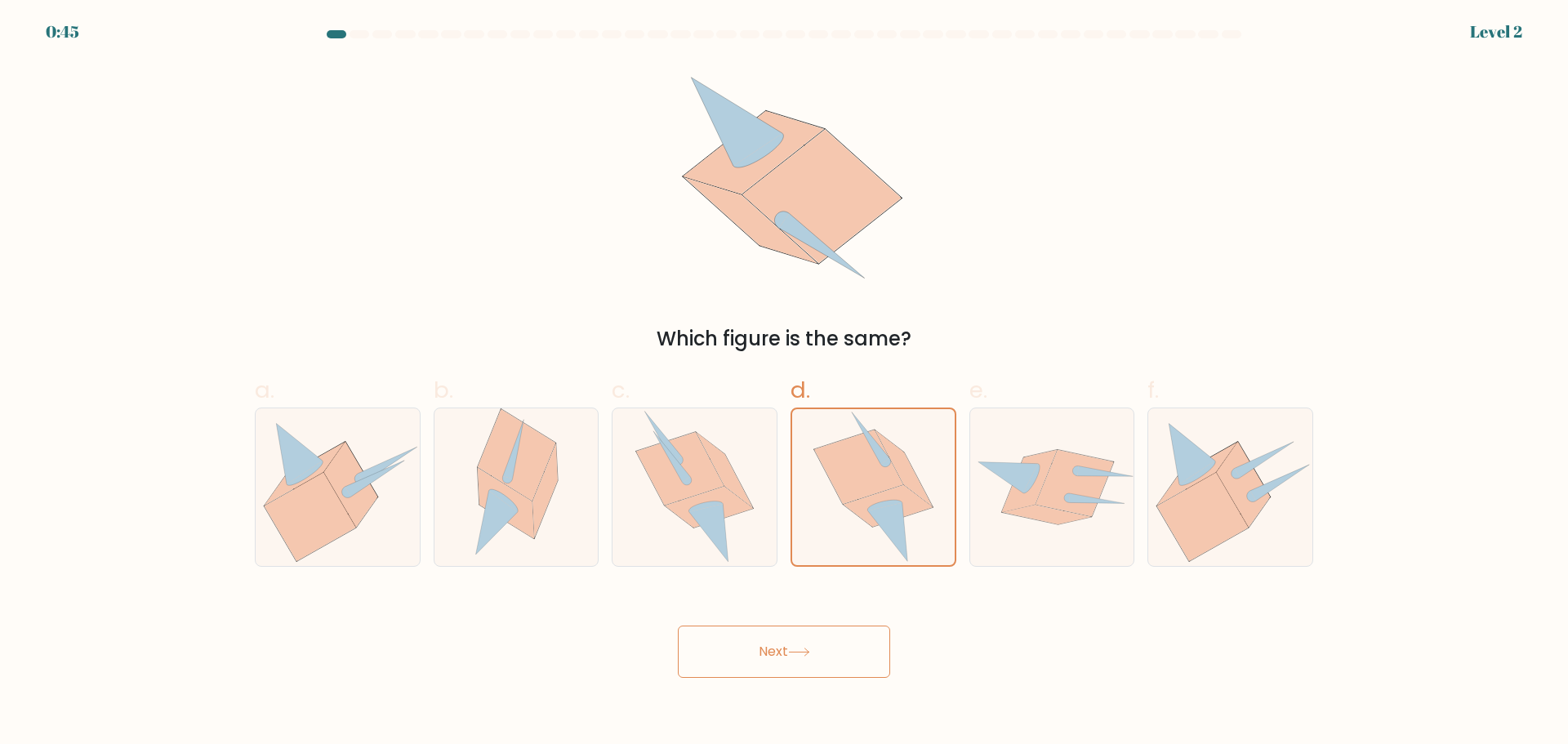
click at [818, 654] on button "Next" at bounding box center [783, 651] width 212 height 52
click at [839, 448] on icon at bounding box center [859, 466] width 89 height 74
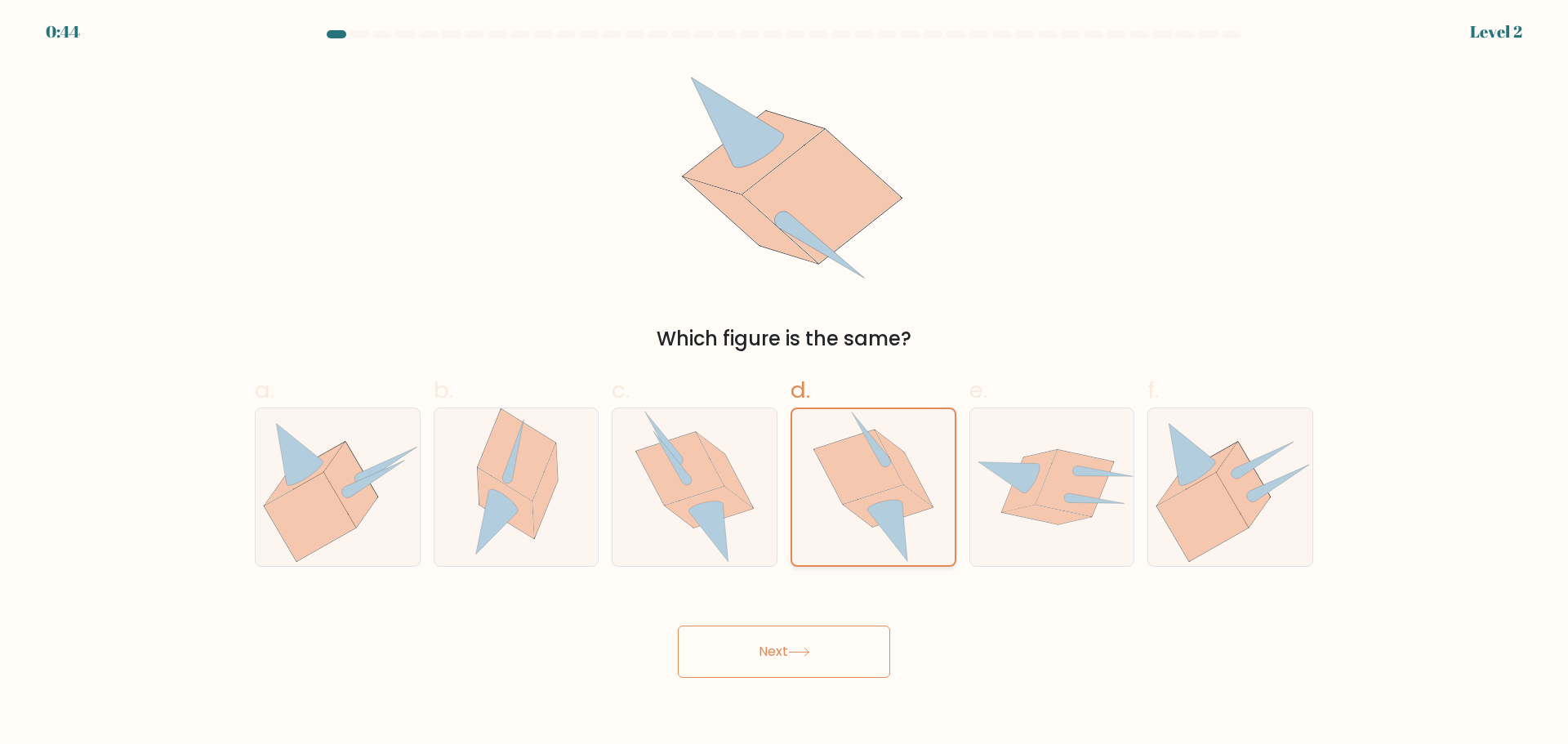
click at [785, 383] on input "d." at bounding box center [784, 377] width 1 height 11
click at [806, 646] on button "Next" at bounding box center [783, 651] width 212 height 52
click at [805, 648] on icon at bounding box center [799, 652] width 22 height 9
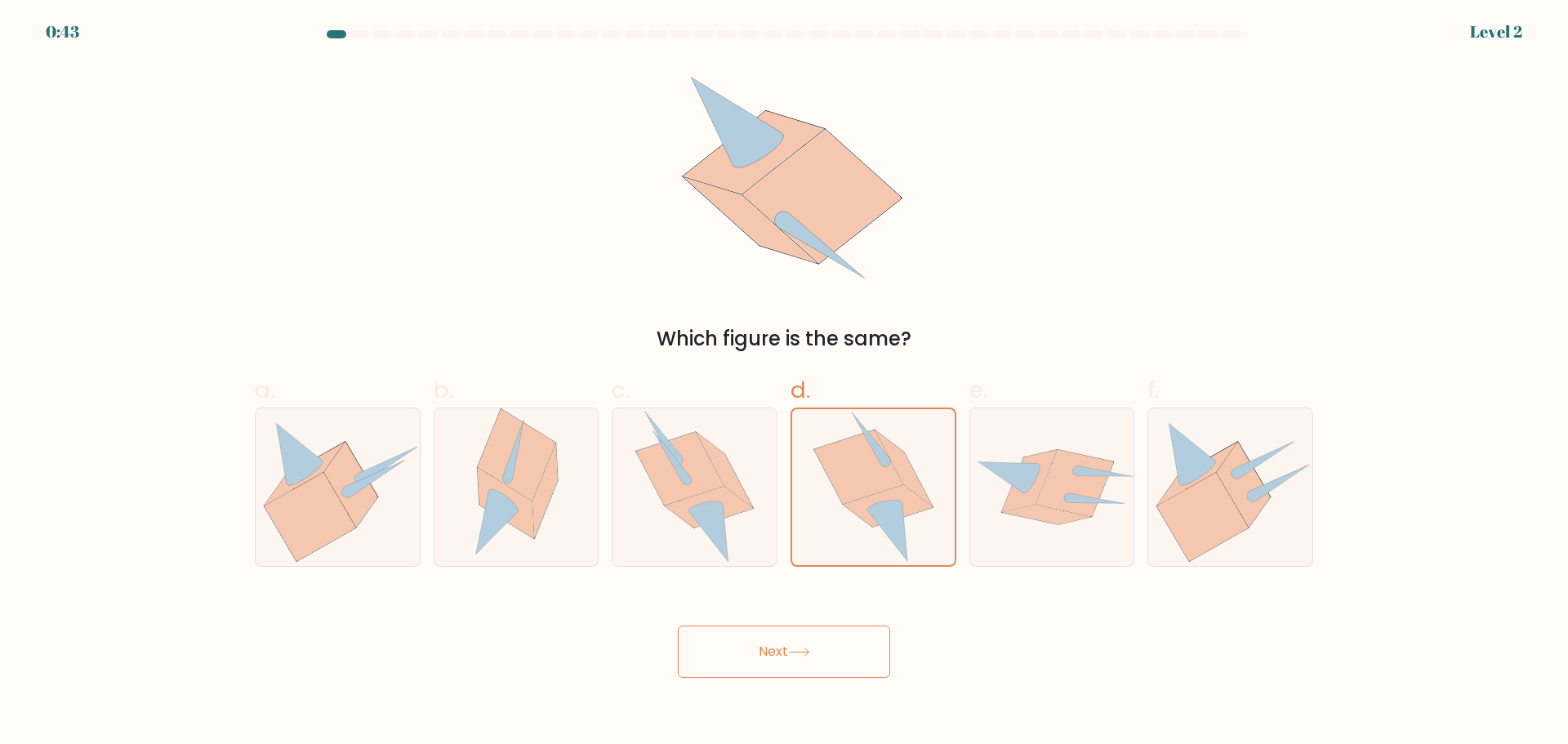
click at [805, 648] on icon at bounding box center [799, 652] width 22 height 9
click at [805, 646] on button "Next" at bounding box center [783, 651] width 212 height 52
click at [875, 519] on icon at bounding box center [888, 532] width 40 height 60
click at [785, 383] on input "d." at bounding box center [784, 377] width 1 height 11
radio input "true"
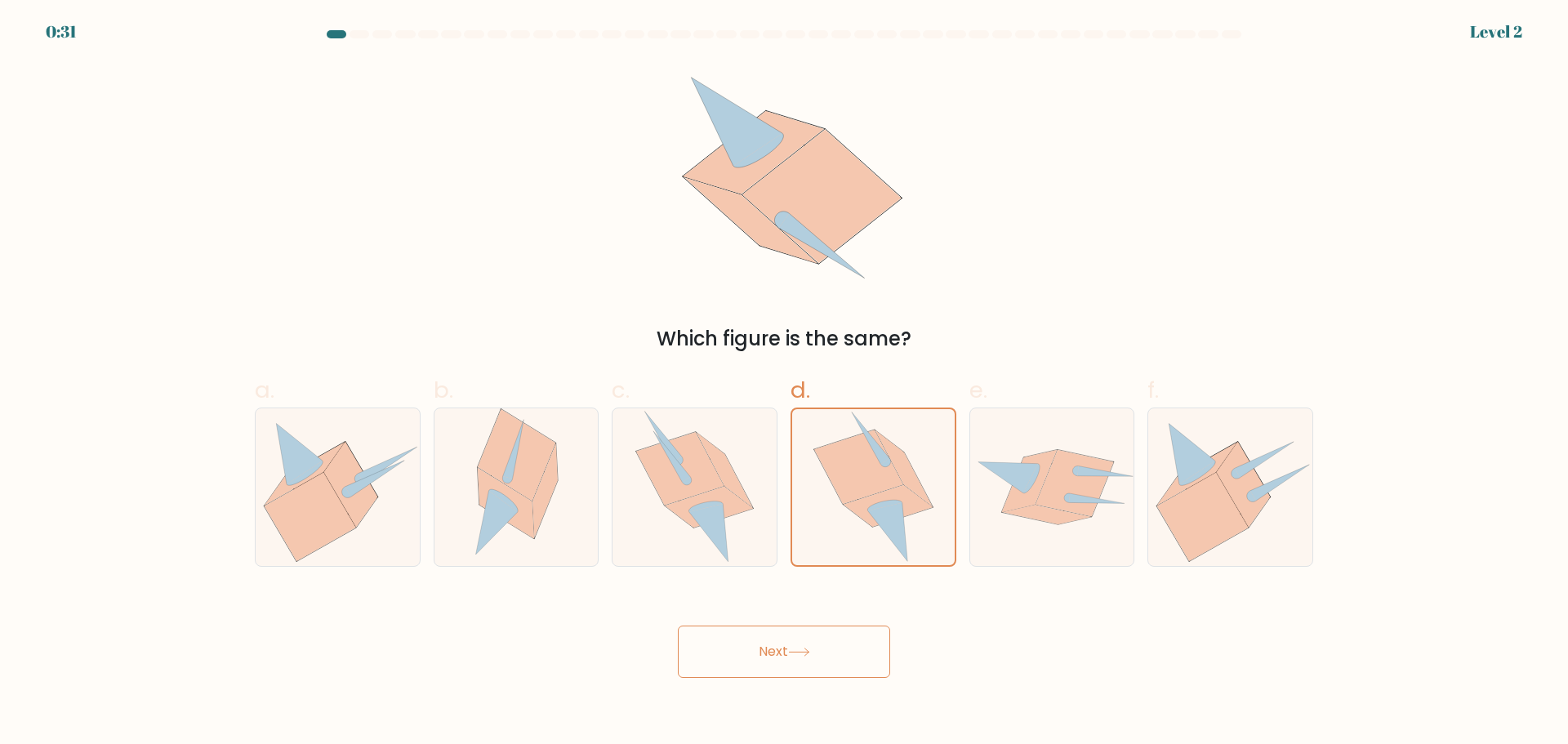
click at [833, 648] on button "Next" at bounding box center [783, 651] width 212 height 52
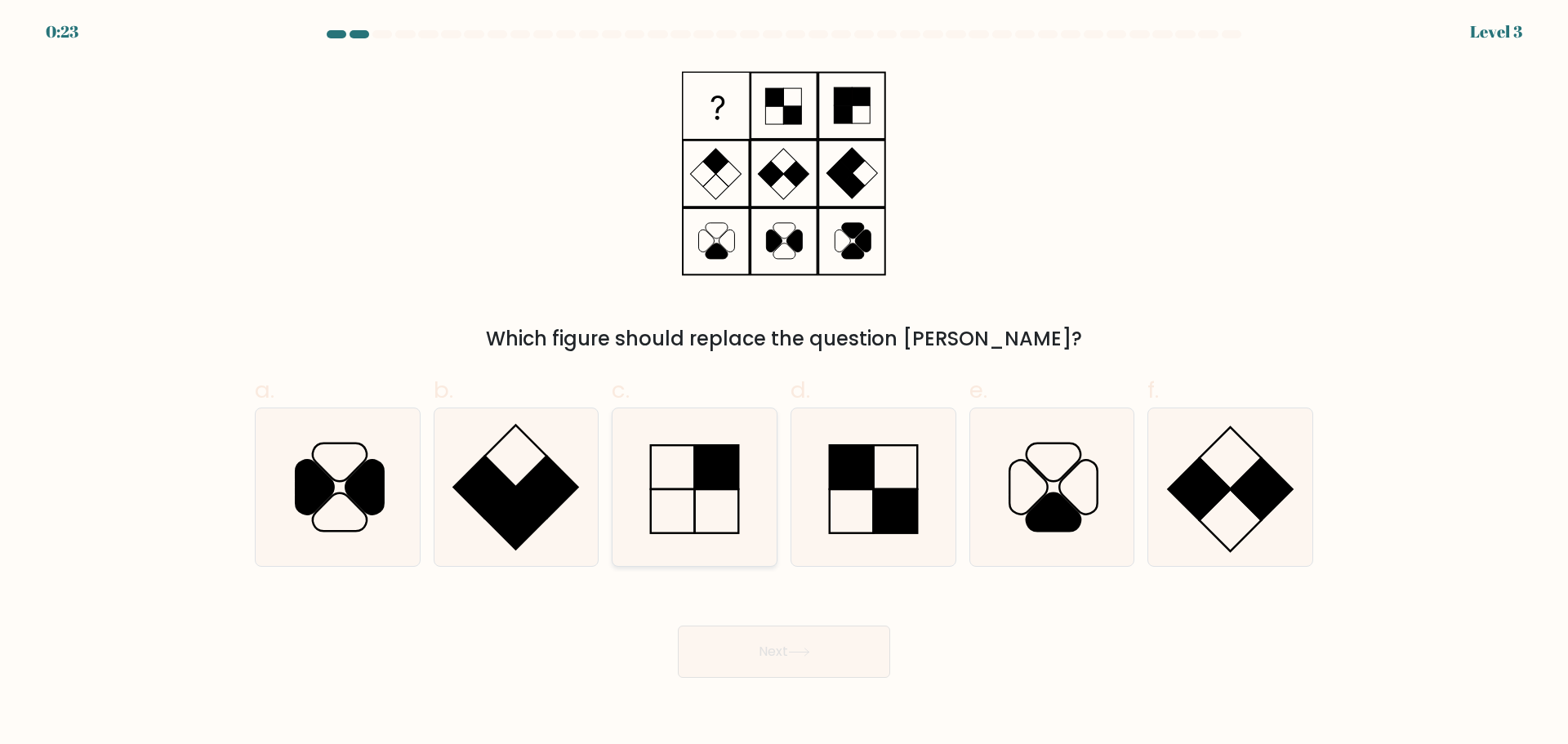
click at [697, 468] on rect at bounding box center [717, 467] width 44 height 44
click at [784, 383] on input "c." at bounding box center [784, 377] width 1 height 11
radio input "true"
click at [779, 669] on button "Next" at bounding box center [783, 651] width 212 height 52
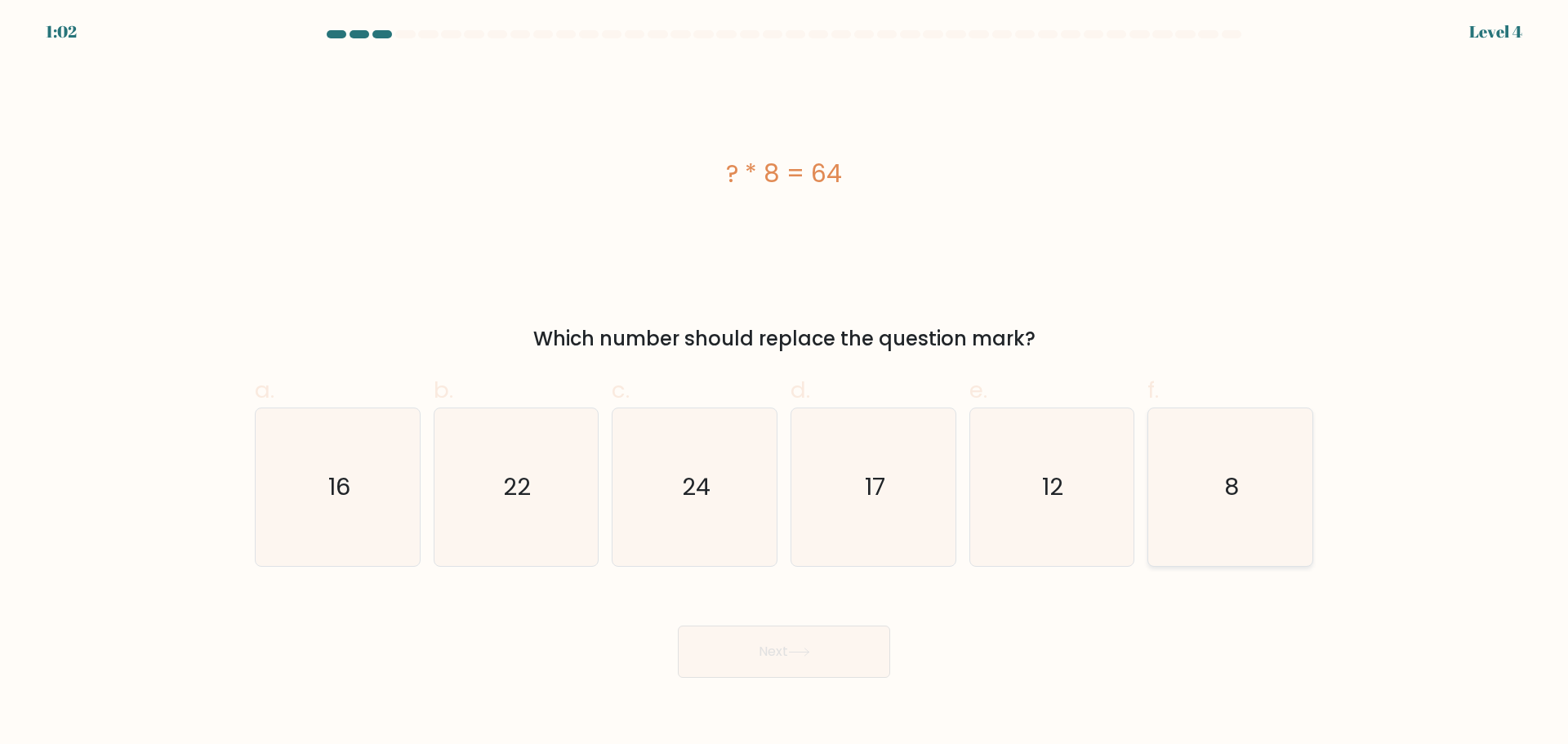
click at [1218, 494] on icon "8" at bounding box center [1230, 487] width 157 height 157
click at [785, 383] on input "f. 8" at bounding box center [784, 377] width 1 height 11
radio input "true"
click at [782, 652] on button "Next" at bounding box center [783, 651] width 212 height 52
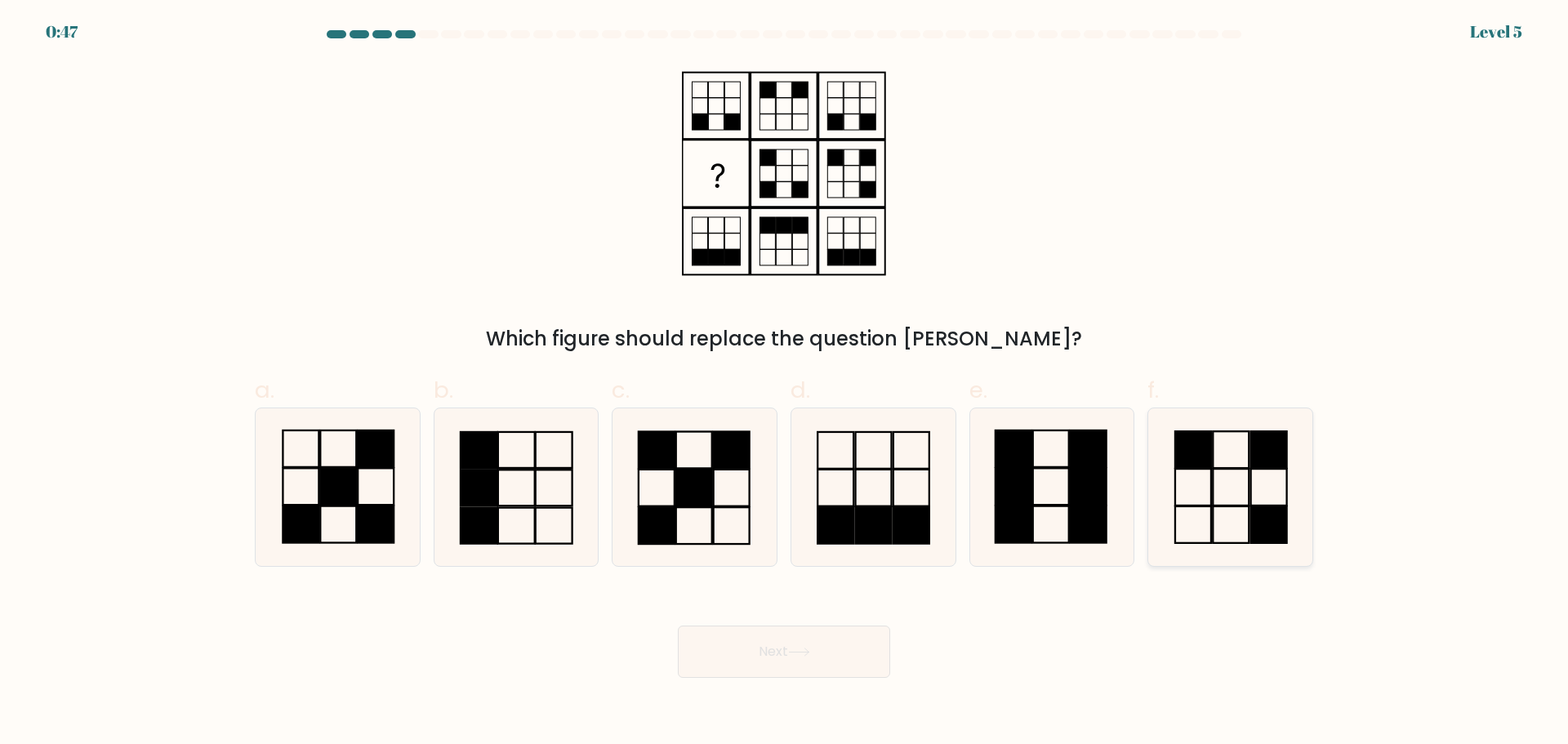
click at [1214, 461] on icon at bounding box center [1230, 487] width 157 height 157
click at [785, 383] on input "f." at bounding box center [784, 377] width 1 height 11
radio input "true"
click at [831, 665] on button "Next" at bounding box center [783, 651] width 212 height 52
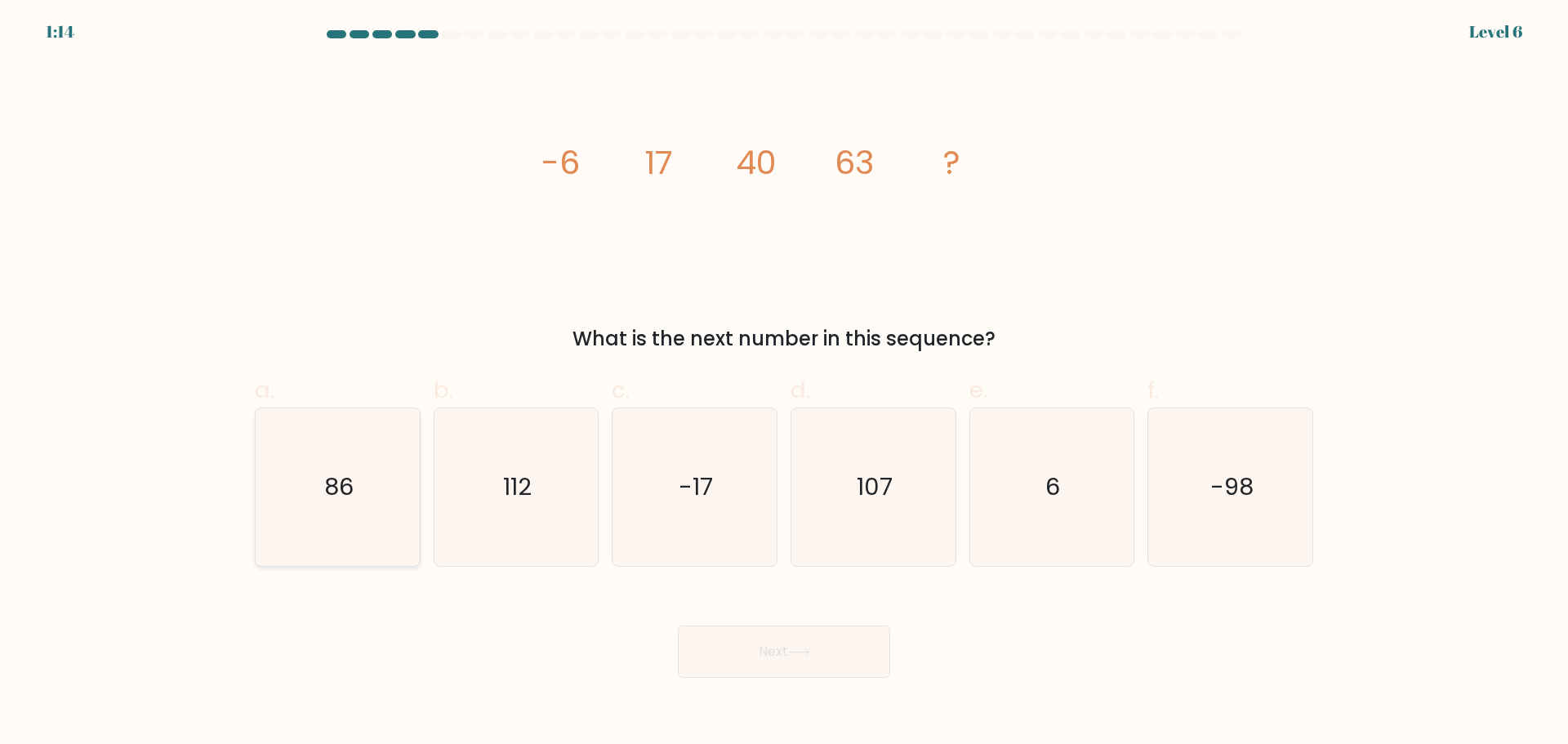
click at [373, 476] on icon "86" at bounding box center [337, 487] width 157 height 157
click at [784, 383] on input "a. 86" at bounding box center [784, 377] width 1 height 11
radio input "true"
click at [811, 645] on button "Next" at bounding box center [783, 651] width 212 height 52
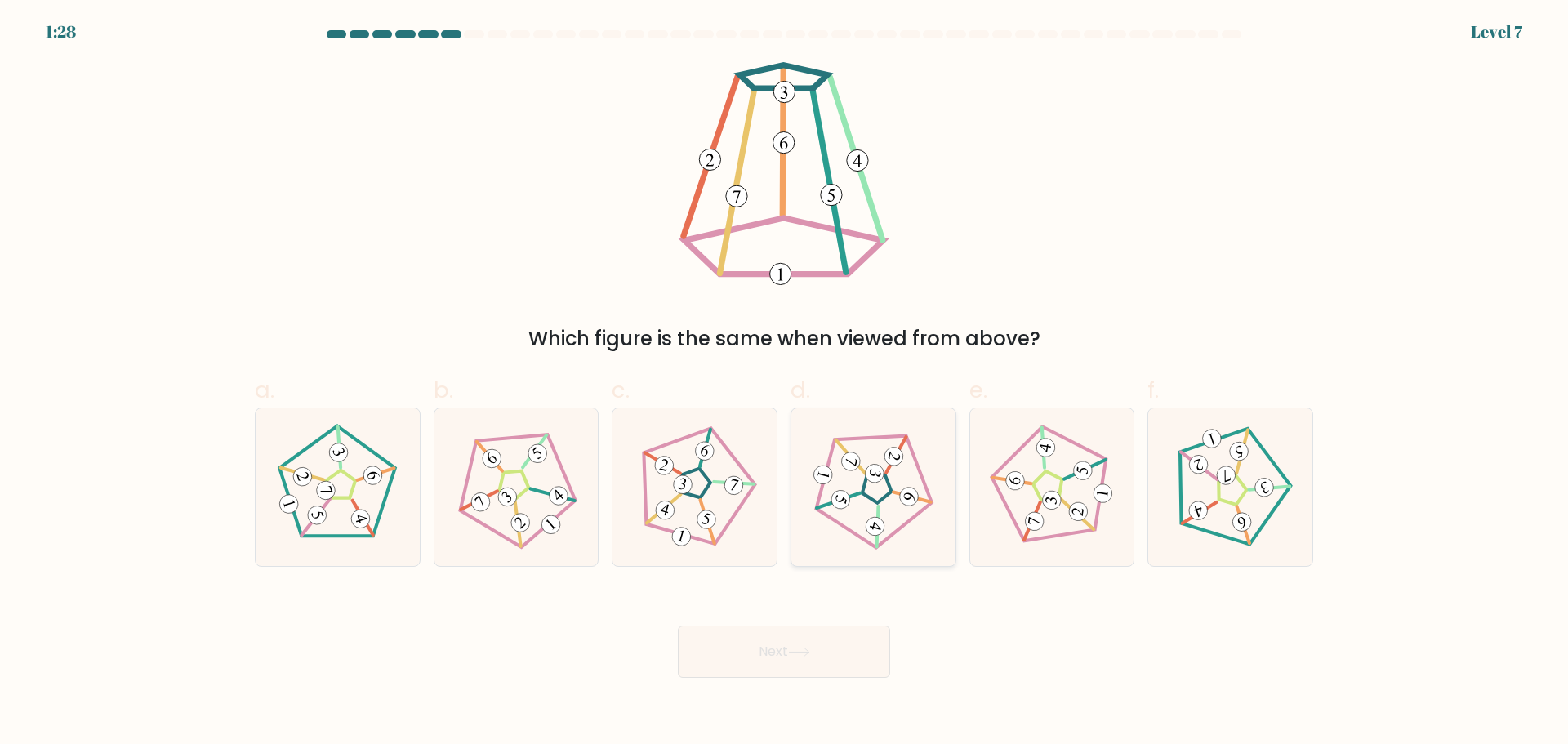
click at [876, 496] on icon at bounding box center [873, 487] width 126 height 126
click at [785, 383] on input "d." at bounding box center [784, 377] width 1 height 11
radio input "true"
click at [796, 662] on button "Next" at bounding box center [783, 651] width 212 height 52
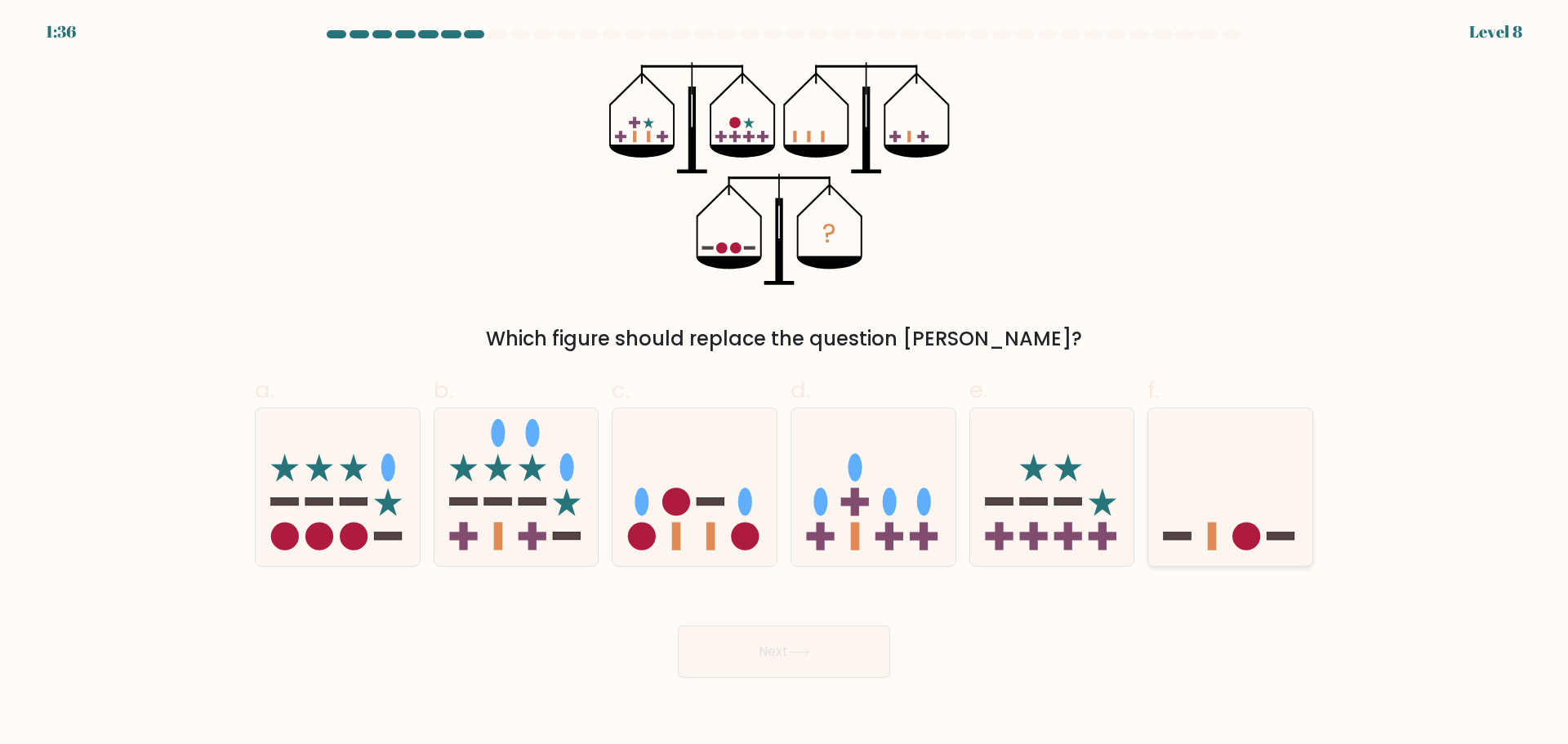
click at [1248, 491] on icon at bounding box center [1230, 487] width 164 height 136
click at [785, 383] on input "f." at bounding box center [784, 377] width 1 height 11
radio input "true"
click at [809, 652] on icon at bounding box center [799, 652] width 20 height 7
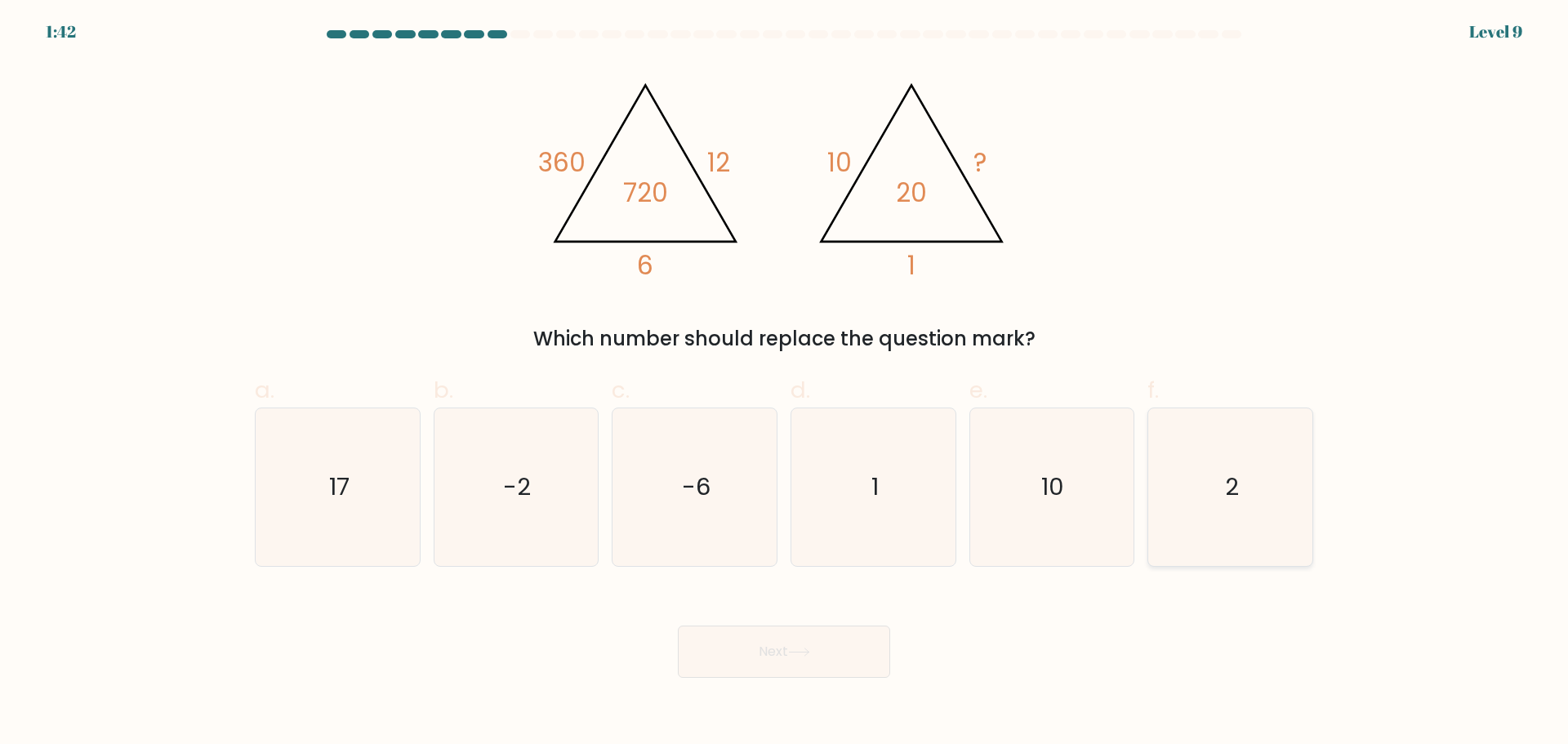
click at [1231, 476] on text "2" at bounding box center [1231, 487] width 14 height 33
click at [785, 383] on input "f. 2" at bounding box center [784, 377] width 1 height 11
radio input "true"
click at [780, 648] on button "Next" at bounding box center [783, 651] width 212 height 52
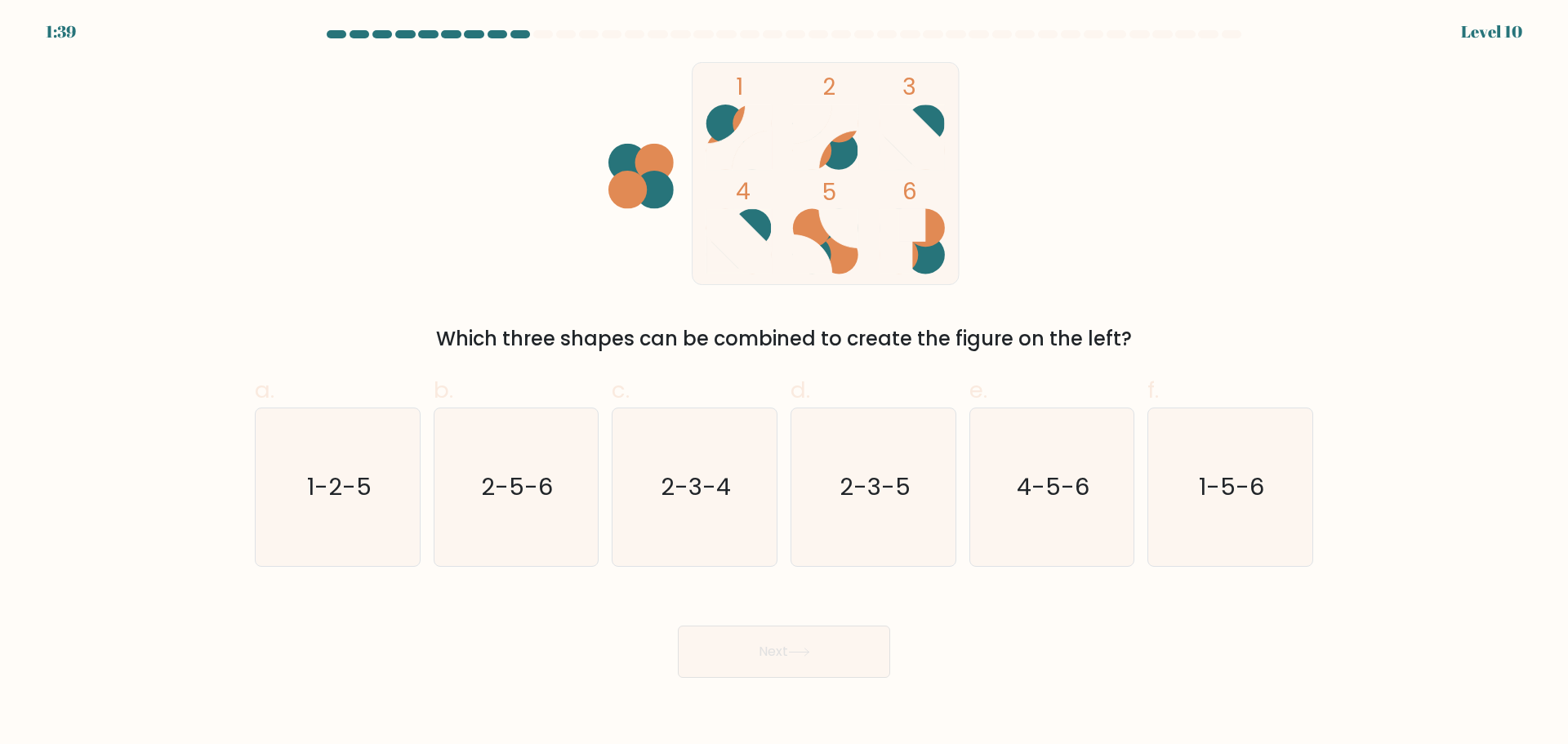
click at [825, 652] on button "Next" at bounding box center [783, 651] width 212 height 52
drag, startPoint x: 1148, startPoint y: 203, endPoint x: 1188, endPoint y: 196, distance: 40.6
click at [1161, 198] on div "1 2 3 4 5 6 Which three shapes can be combined to create the figure on the left?" at bounding box center [783, 207] width 1078 height 292
click at [341, 513] on icon "1-2-5" at bounding box center [337, 487] width 157 height 157
click at [784, 383] on input "a. 1-2-5" at bounding box center [784, 377] width 1 height 11
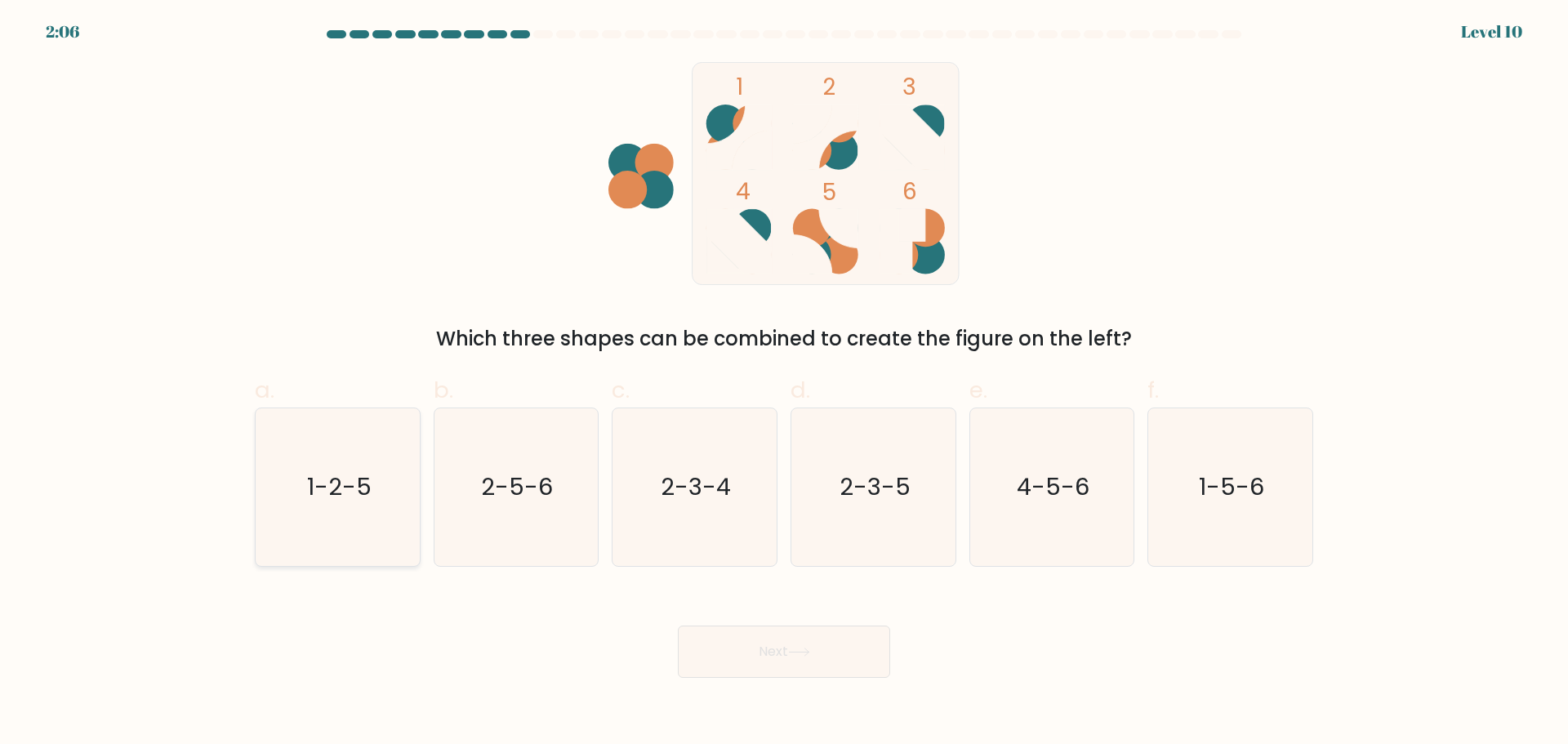
radio input "true"
click at [799, 646] on button "Next" at bounding box center [783, 651] width 212 height 52
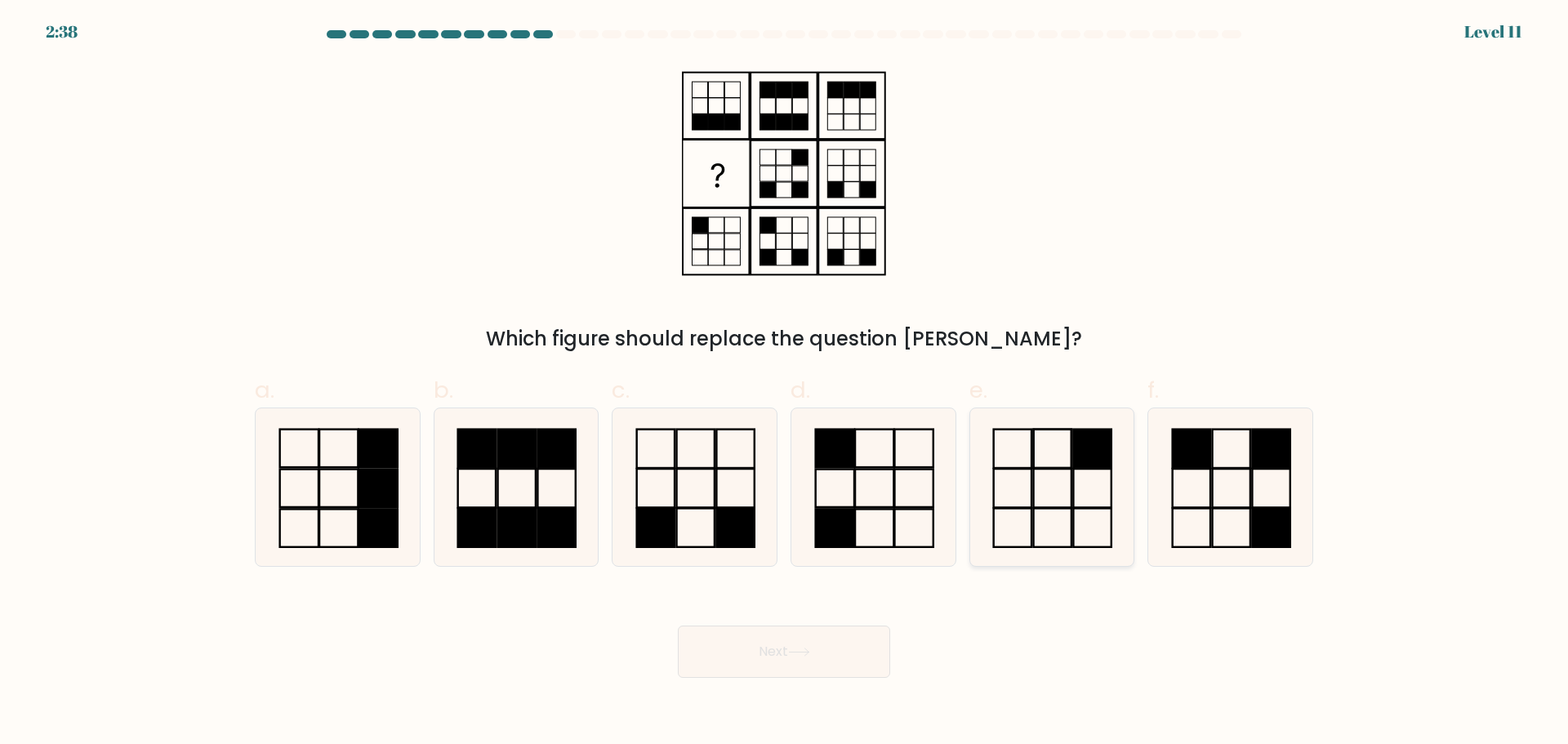
click at [1095, 472] on icon at bounding box center [1050, 487] width 157 height 157
click at [785, 383] on input "e." at bounding box center [784, 377] width 1 height 11
radio input "true"
click at [832, 662] on button "Next" at bounding box center [783, 651] width 212 height 52
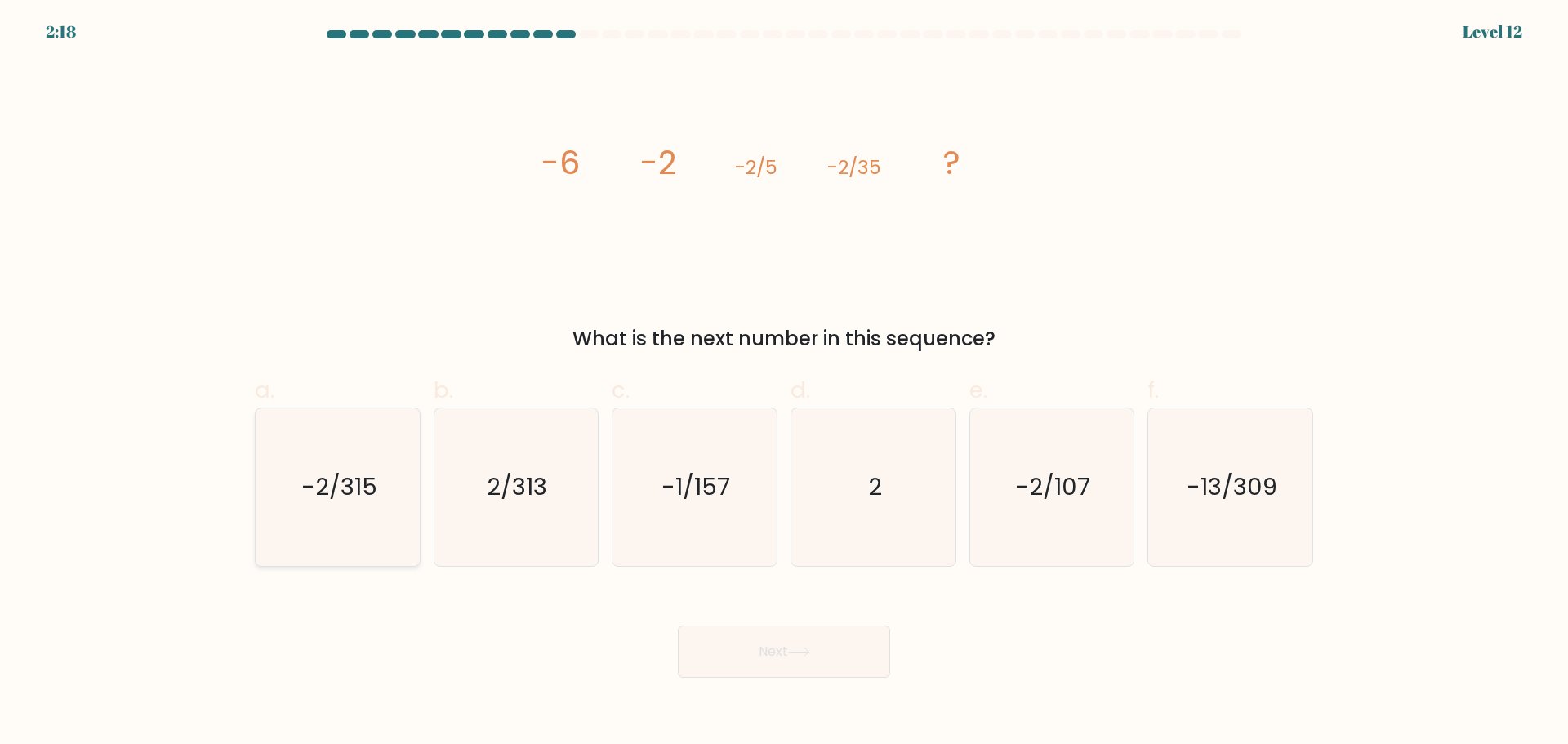
click at [377, 498] on icon "-2/315" at bounding box center [337, 487] width 157 height 157
click at [784, 383] on input "a. -2/315" at bounding box center [784, 377] width 1 height 11
radio input "true"
click at [801, 646] on button "Next" at bounding box center [783, 651] width 212 height 52
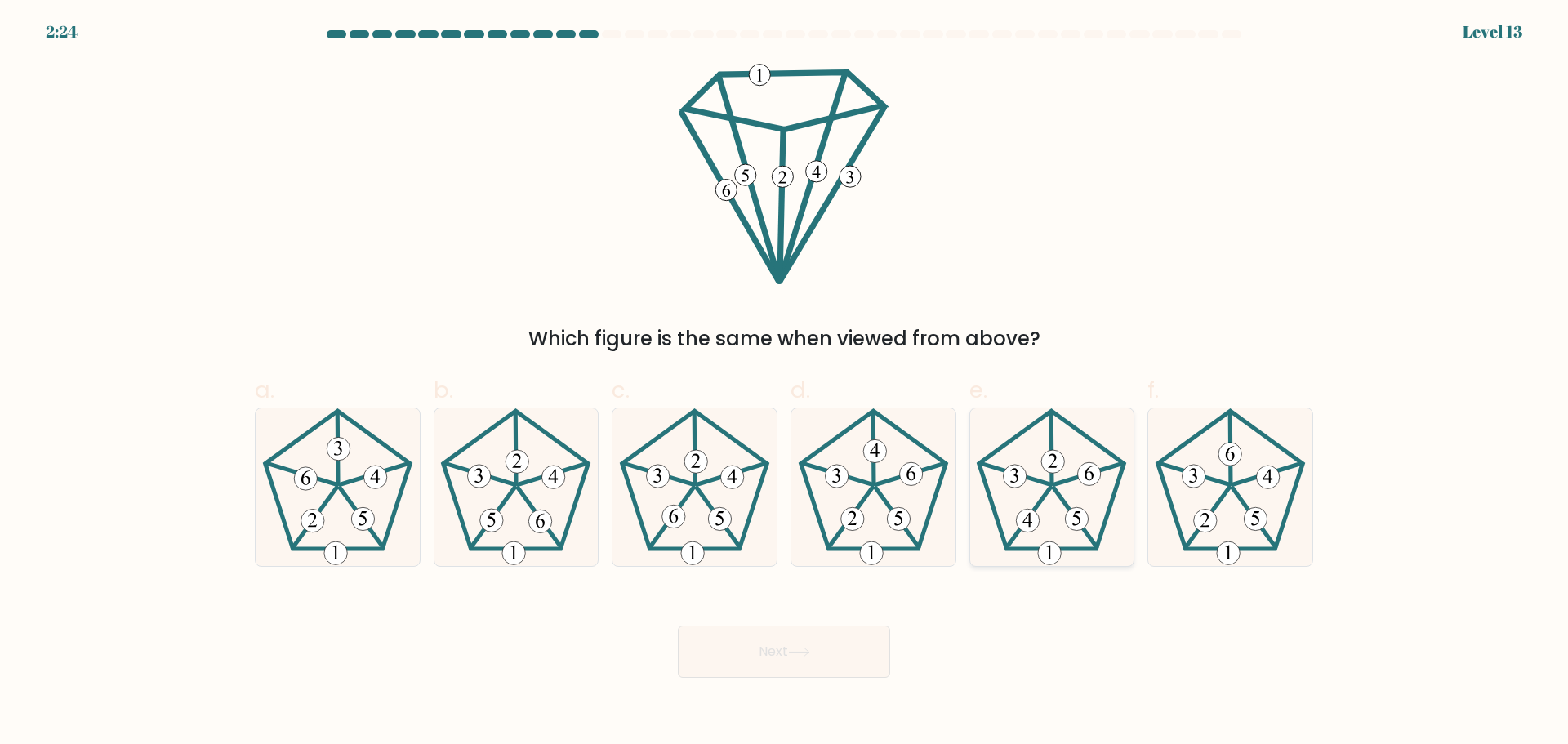
click at [1060, 512] on icon at bounding box center [1050, 487] width 157 height 157
click at [785, 383] on input "e." at bounding box center [784, 377] width 1 height 11
radio input "true"
click at [823, 658] on button "Next" at bounding box center [783, 651] width 212 height 52
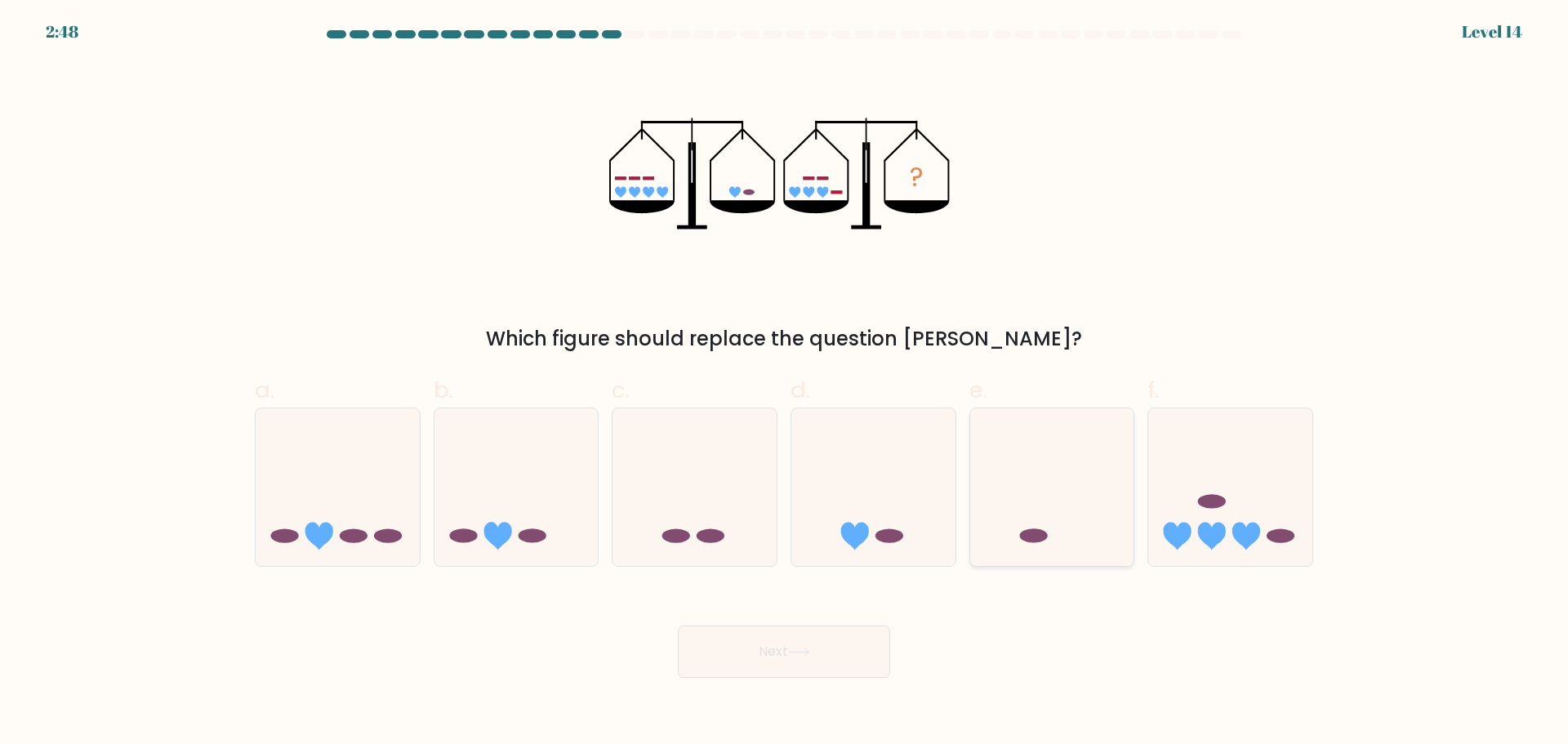
click at [1085, 494] on icon at bounding box center [1052, 487] width 164 height 136
click at [785, 383] on input "e." at bounding box center [784, 377] width 1 height 11
radio input "true"
click at [837, 649] on button "Next" at bounding box center [783, 651] width 212 height 52
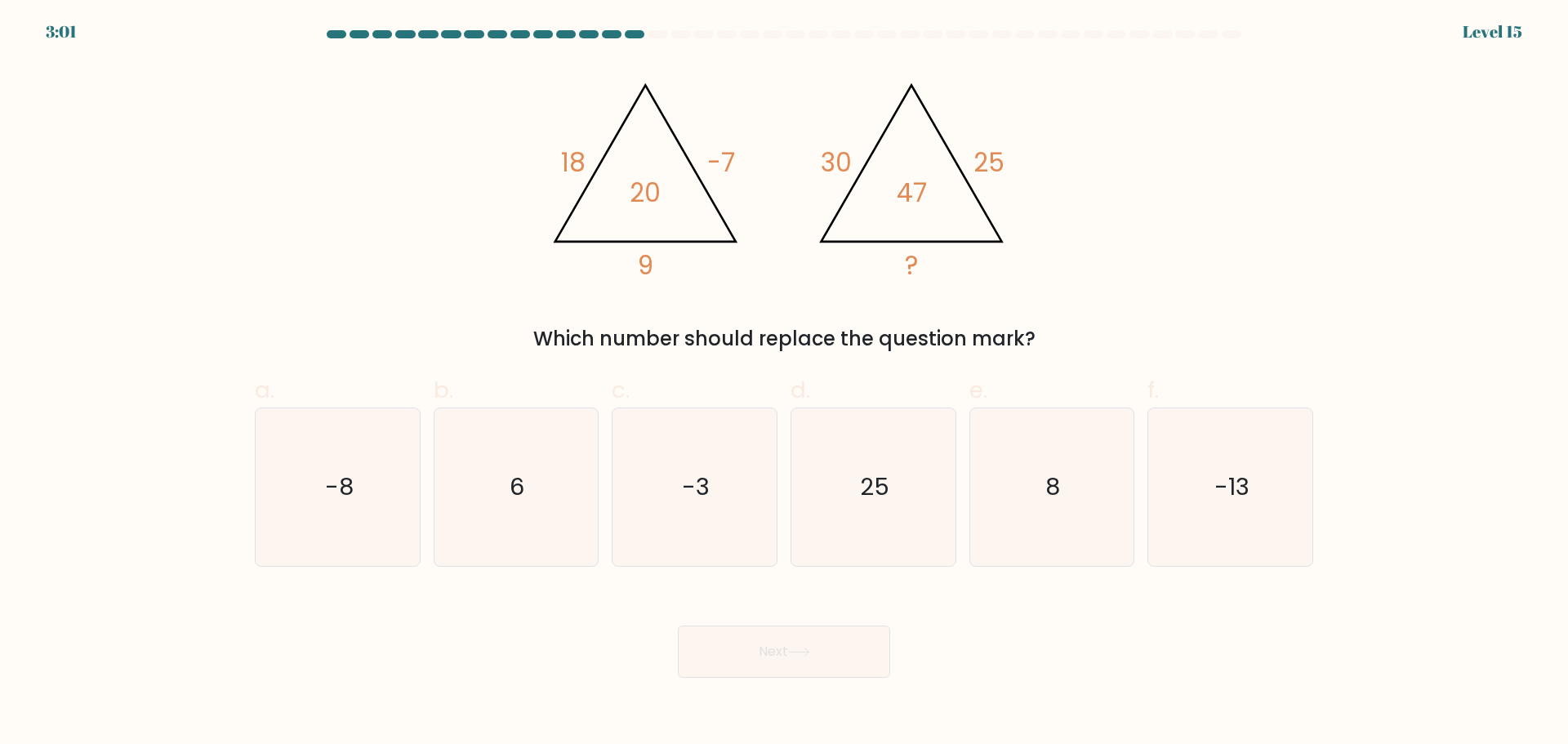
click at [758, 121] on icon "@import url('https://fonts.googleapis.com/css?family=Abril+Fatface:400,100,100i…" at bounding box center [784, 173] width 490 height 223
click at [343, 484] on text "-8" at bounding box center [338, 487] width 28 height 33
click at [784, 383] on input "a. -8" at bounding box center [784, 377] width 1 height 11
radio input "true"
click at [837, 665] on button "Next" at bounding box center [783, 651] width 212 height 52
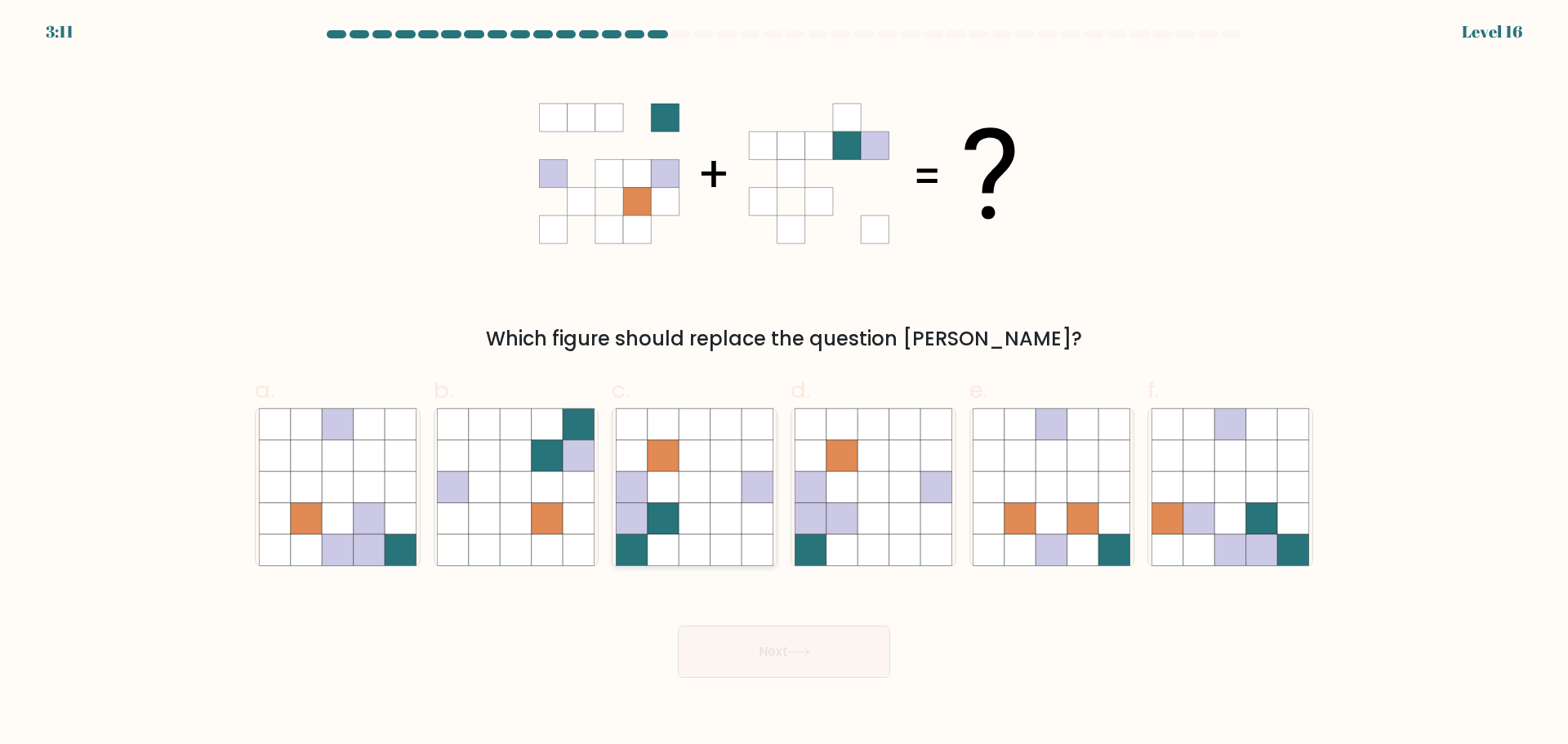
click at [677, 504] on icon at bounding box center [663, 518] width 31 height 31
click at [784, 383] on input "c." at bounding box center [784, 377] width 1 height 11
radio input "true"
click at [776, 655] on button "Next" at bounding box center [783, 651] width 212 height 52
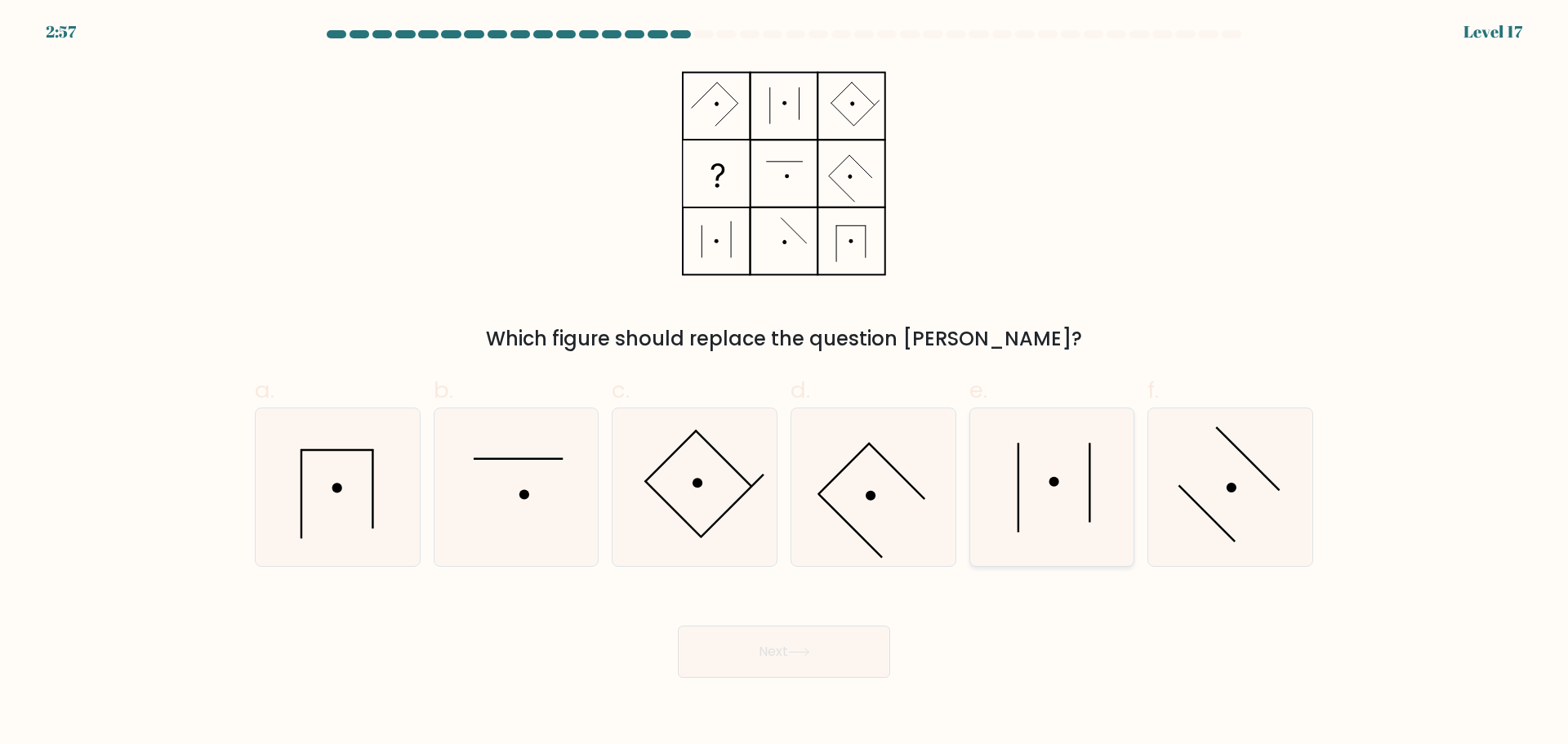
click at [1028, 498] on icon at bounding box center [1050, 487] width 157 height 157
click at [785, 383] on input "e." at bounding box center [784, 377] width 1 height 11
radio input "true"
click at [1224, 484] on icon at bounding box center [1230, 487] width 157 height 157
click at [785, 383] on input "f." at bounding box center [784, 377] width 1 height 11
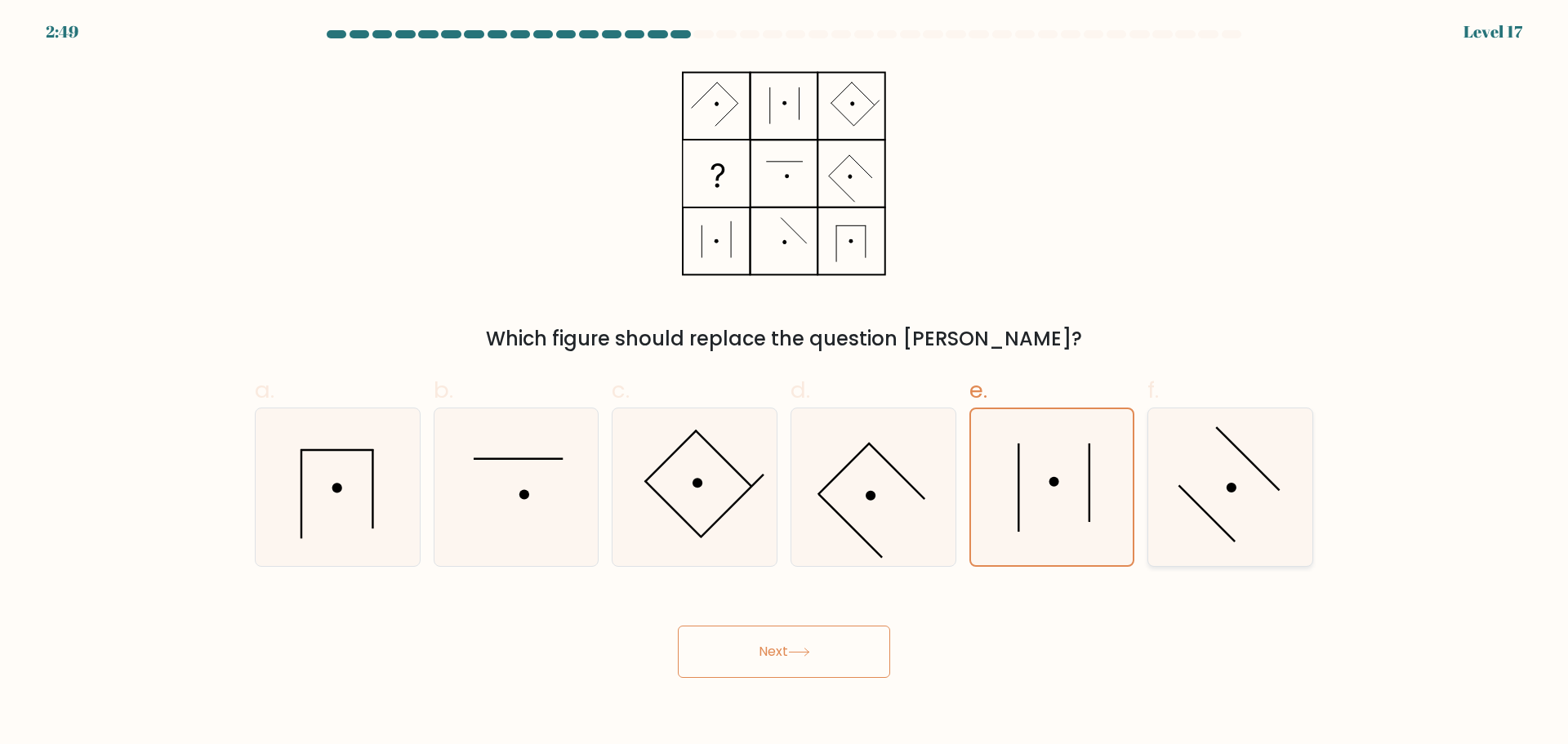
radio input "true"
click at [844, 648] on button "Next" at bounding box center [783, 651] width 212 height 52
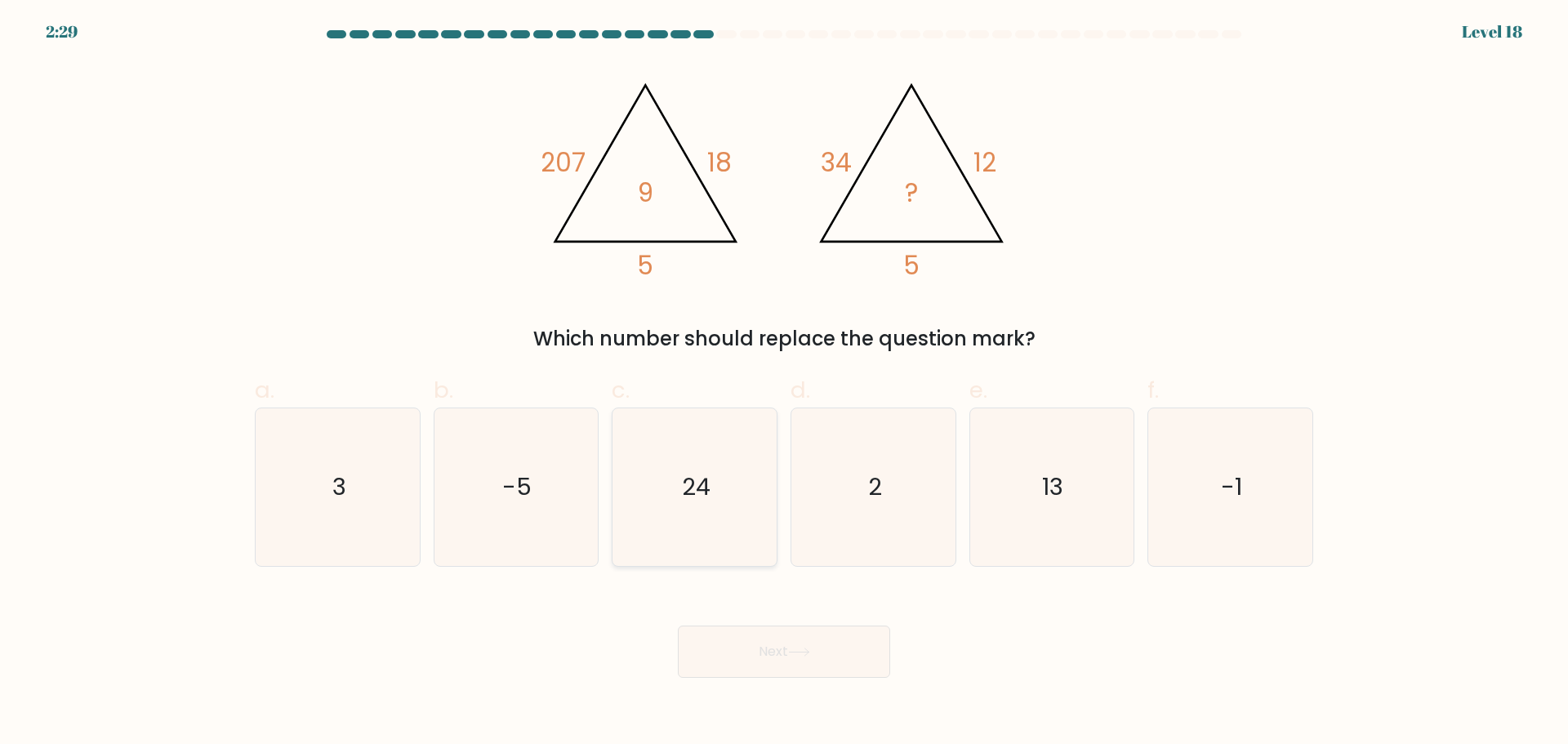
click at [709, 481] on text "24" at bounding box center [696, 487] width 28 height 33
click at [784, 383] on input "c. 24" at bounding box center [784, 377] width 1 height 11
radio input "true"
click at [318, 492] on icon "3" at bounding box center [337, 487] width 157 height 157
click at [784, 383] on input "a. 3" at bounding box center [784, 377] width 1 height 11
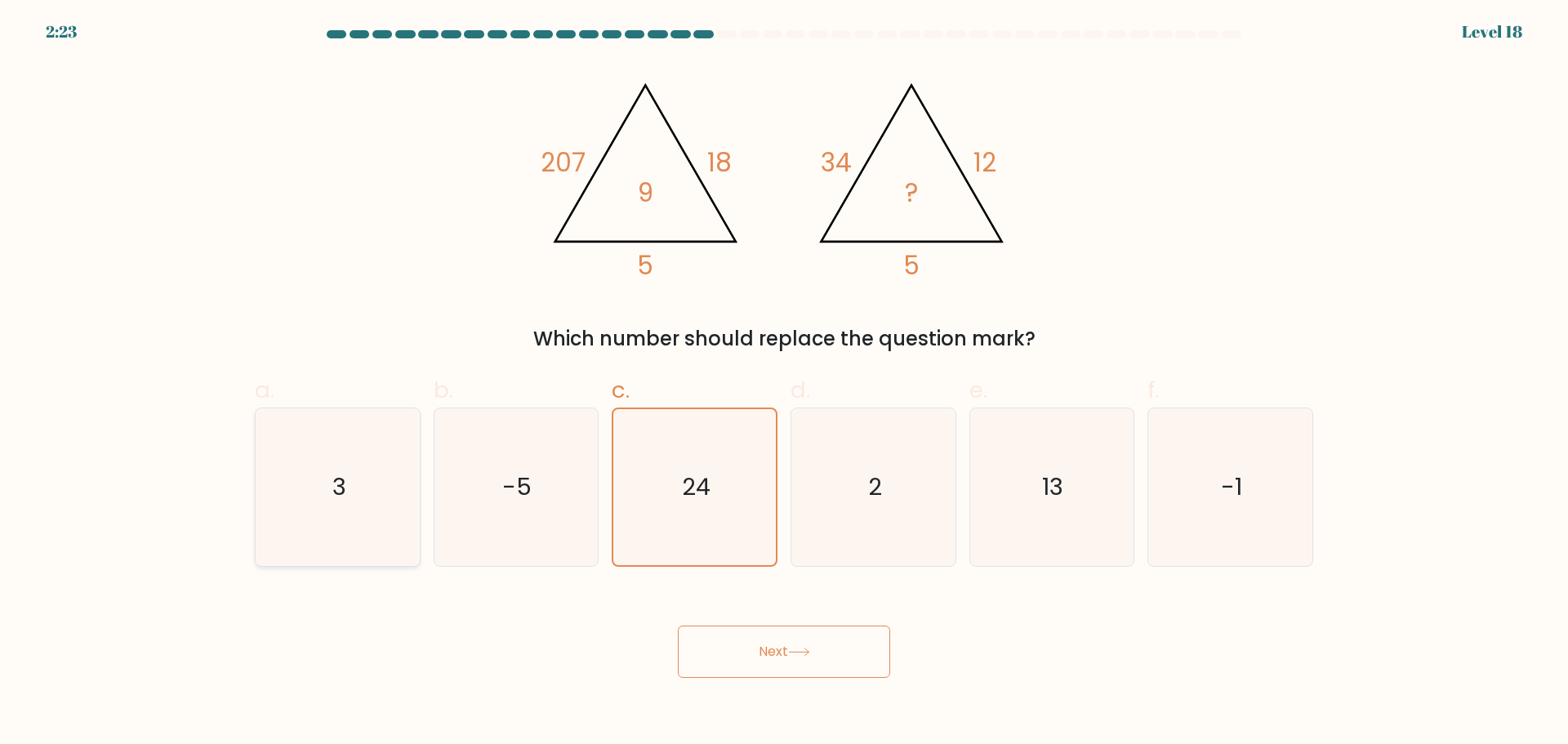
radio input "true"
click at [799, 665] on button "Next" at bounding box center [783, 651] width 212 height 52
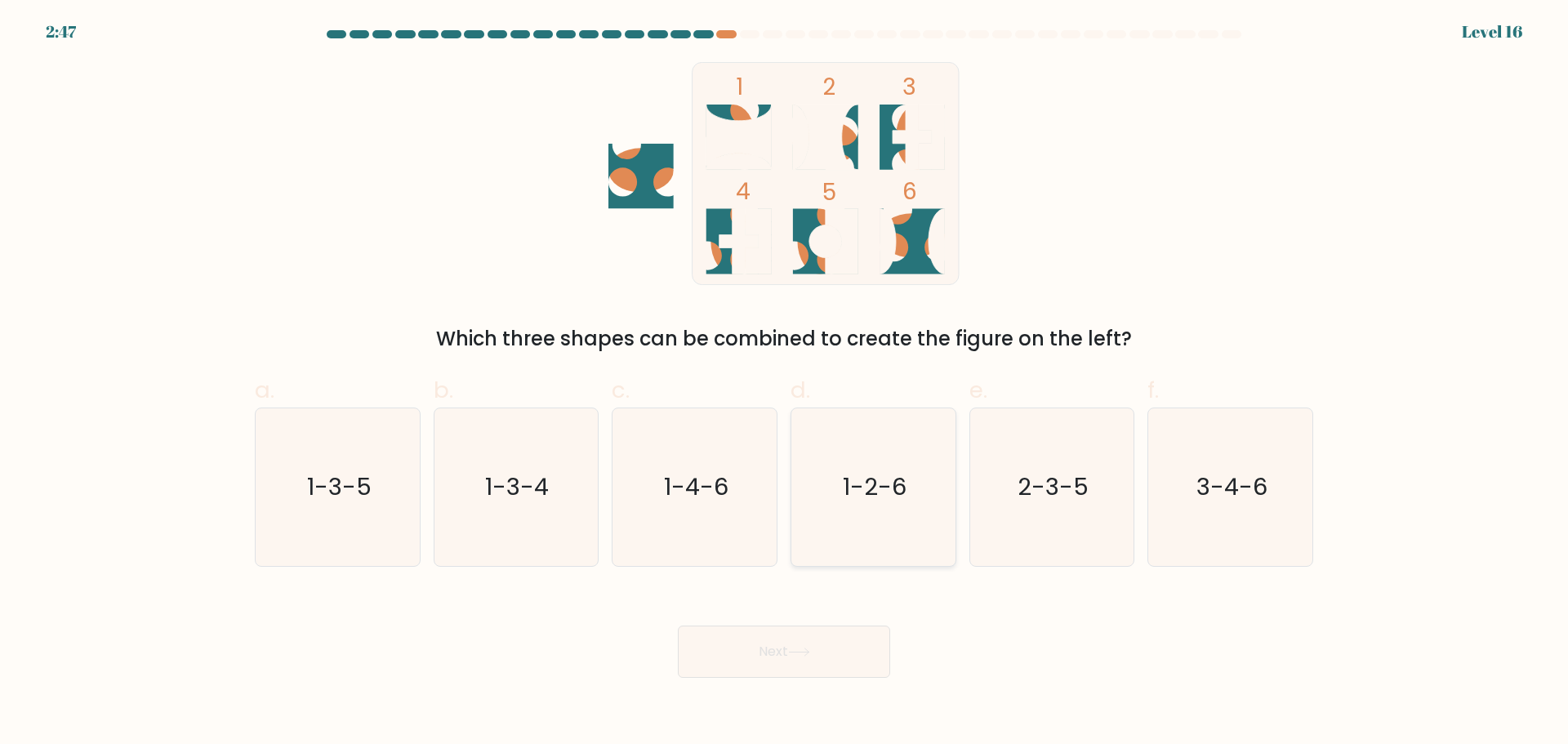
click at [879, 518] on icon "1-2-6" at bounding box center [873, 487] width 157 height 157
click at [785, 383] on input "d. 1-2-6" at bounding box center [784, 377] width 1 height 11
radio input "true"
click at [822, 669] on button "Next" at bounding box center [783, 651] width 212 height 52
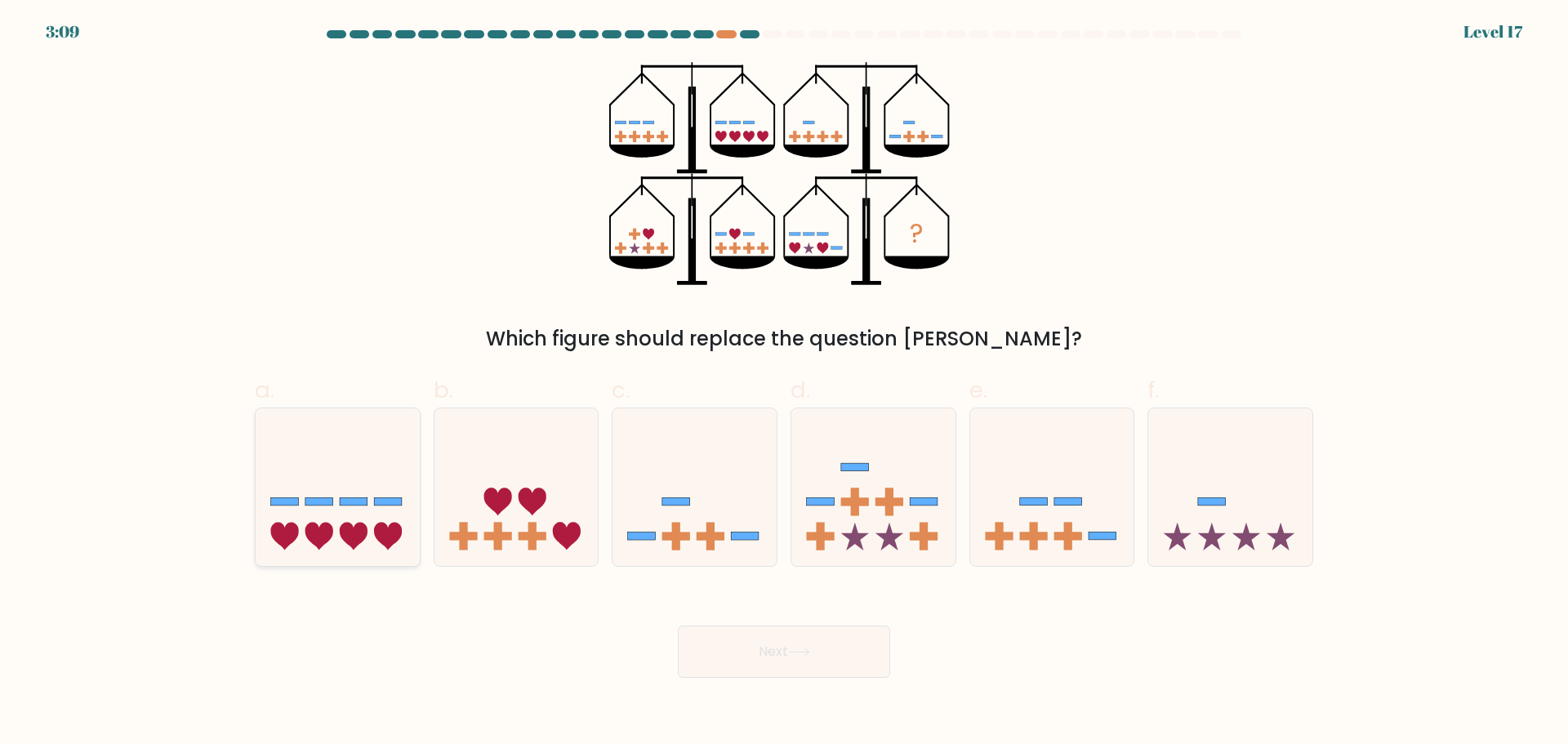
click at [317, 485] on icon at bounding box center [337, 487] width 164 height 136
click at [784, 383] on input "a." at bounding box center [784, 377] width 1 height 11
radio input "true"
click at [839, 660] on button "Next" at bounding box center [783, 651] width 212 height 52
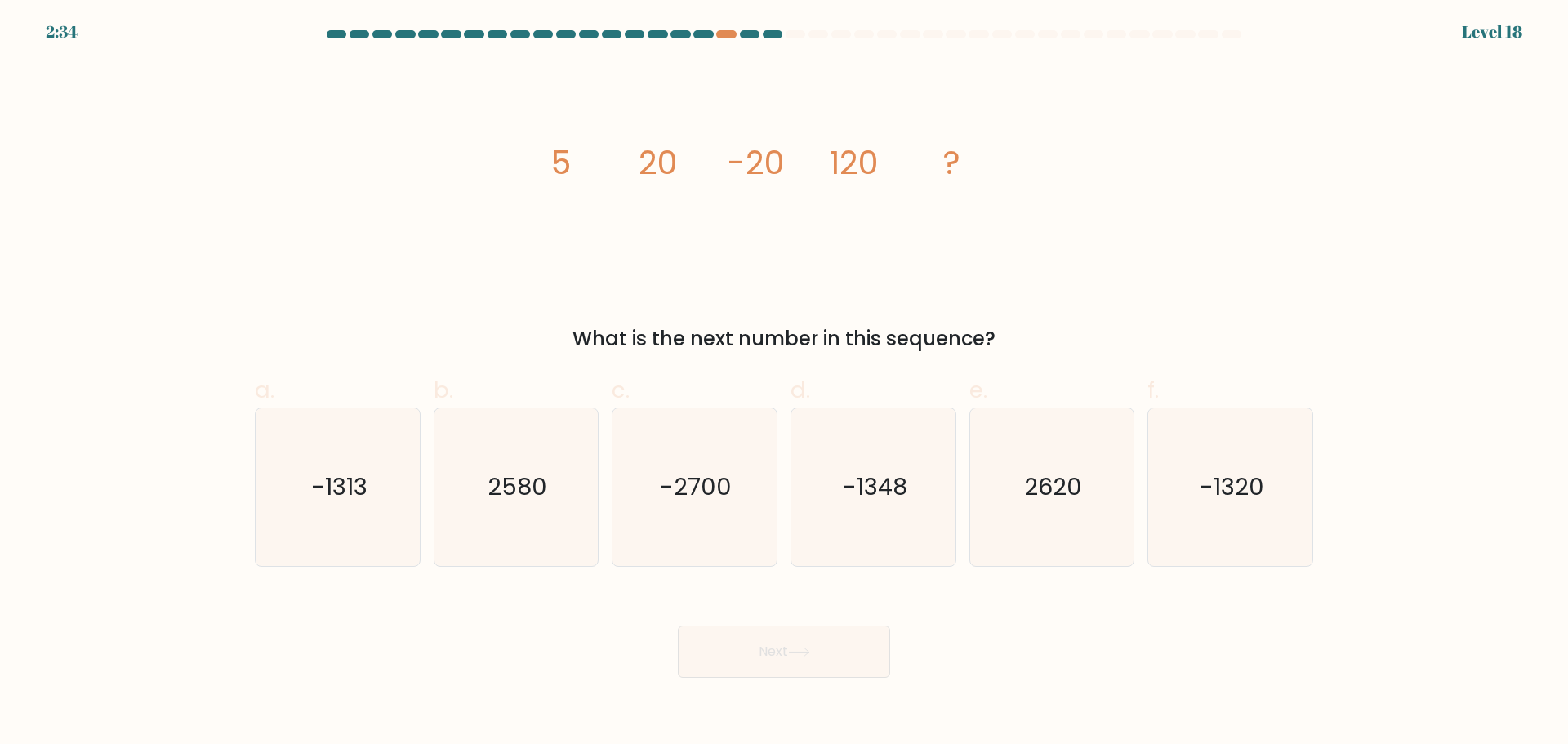
drag, startPoint x: 702, startPoint y: 501, endPoint x: 735, endPoint y: 580, distance: 85.6
click at [703, 502] on text "-2700" at bounding box center [696, 487] width 72 height 33
click at [784, 383] on input "c. -2700" at bounding box center [784, 377] width 1 height 11
radio input "true"
click at [773, 652] on button "Next" at bounding box center [783, 651] width 212 height 52
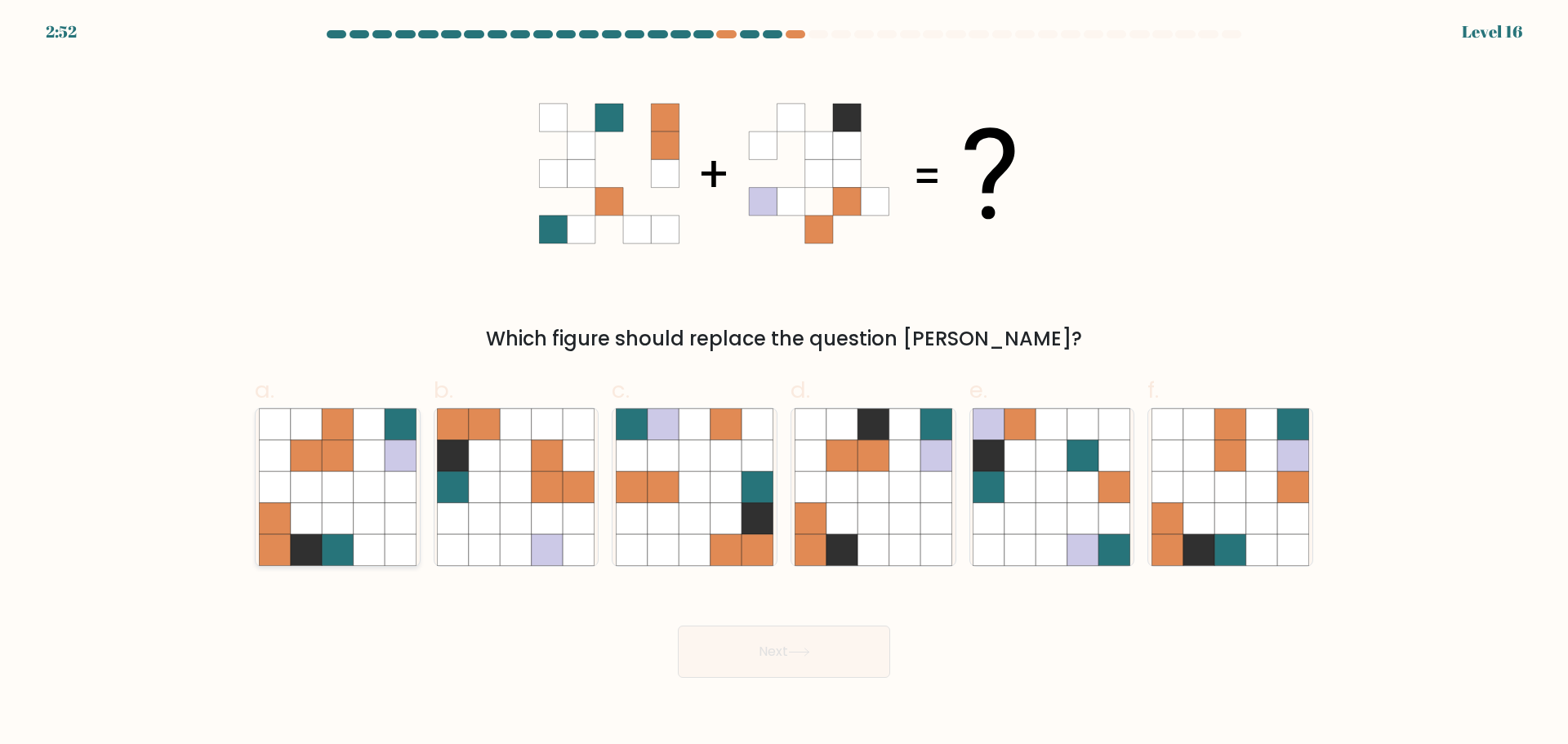
click at [379, 495] on icon at bounding box center [369, 487] width 31 height 31
click at [784, 383] on input "a." at bounding box center [784, 377] width 1 height 11
radio input "true"
click at [772, 656] on button "Next" at bounding box center [783, 651] width 212 height 52
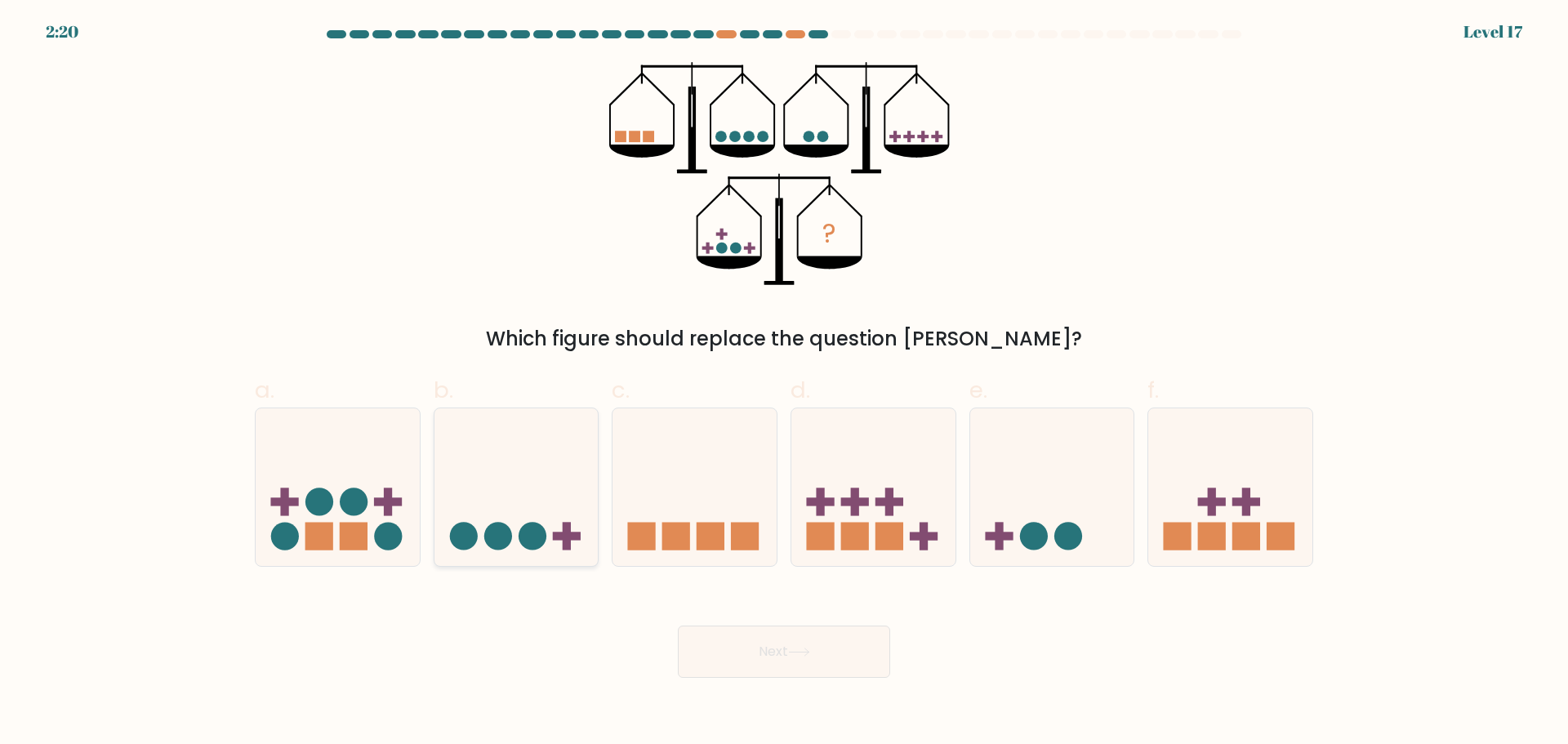
click at [568, 478] on icon at bounding box center [517, 487] width 164 height 136
click at [784, 383] on input "b." at bounding box center [784, 377] width 1 height 11
radio input "true"
click at [772, 649] on button "Next" at bounding box center [783, 651] width 212 height 52
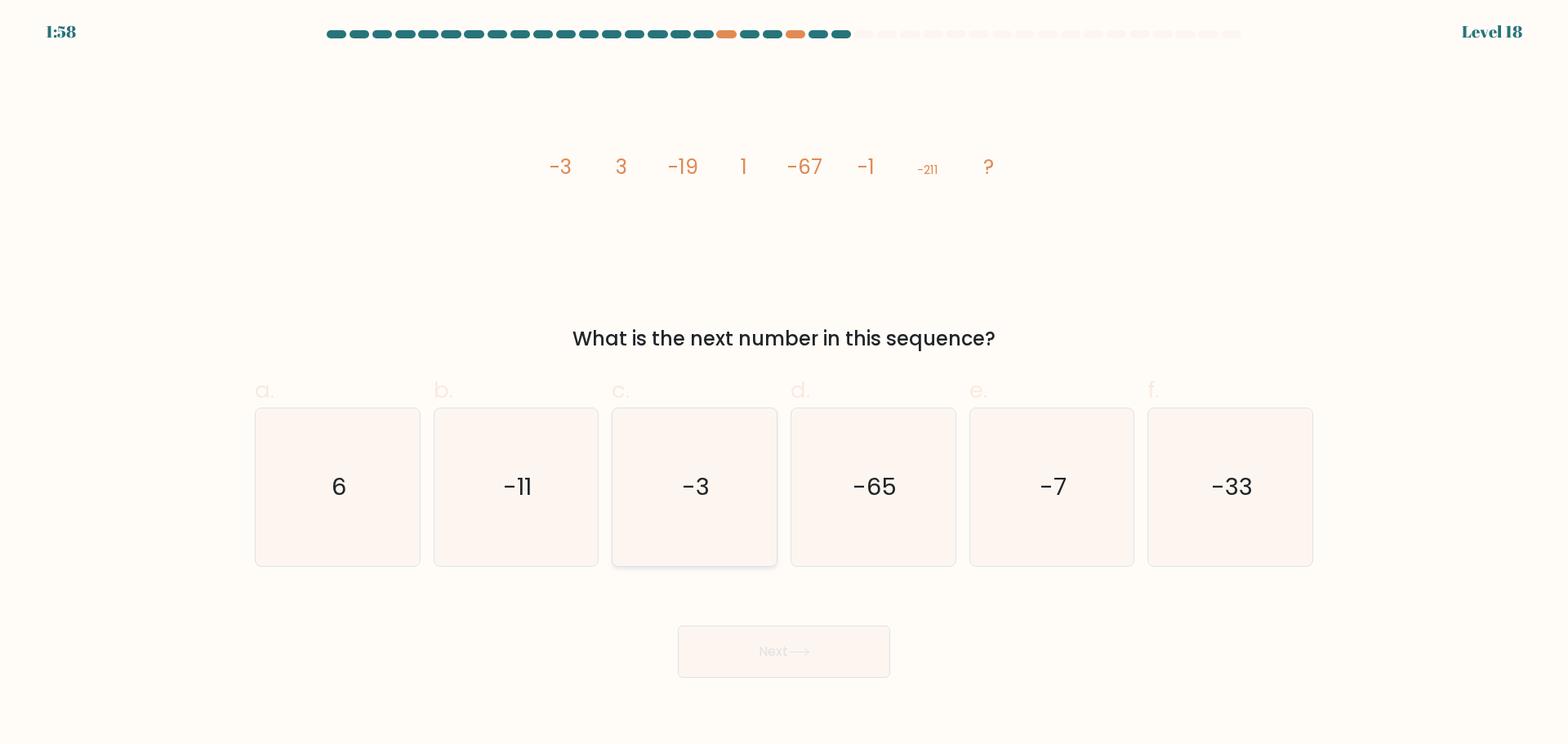
click at [726, 488] on icon "-3" at bounding box center [694, 487] width 157 height 157
click at [784, 383] on input "c. -3" at bounding box center [784, 377] width 1 height 11
radio input "true"
click at [841, 624] on div "Next" at bounding box center [783, 632] width 1078 height 92
click at [844, 640] on button "Next" at bounding box center [783, 651] width 212 height 52
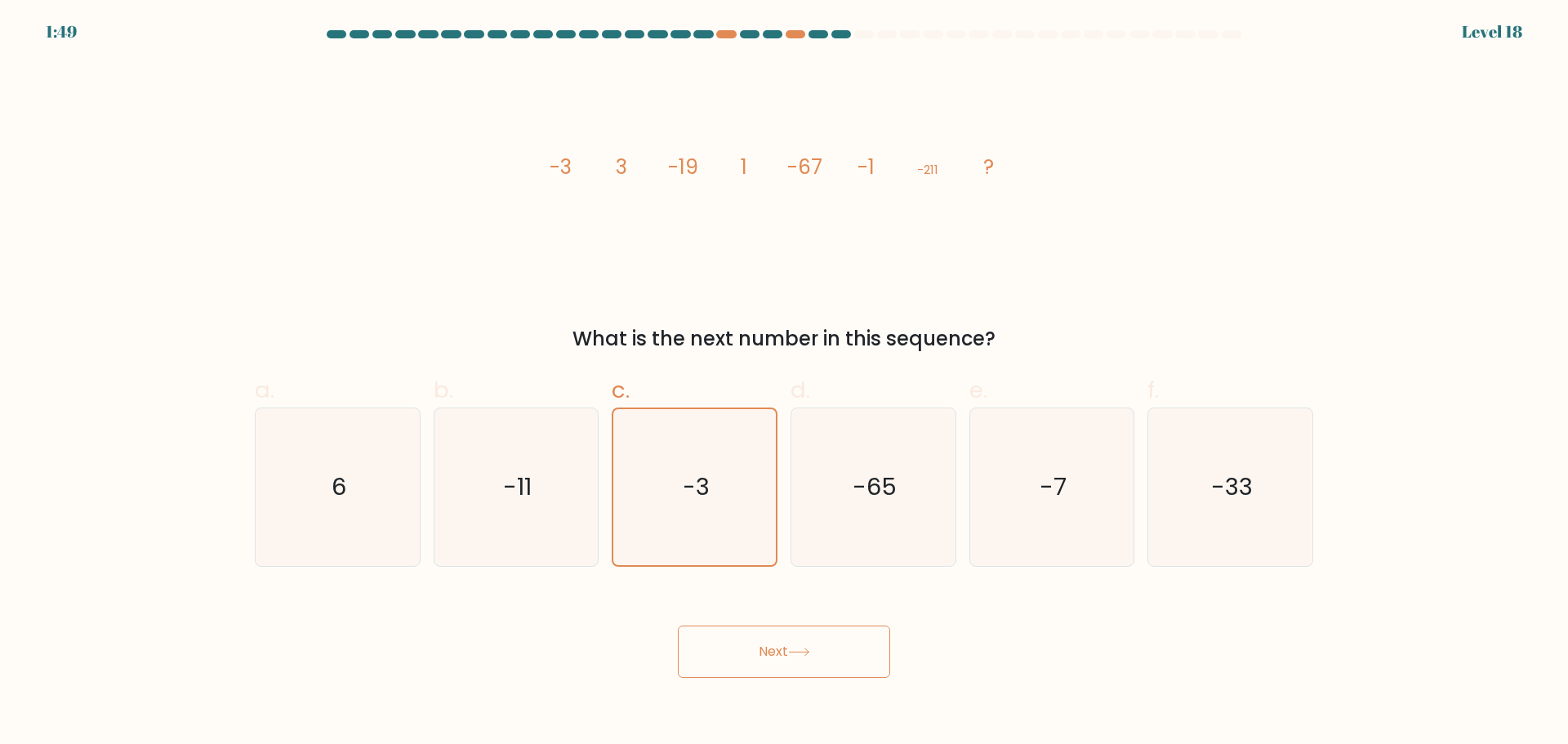
drag, startPoint x: 1092, startPoint y: 587, endPoint x: 1082, endPoint y: 590, distance: 10.4
click at [1090, 588] on div "Next" at bounding box center [783, 632] width 1078 height 92
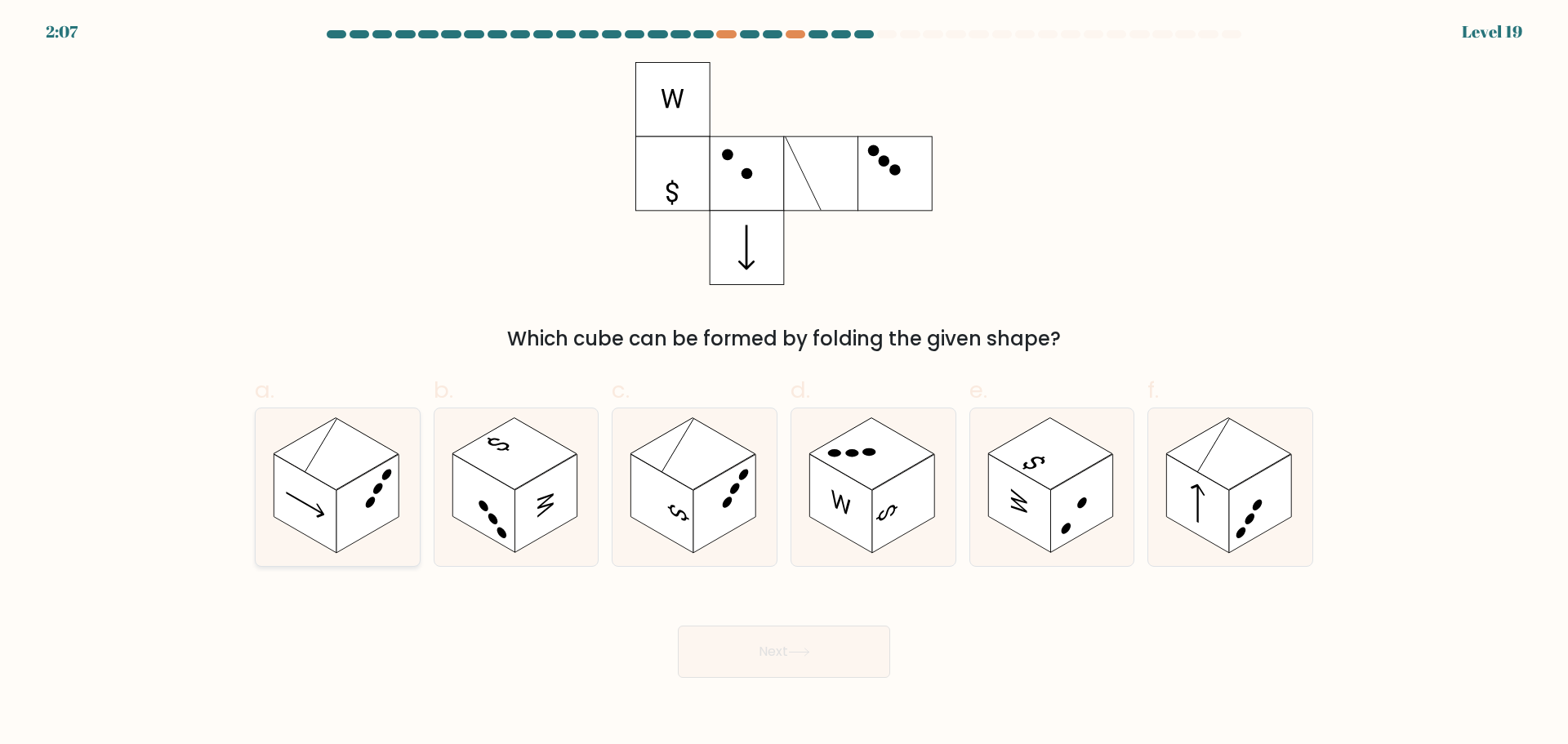
click at [367, 450] on rect at bounding box center [336, 453] width 125 height 72
click at [784, 383] on input "a." at bounding box center [784, 377] width 1 height 11
radio input "true"
click at [826, 654] on button "Next" at bounding box center [783, 651] width 212 height 52
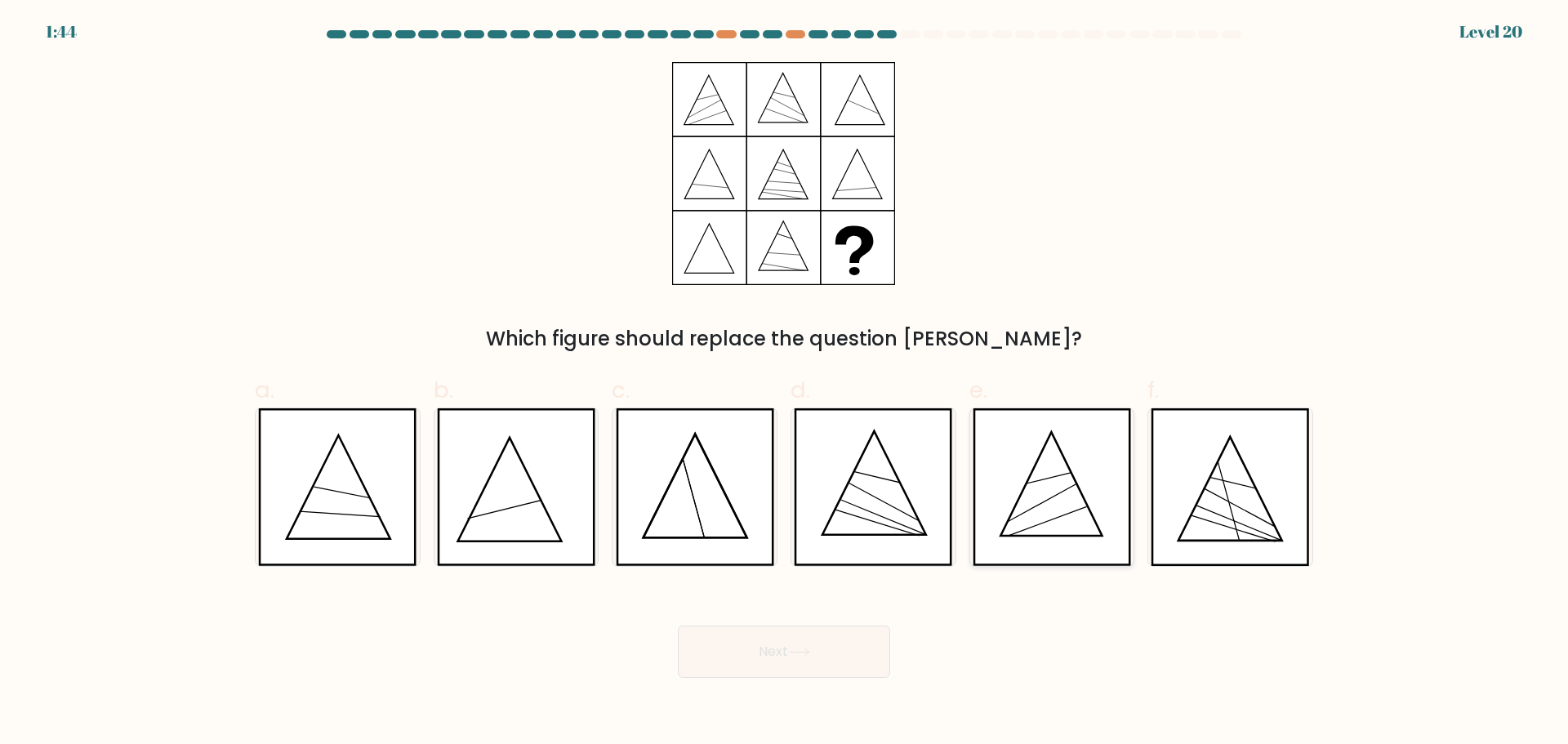
click at [1038, 517] on icon at bounding box center [1051, 487] width 158 height 157
click at [785, 383] on input "e." at bounding box center [784, 377] width 1 height 11
radio input "true"
click at [816, 657] on button "Next" at bounding box center [783, 651] width 212 height 52
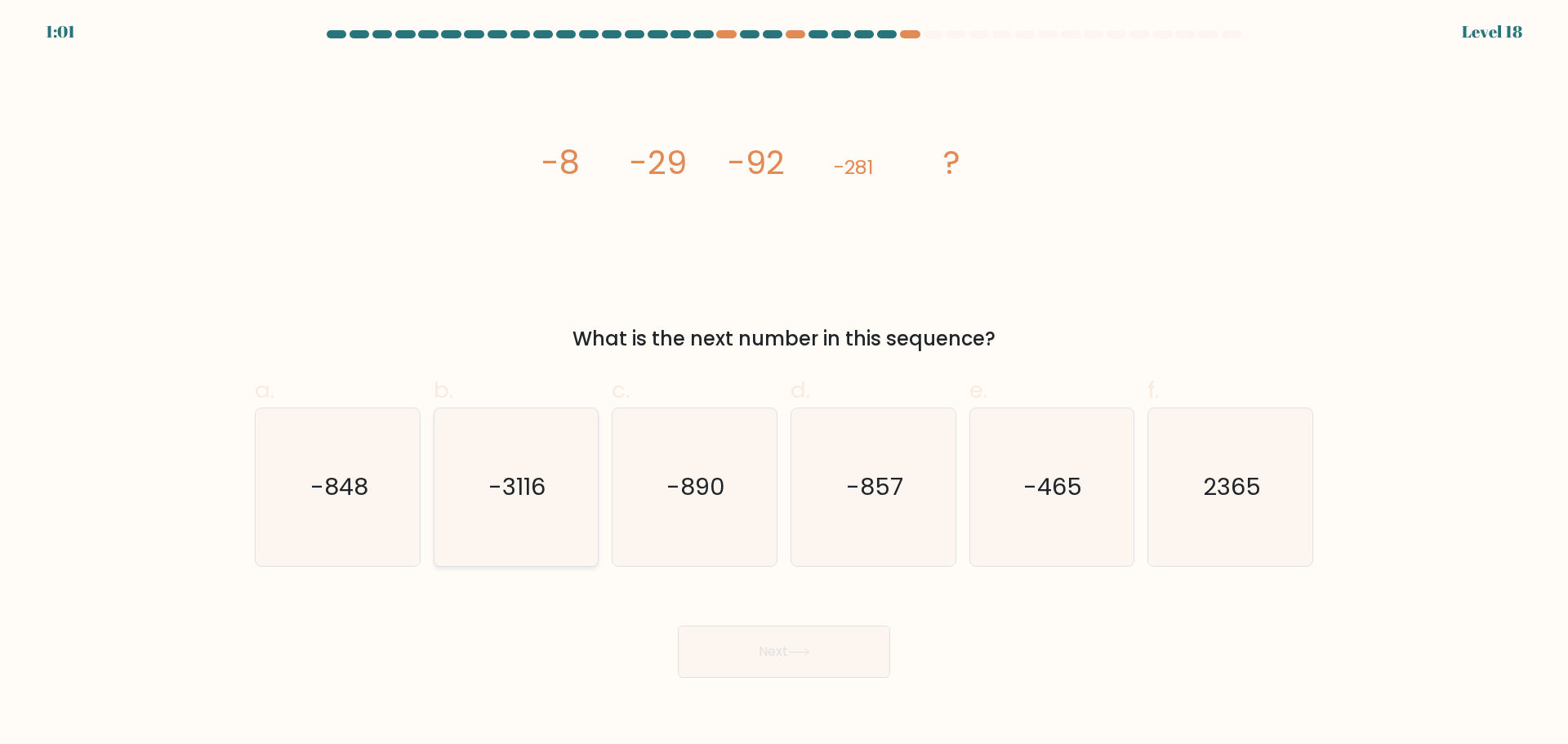
click at [524, 500] on text "-3116" at bounding box center [518, 487] width 57 height 33
click at [784, 383] on input "b. -3116" at bounding box center [784, 377] width 1 height 11
radio input "true"
click at [804, 648] on icon at bounding box center [799, 652] width 22 height 9
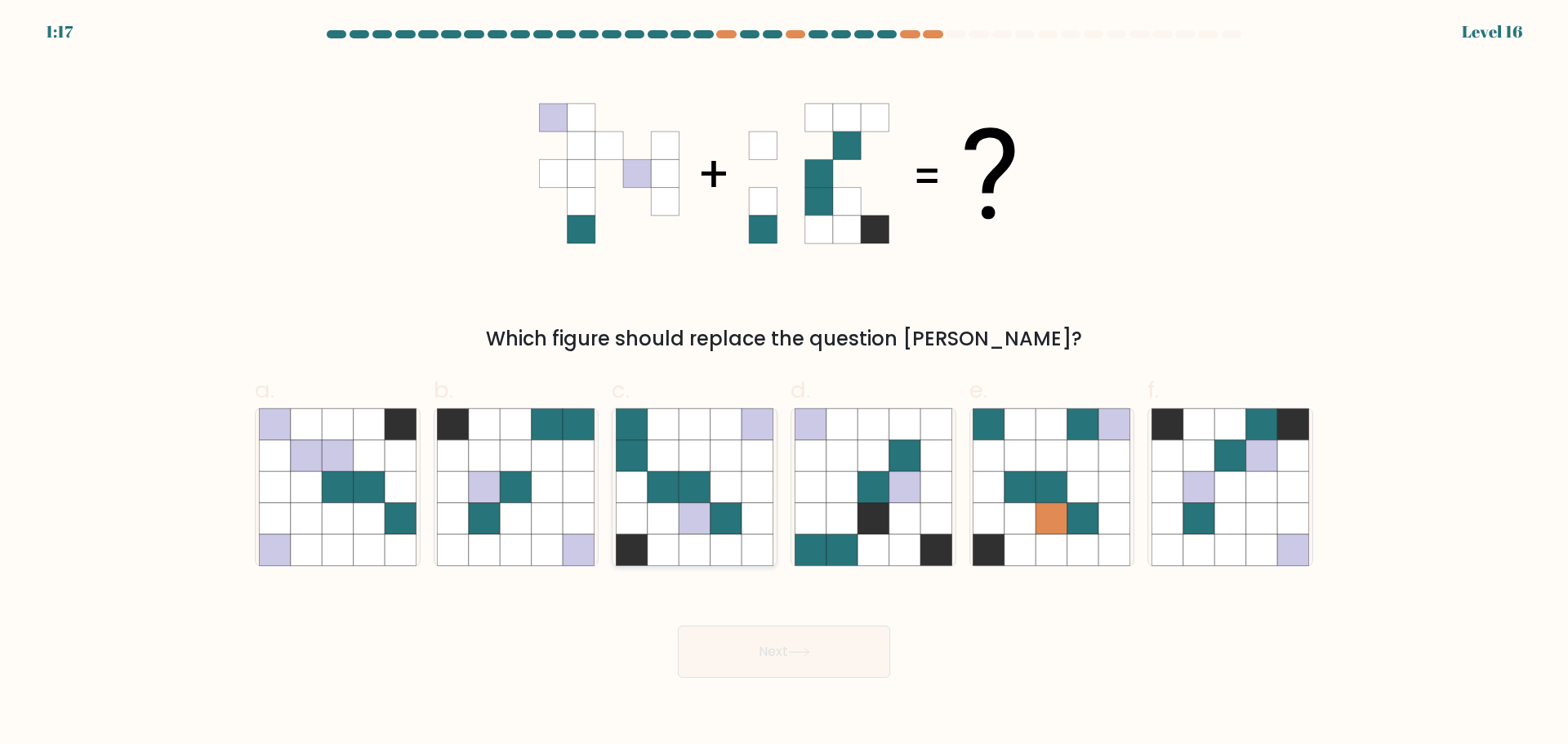
click at [700, 470] on icon at bounding box center [694, 455] width 31 height 31
click at [784, 383] on input "c." at bounding box center [784, 377] width 1 height 11
radio input "true"
click at [819, 657] on button "Next" at bounding box center [783, 651] width 212 height 52
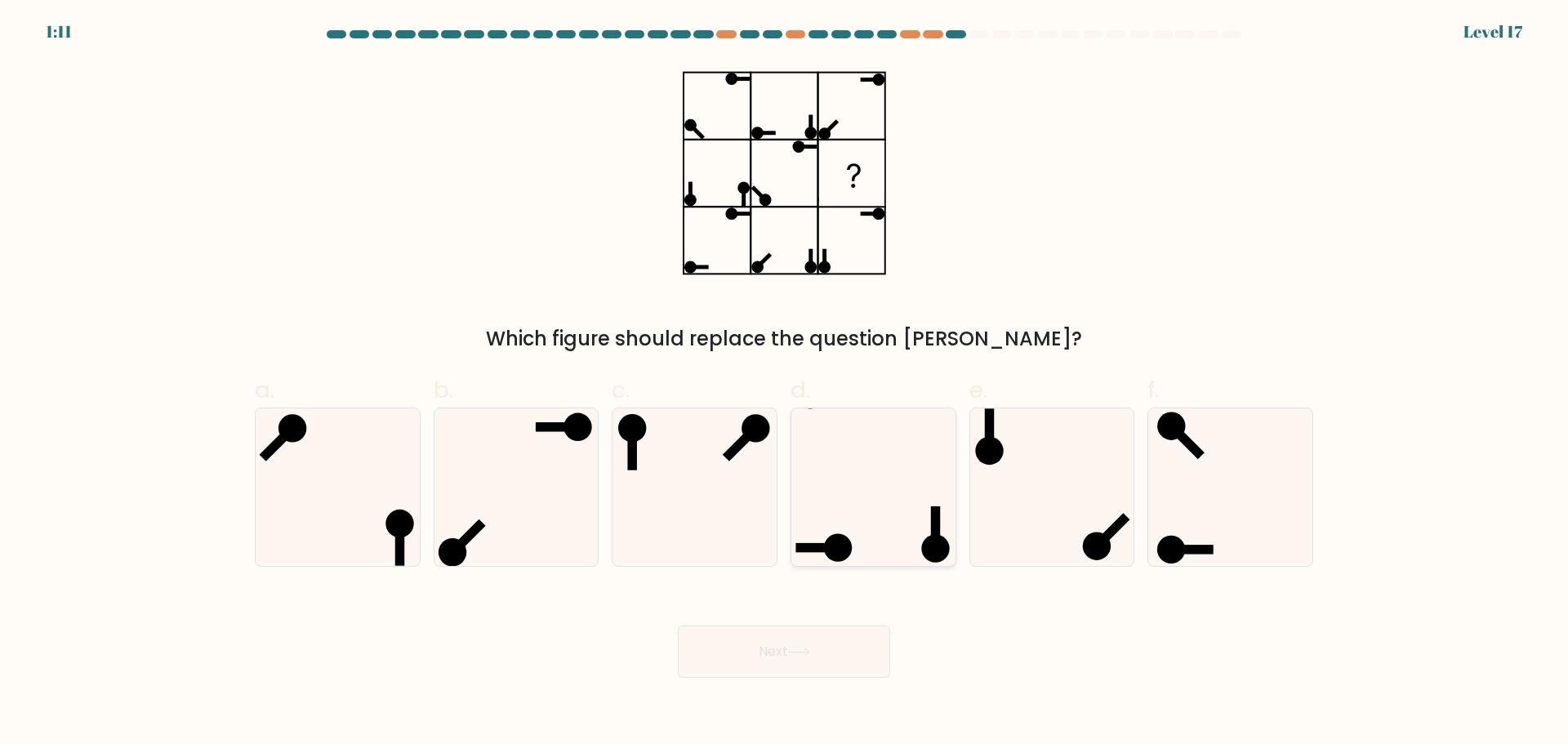
click at [892, 483] on icon at bounding box center [873, 487] width 157 height 157
click at [785, 383] on input "d." at bounding box center [784, 377] width 1 height 11
radio input "true"
click at [844, 667] on button "Next" at bounding box center [783, 651] width 212 height 52
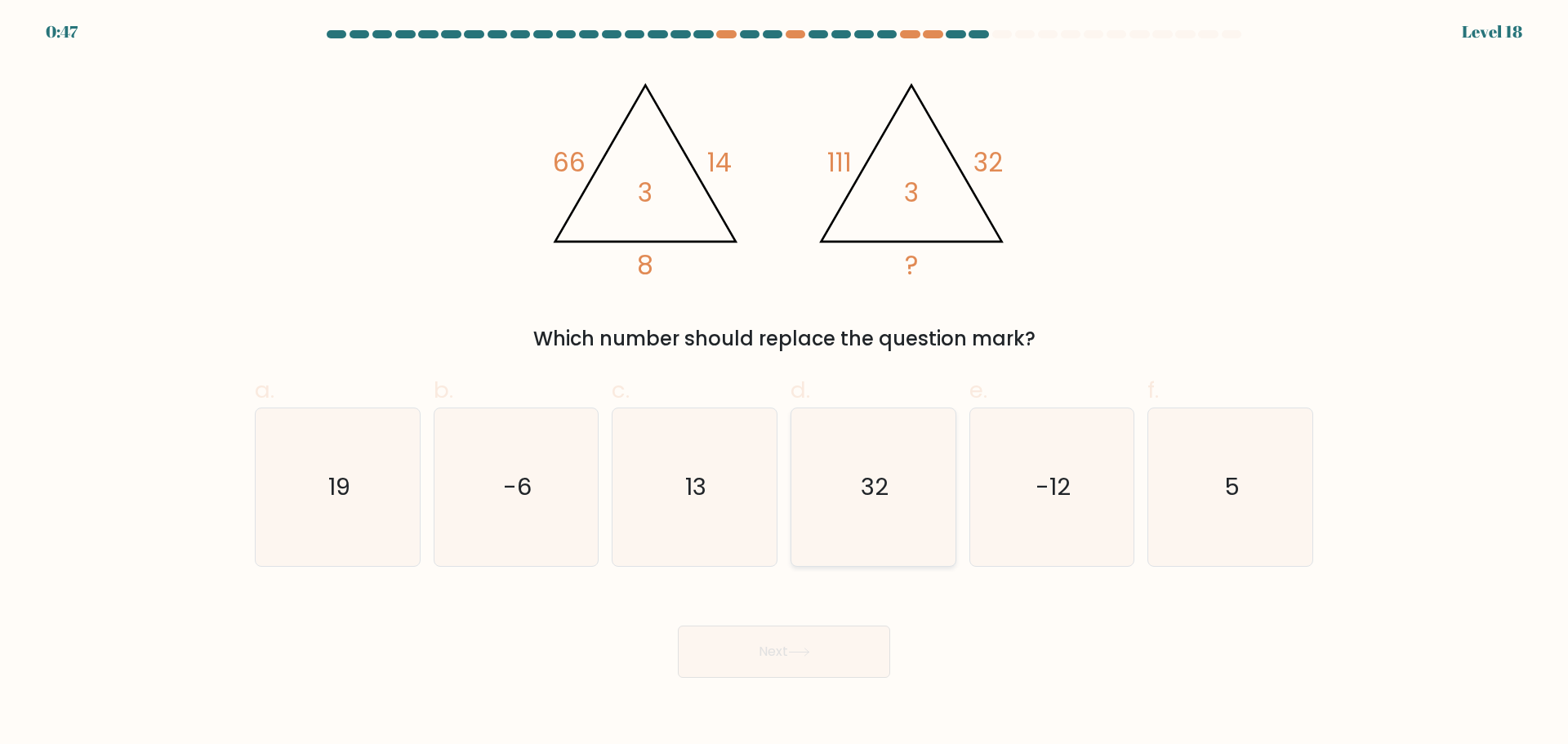
click at [897, 491] on icon "32" at bounding box center [873, 487] width 157 height 157
click at [785, 383] on input "d. 32" at bounding box center [784, 377] width 1 height 11
radio input "true"
click at [848, 639] on button "Next" at bounding box center [783, 651] width 212 height 52
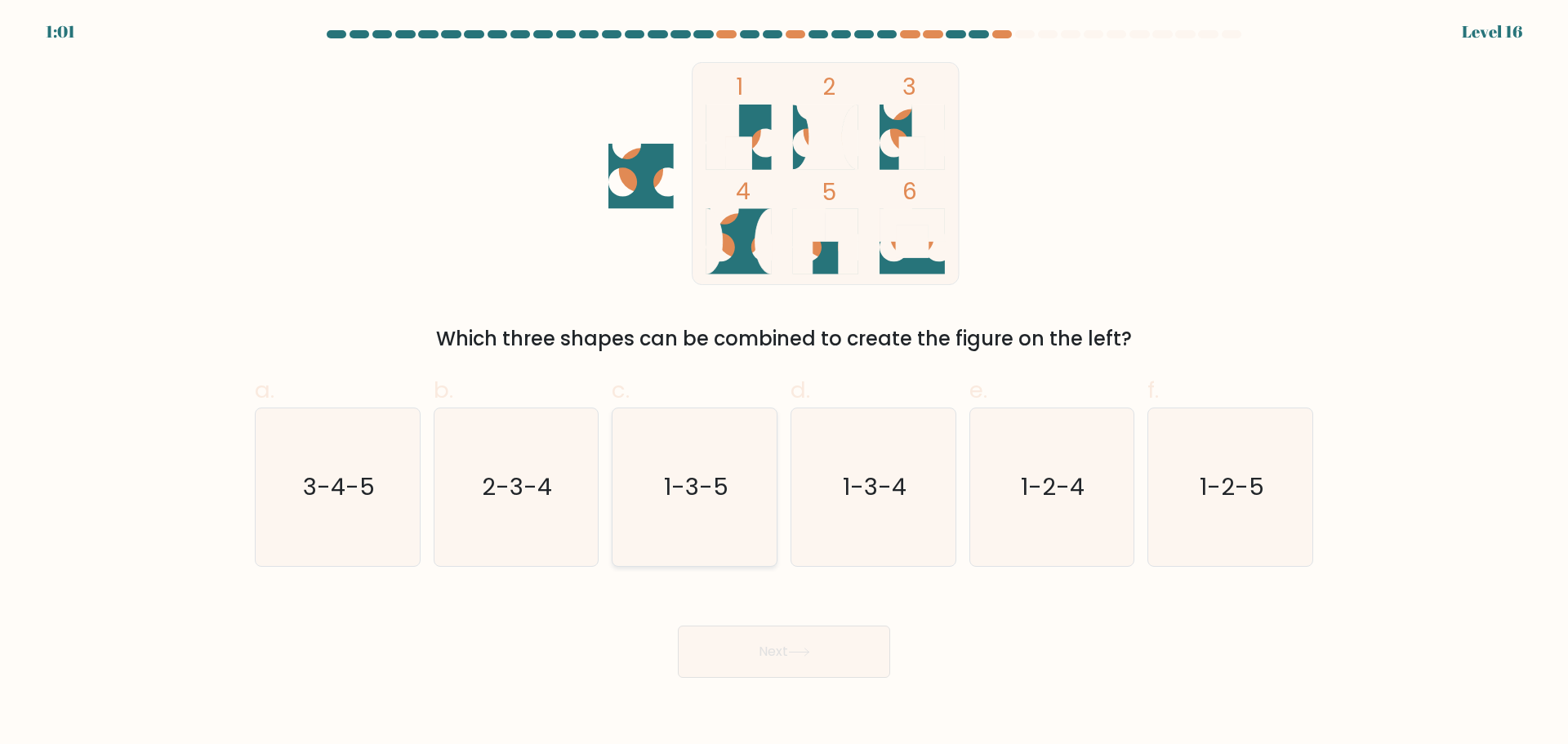
click at [714, 511] on icon "1-3-5" at bounding box center [694, 487] width 157 height 157
click at [784, 383] on input "c. 1-3-5" at bounding box center [784, 377] width 1 height 11
radio input "true"
click at [779, 676] on button "Next" at bounding box center [783, 651] width 212 height 52
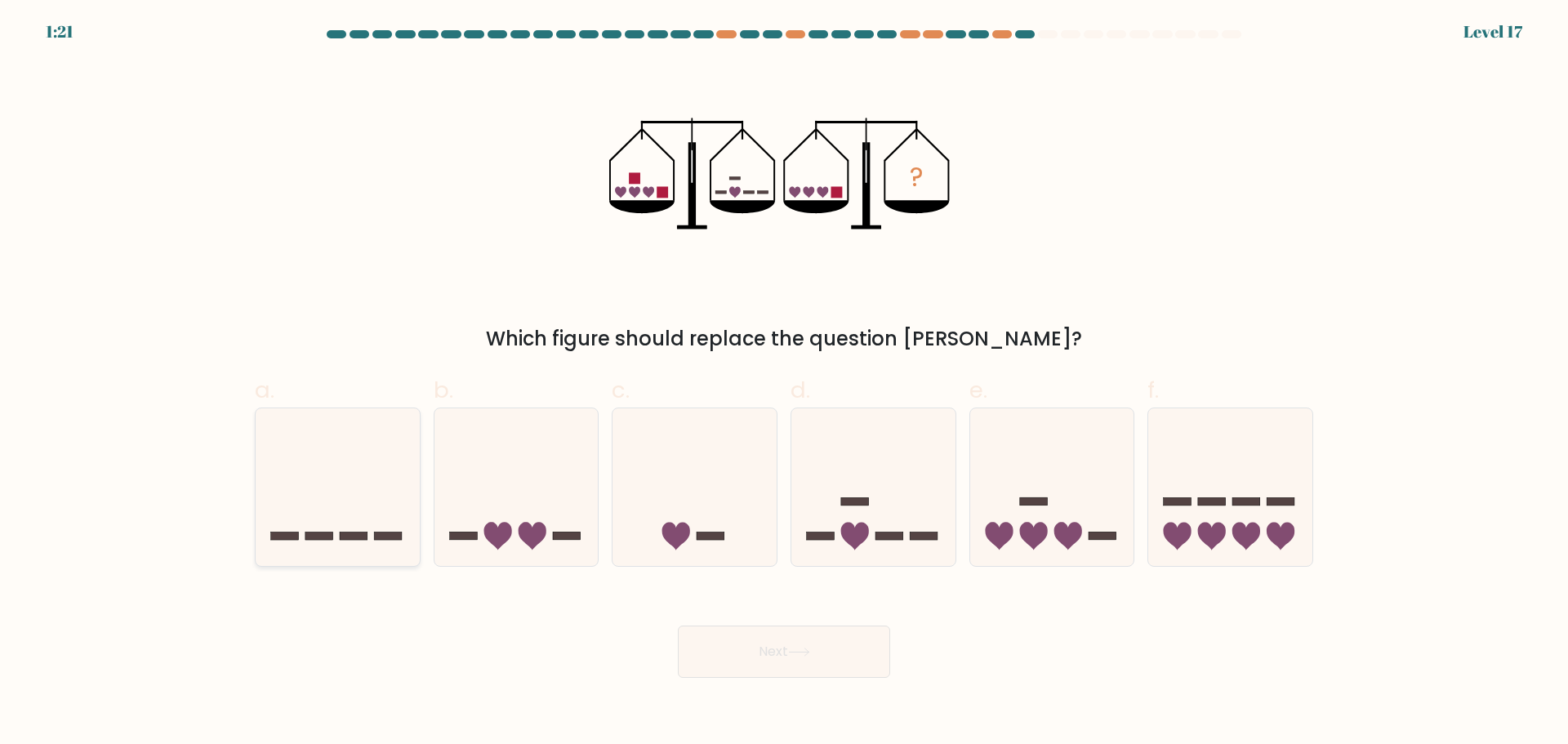
click at [328, 534] on rect at bounding box center [319, 536] width 28 height 8
click at [784, 383] on input "a." at bounding box center [784, 377] width 1 height 11
radio input "true"
click at [813, 634] on button "Next" at bounding box center [783, 651] width 212 height 52
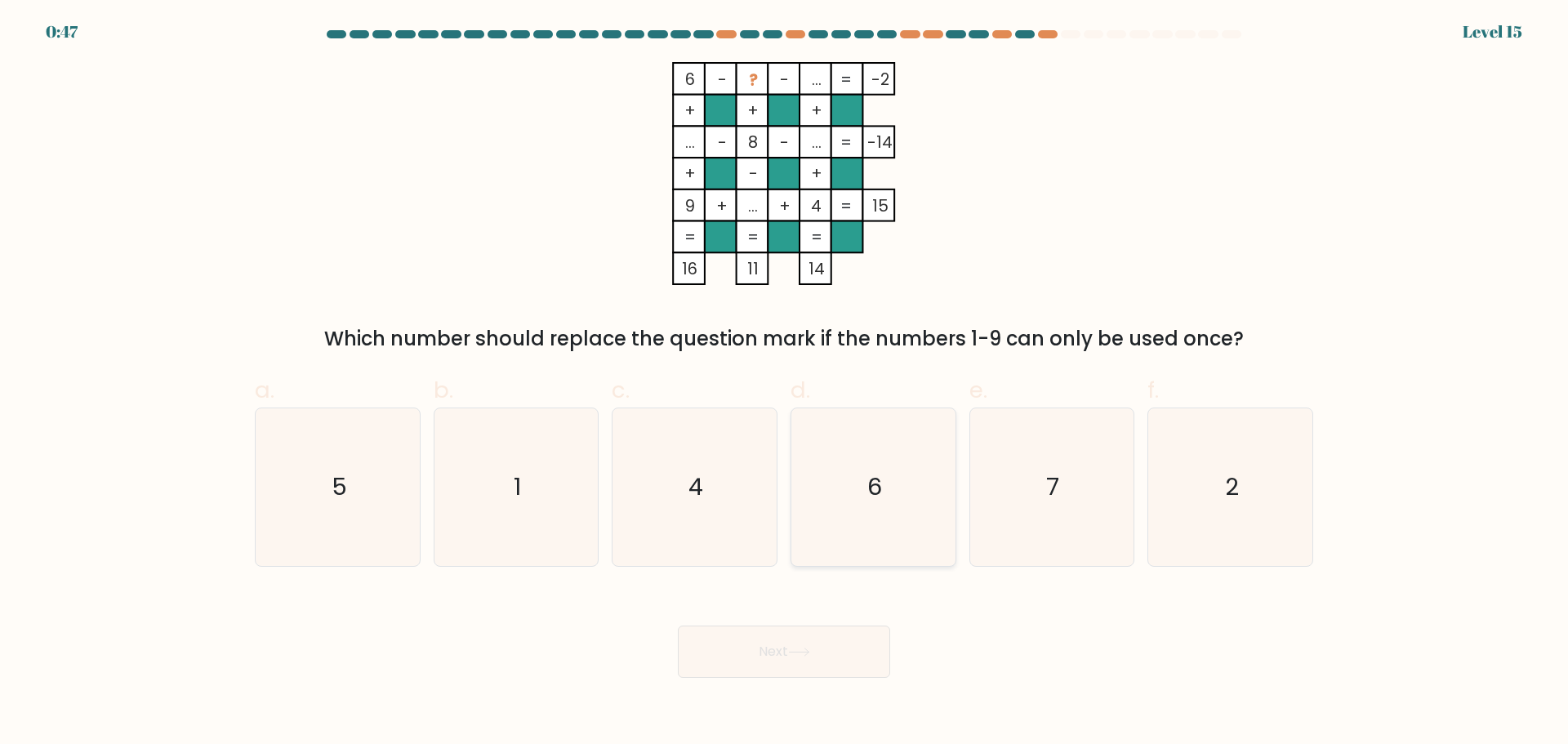
click at [875, 468] on icon "6" at bounding box center [873, 487] width 157 height 157
click at [785, 383] on input "d. 6" at bounding box center [784, 377] width 1 height 11
radio input "true"
click at [819, 663] on button "Next" at bounding box center [783, 651] width 212 height 52
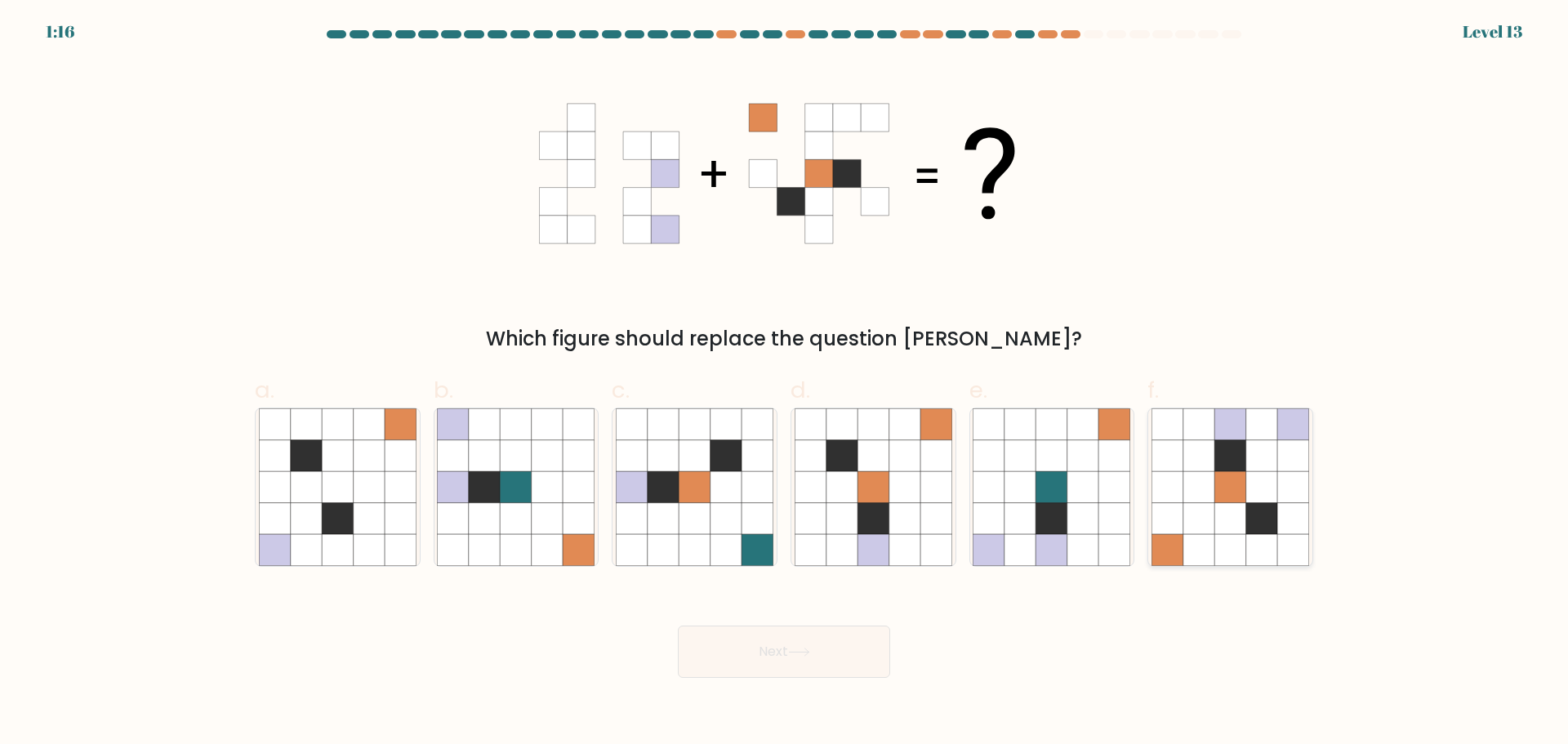
click at [1244, 527] on icon at bounding box center [1230, 518] width 31 height 31
click at [785, 383] on input "f." at bounding box center [784, 377] width 1 height 11
radio input "true"
click at [803, 648] on icon at bounding box center [799, 652] width 22 height 9
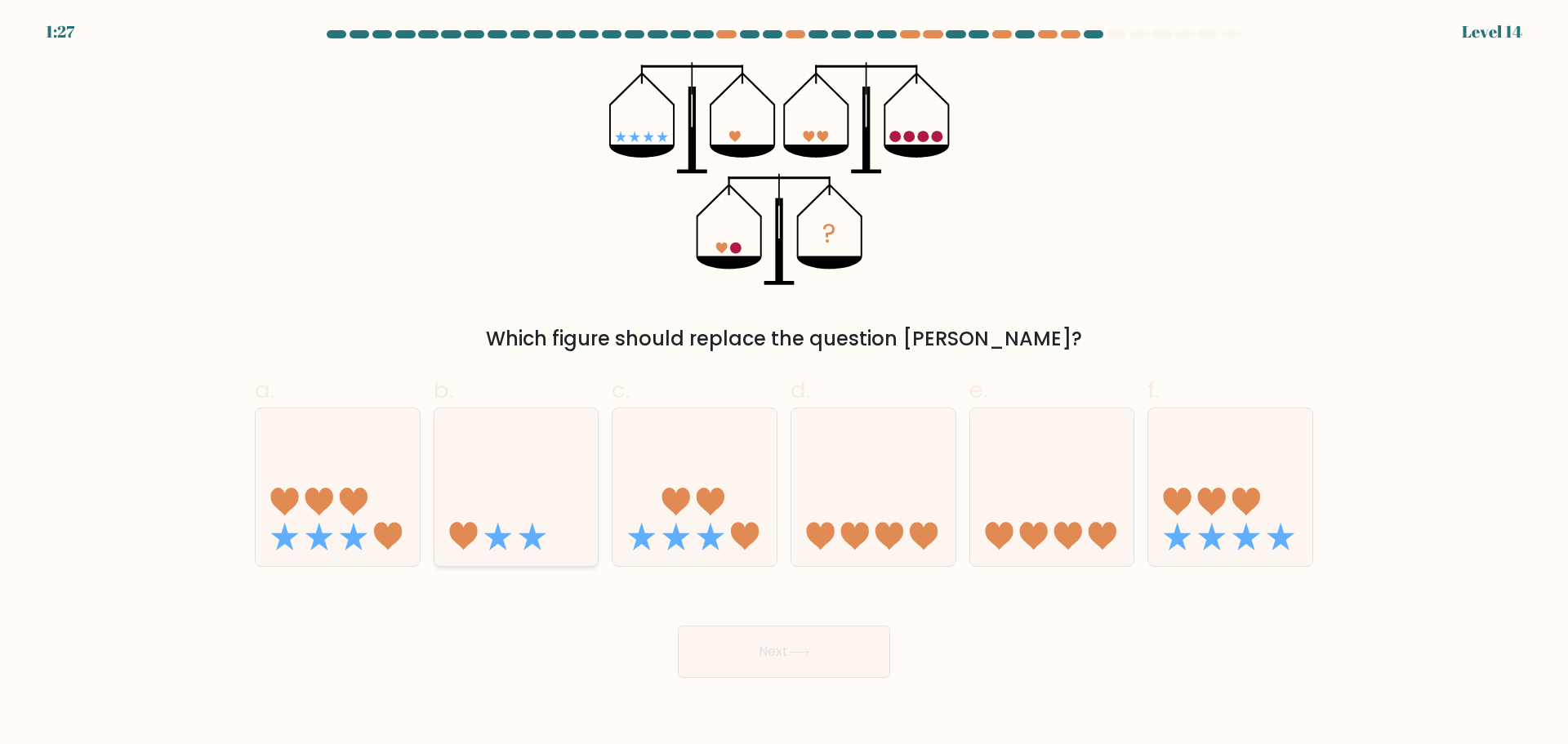
click at [520, 537] on icon at bounding box center [517, 487] width 164 height 136
click at [784, 383] on input "b." at bounding box center [784, 377] width 1 height 11
radio input "true"
click at [779, 657] on button "Next" at bounding box center [783, 651] width 212 height 52
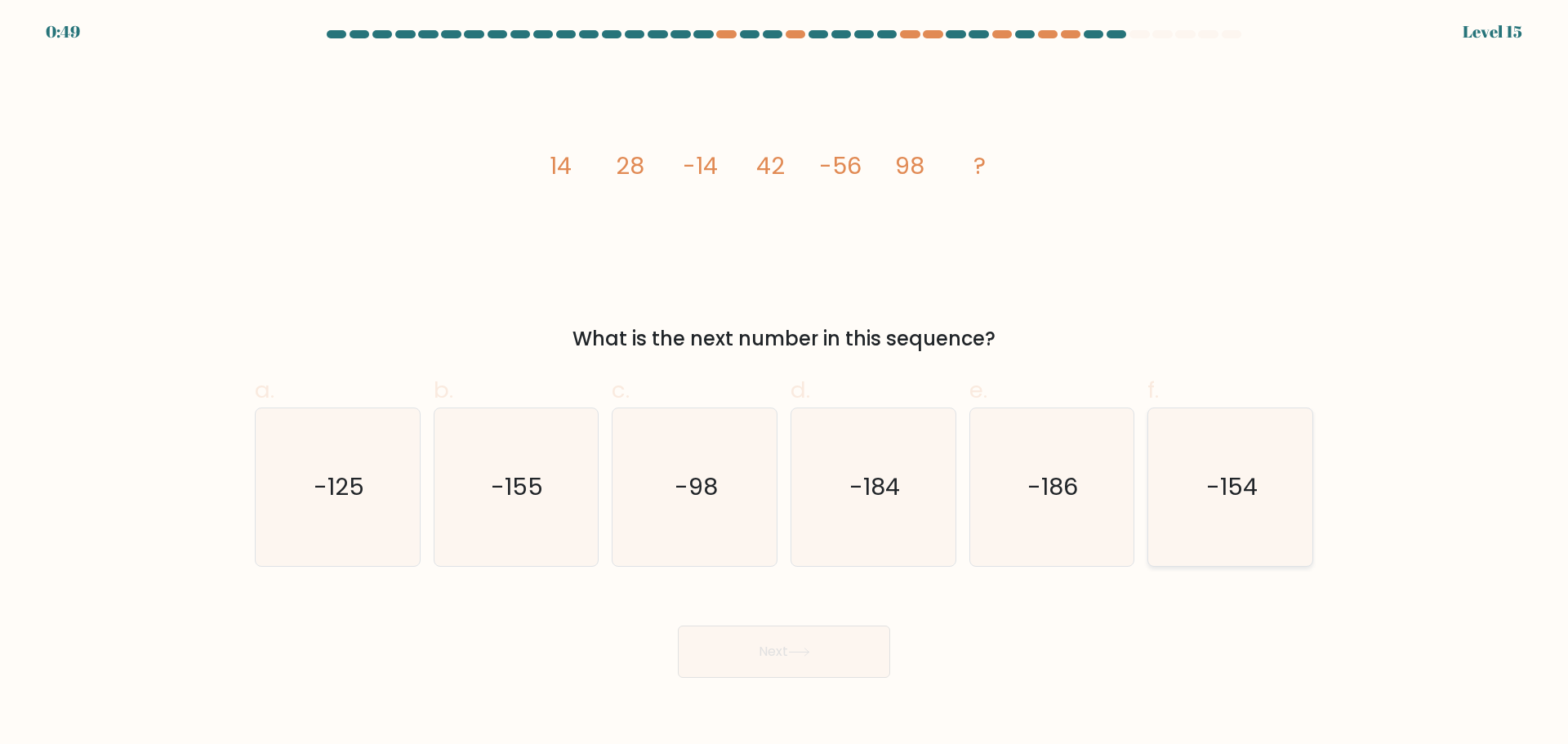
click at [1261, 498] on icon "-154" at bounding box center [1230, 487] width 157 height 157
click at [785, 383] on input "f. -154" at bounding box center [784, 377] width 1 height 11
radio input "true"
click at [819, 649] on button "Next" at bounding box center [783, 651] width 212 height 52
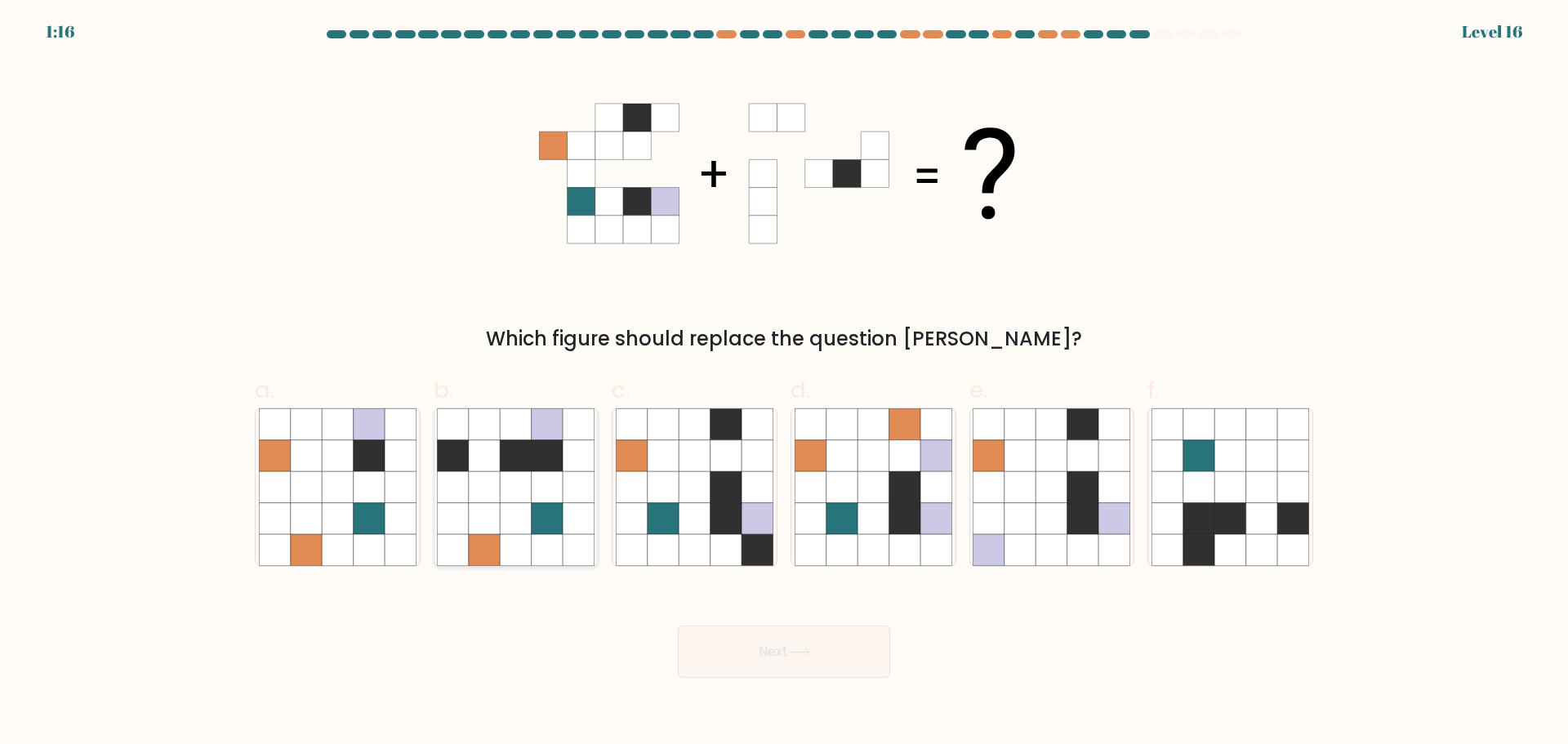
click at [516, 478] on icon at bounding box center [516, 487] width 31 height 31
click at [784, 383] on input "b." at bounding box center [784, 377] width 1 height 11
radio input "true"
click at [797, 648] on icon at bounding box center [799, 652] width 22 height 9
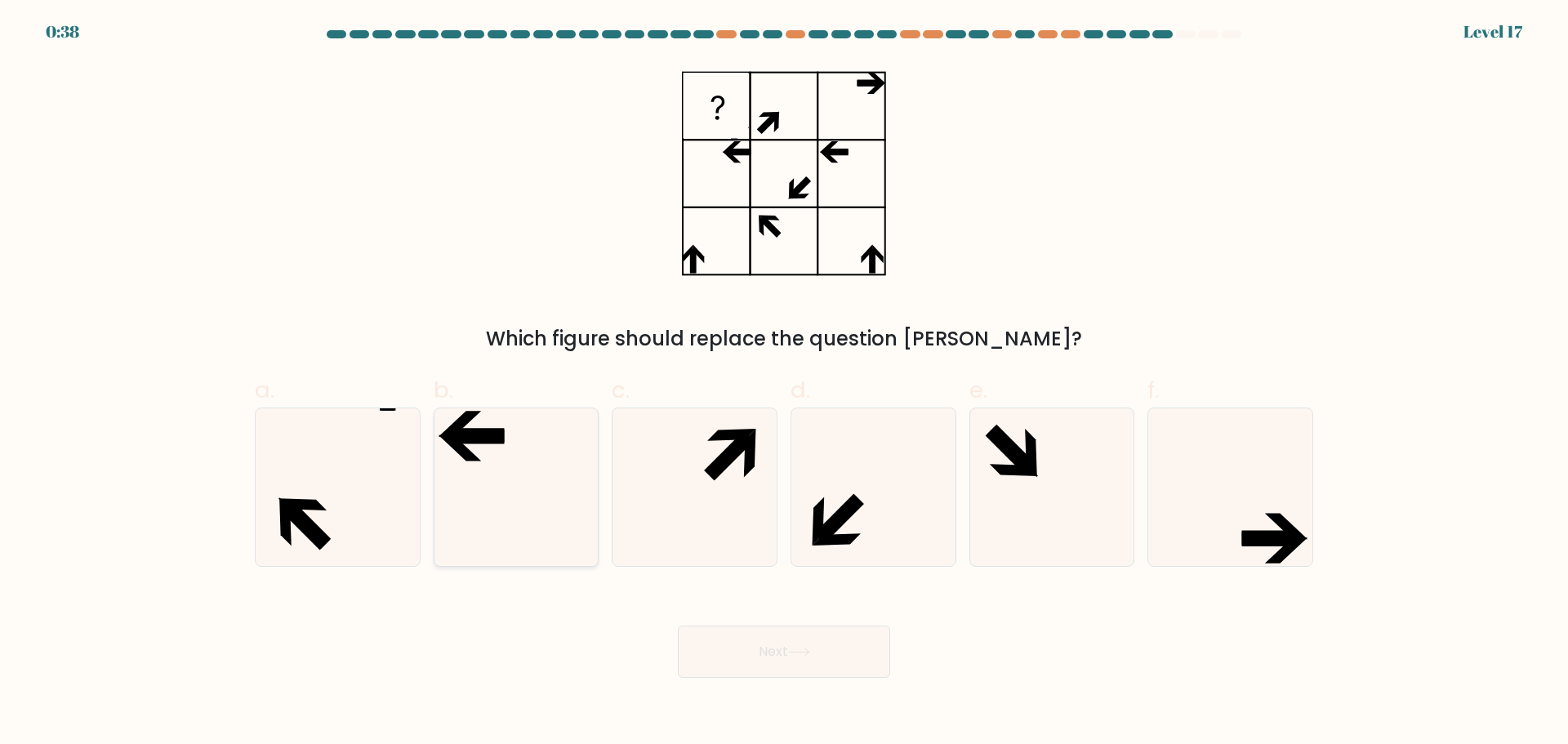
click at [513, 441] on icon at bounding box center [515, 487] width 157 height 157
click at [784, 383] on input "b." at bounding box center [784, 377] width 1 height 11
radio input "true"
click at [989, 529] on icon at bounding box center [1050, 487] width 157 height 157
click at [785, 383] on input "e." at bounding box center [784, 377] width 1 height 11
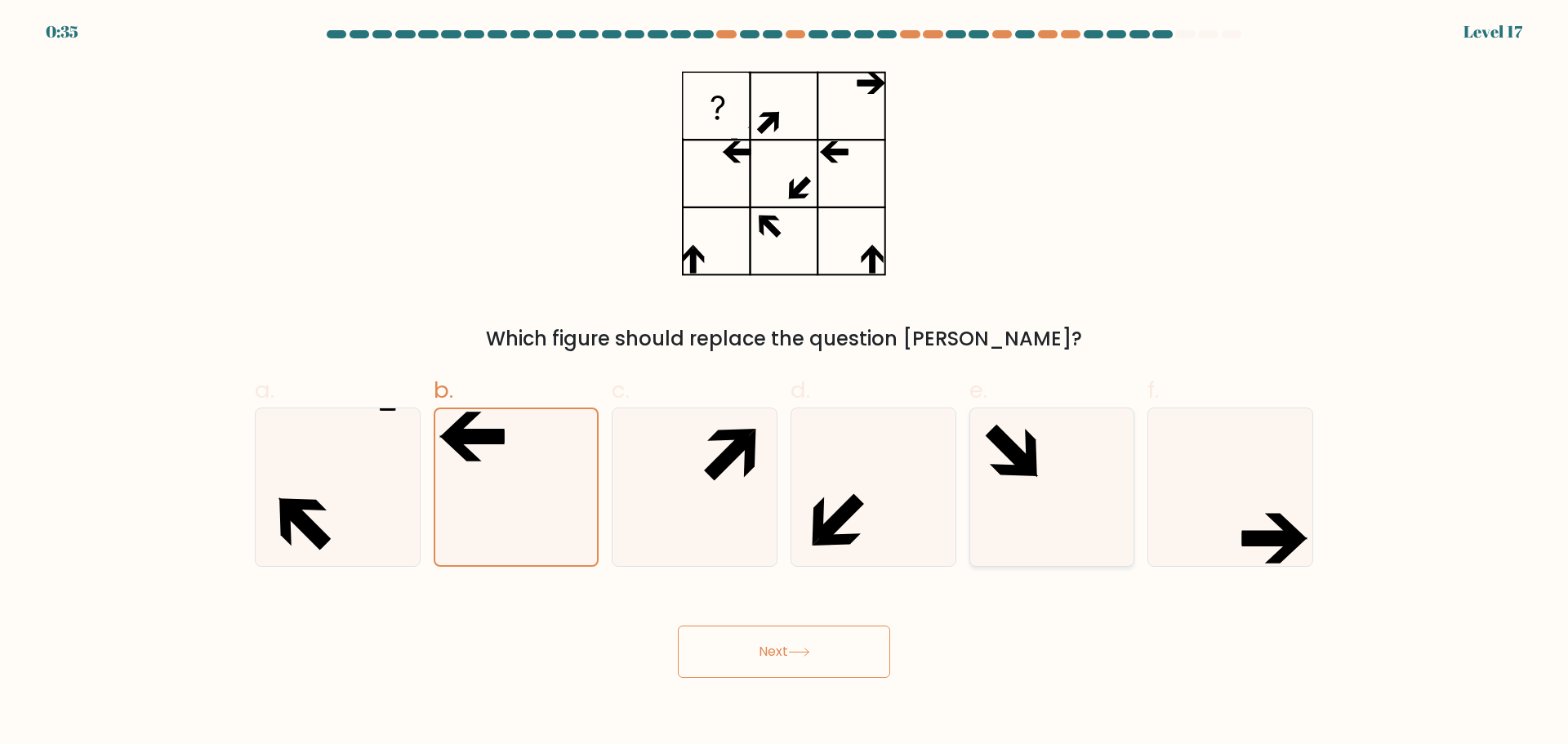
radio input "true"
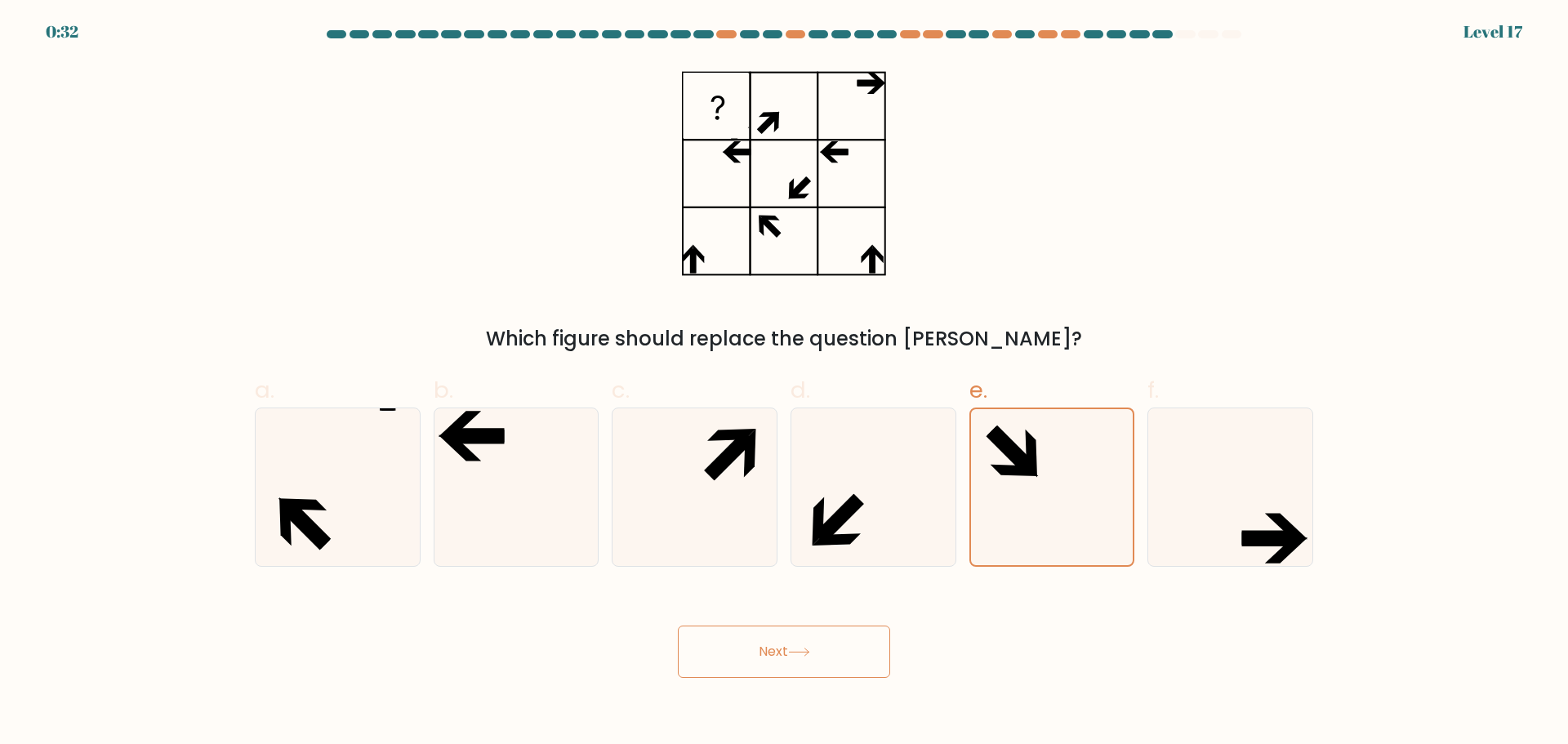
click at [829, 634] on button "Next" at bounding box center [783, 651] width 212 height 52
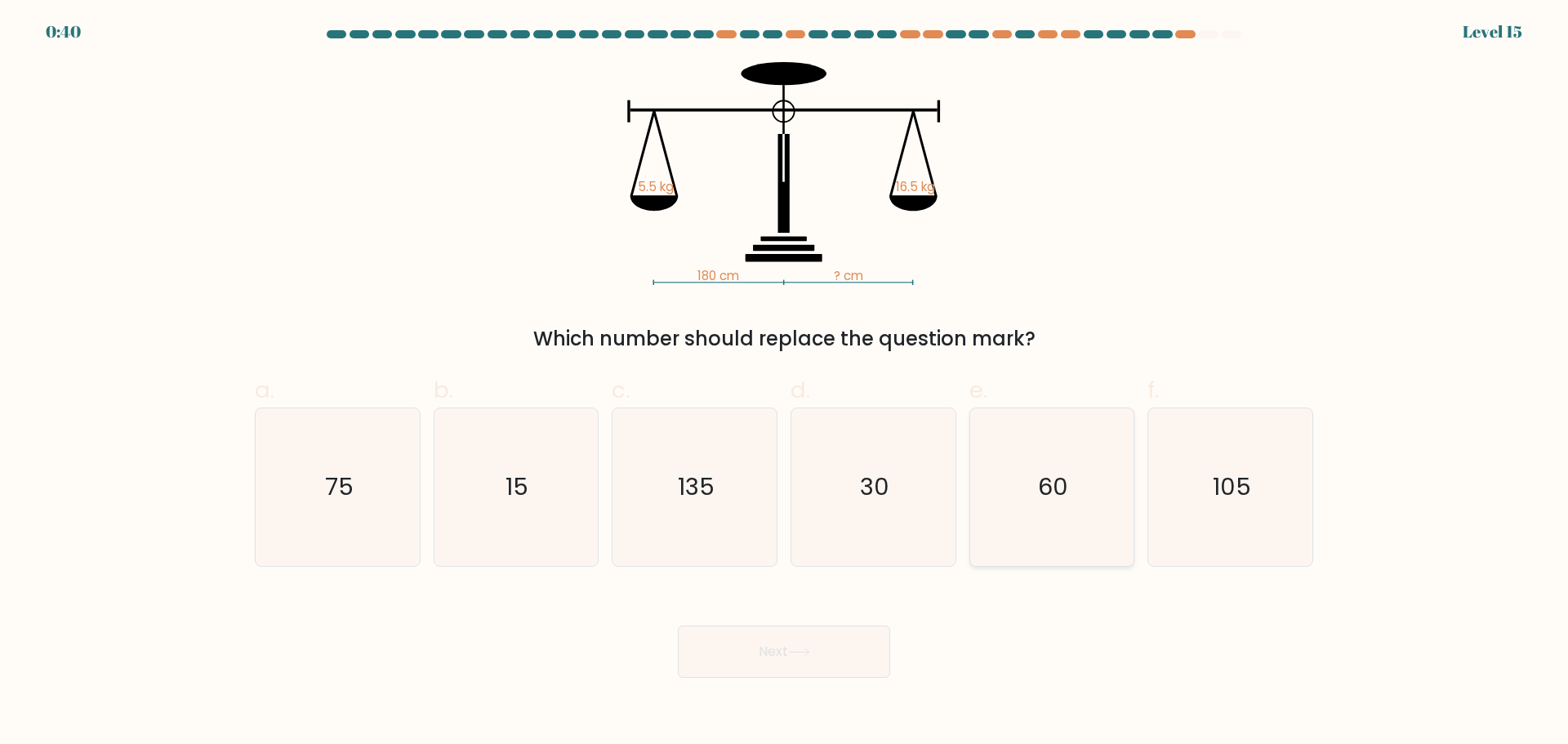
click at [1050, 489] on text "60" at bounding box center [1052, 487] width 30 height 33
click at [785, 383] on input "e. 60" at bounding box center [784, 377] width 1 height 11
radio input "true"
click at [836, 644] on button "Next" at bounding box center [783, 651] width 212 height 52
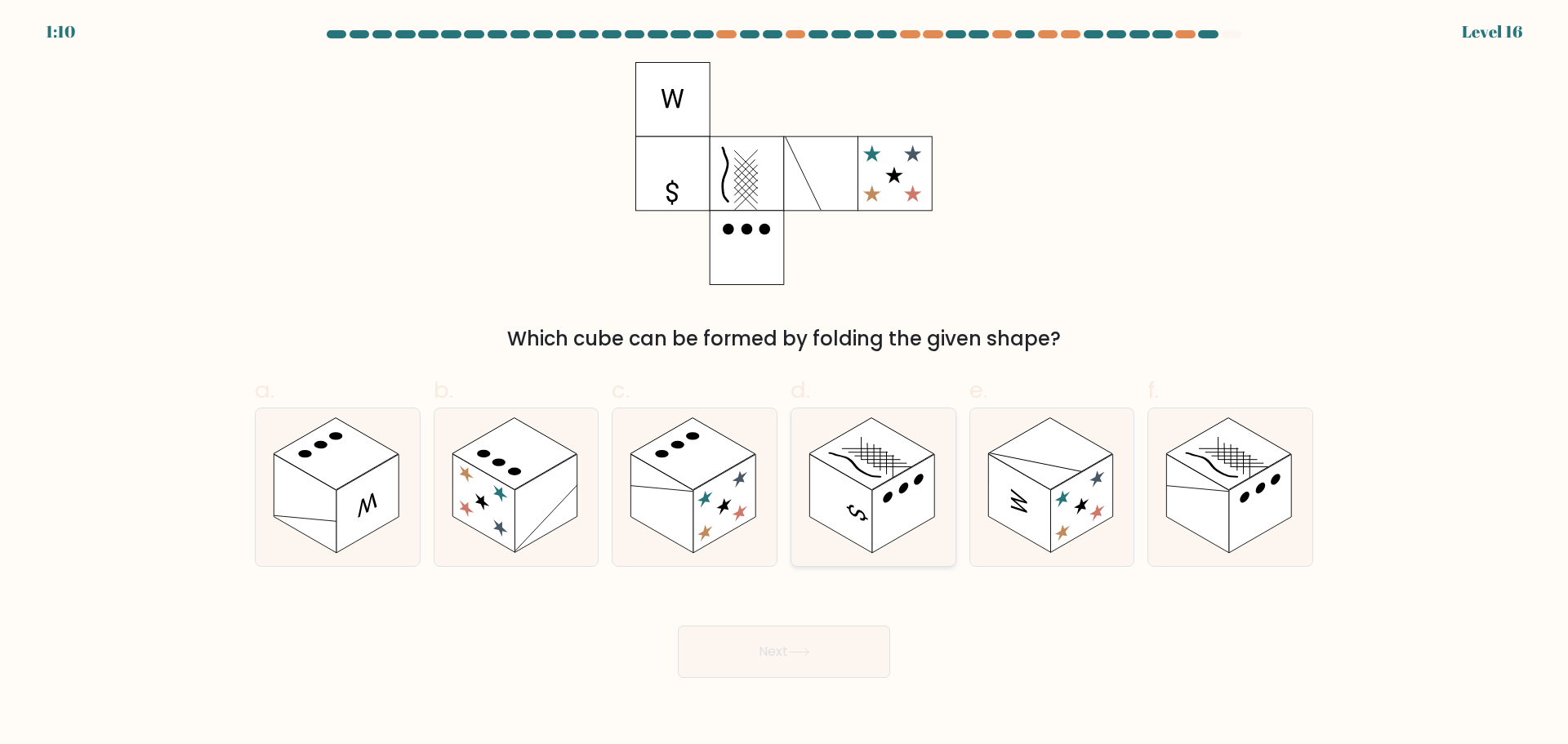
click at [908, 486] on circle at bounding box center [904, 488] width 10 height 15
click at [785, 383] on input "d." at bounding box center [784, 377] width 1 height 11
radio input "true"
click at [836, 648] on button "Next" at bounding box center [783, 651] width 212 height 52
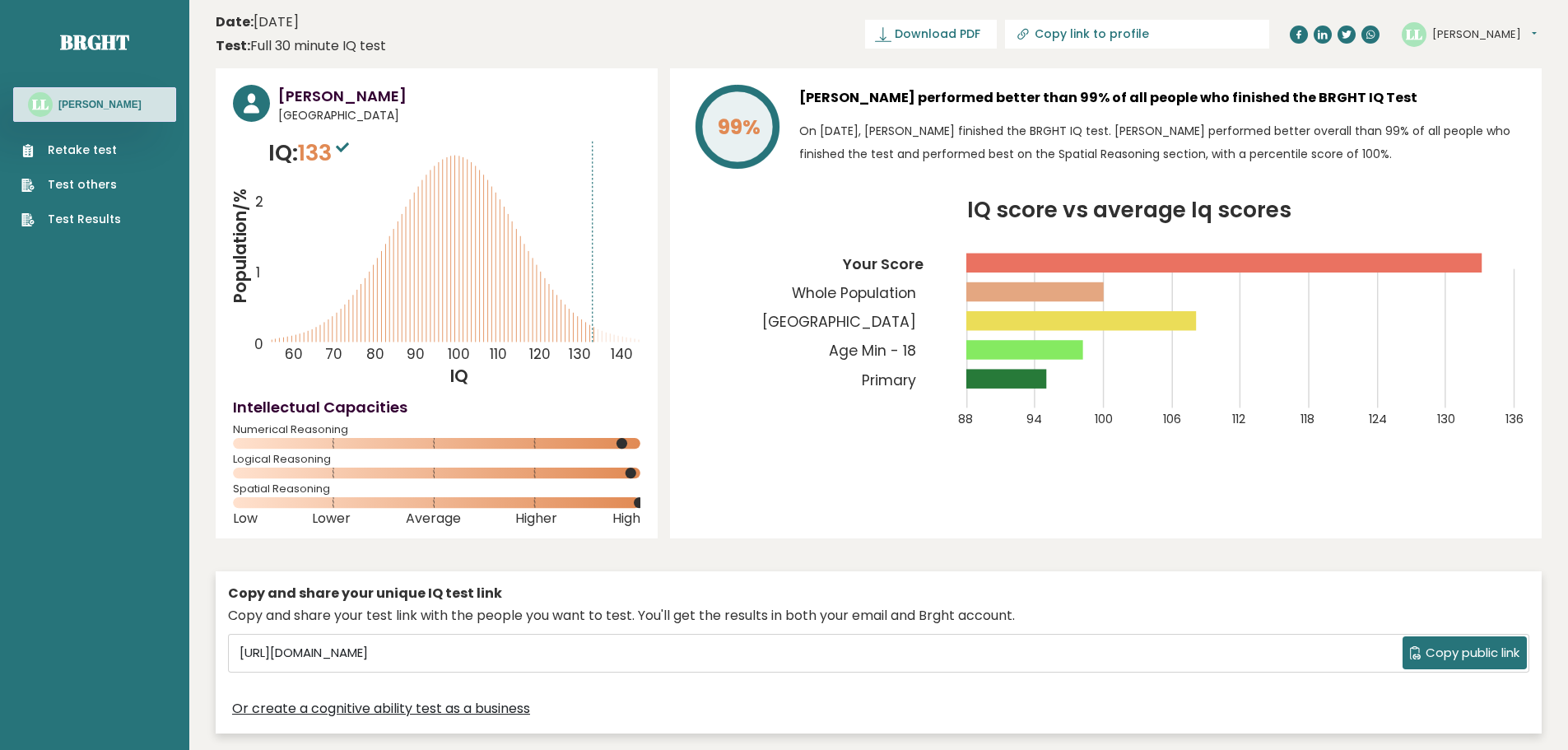
drag, startPoint x: 872, startPoint y: 481, endPoint x: 854, endPoint y: 309, distance: 172.9
click at [341, 147] on sup at bounding box center [342, 146] width 21 height 23
click at [102, 156] on link "Retake test" at bounding box center [71, 149] width 100 height 17
click at [80, 182] on link "Test others" at bounding box center [71, 184] width 100 height 17
